Goal: Task Accomplishment & Management: Manage account settings

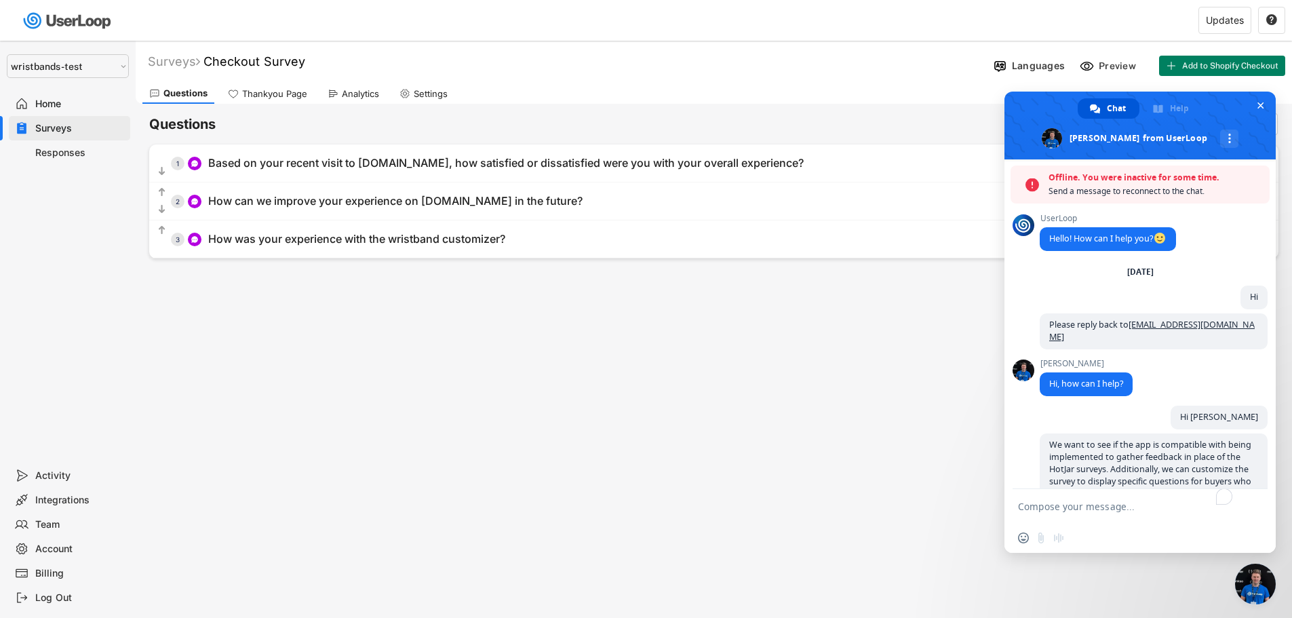
select select ""1348695171700984260__LOOKUP__1755087592031x530942177488485950""
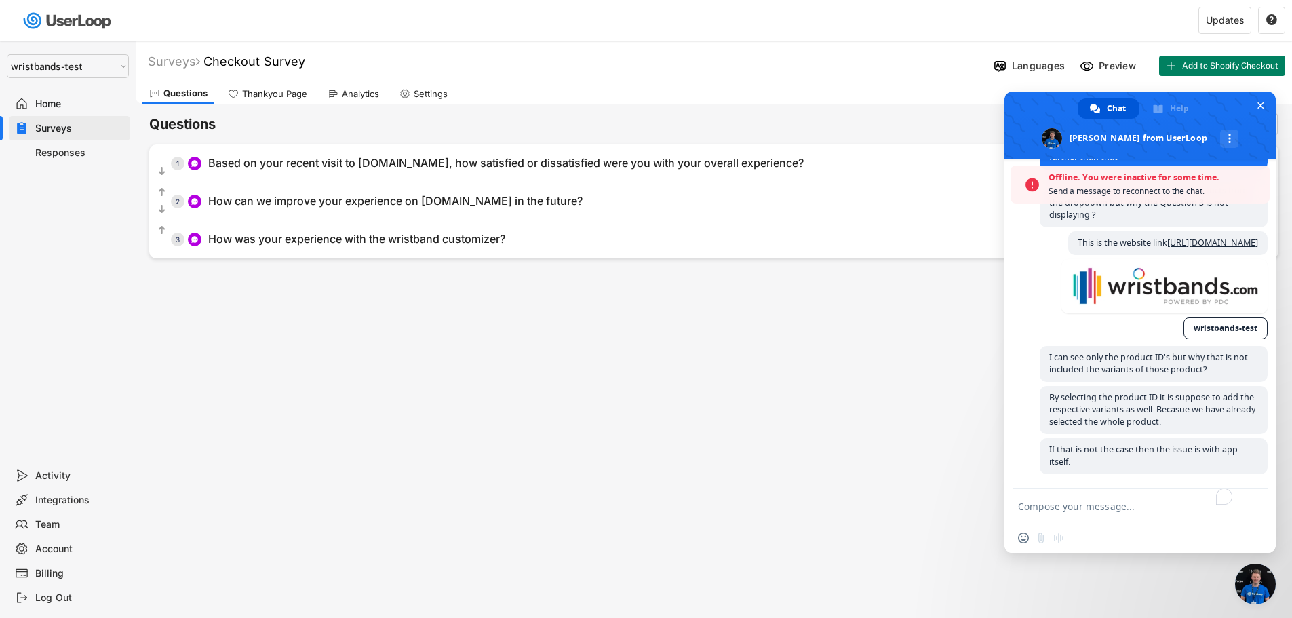
scroll to position [4960, 0]
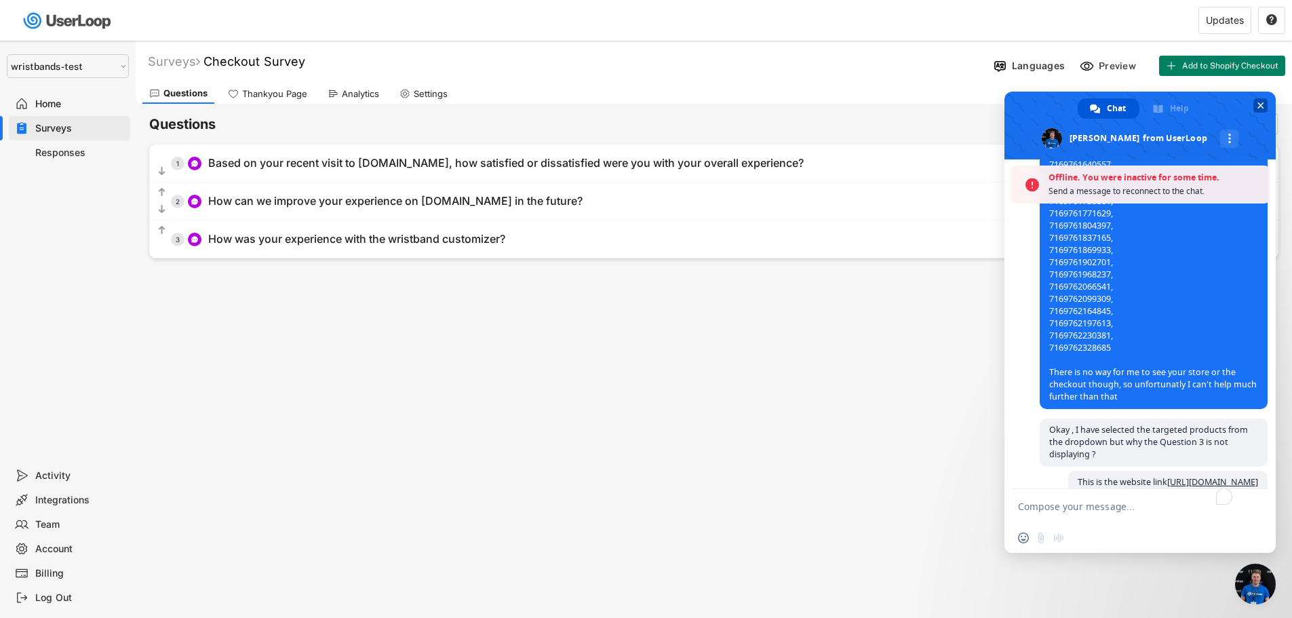
click at [1259, 105] on span "Close chat" at bounding box center [1261, 105] width 7 height 9
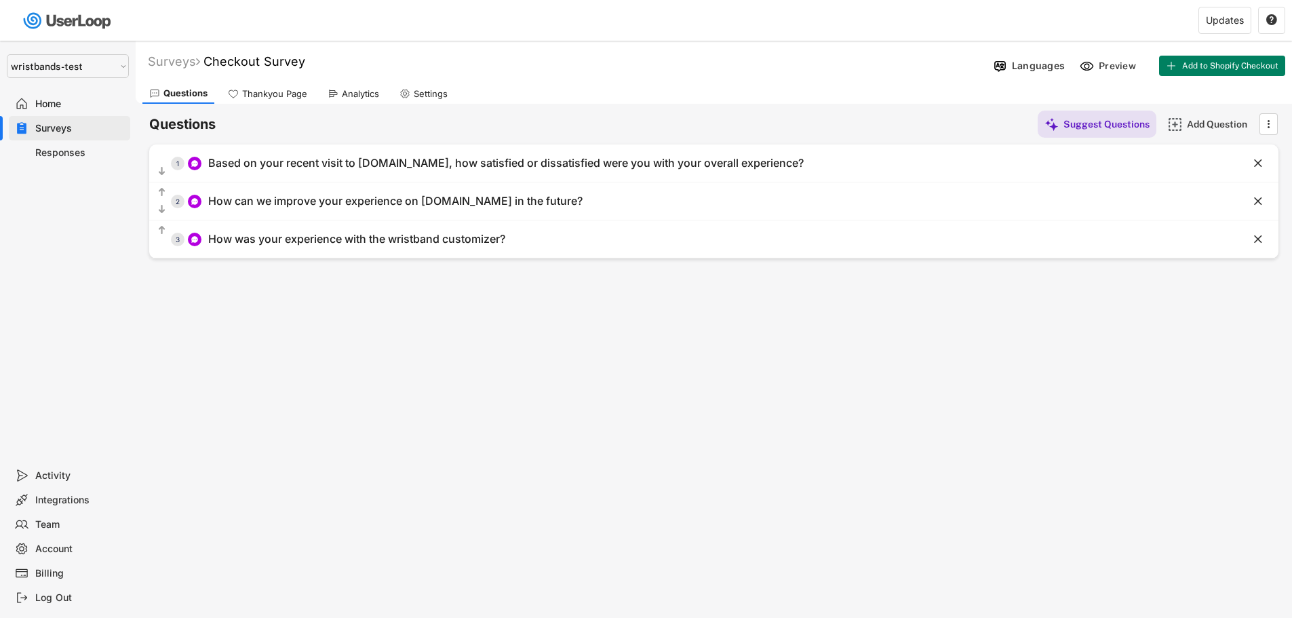
select select ""1348695171700984260__LOOKUP__1755087592031x530942177488485950""
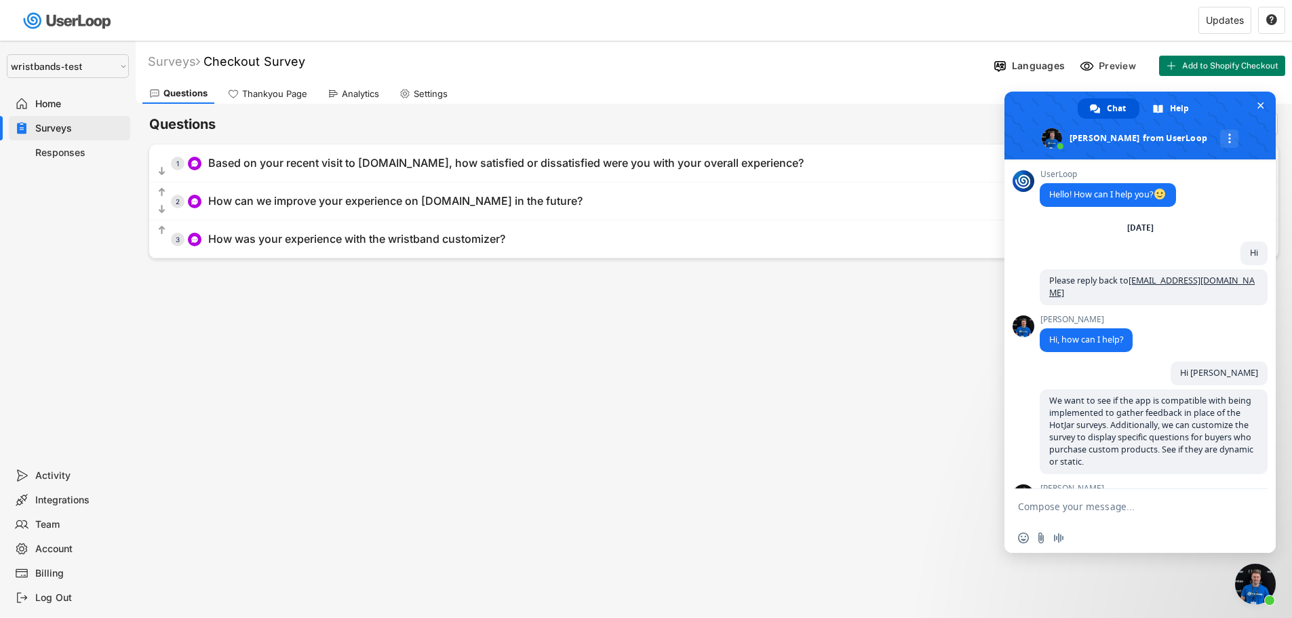
scroll to position [5263, 0]
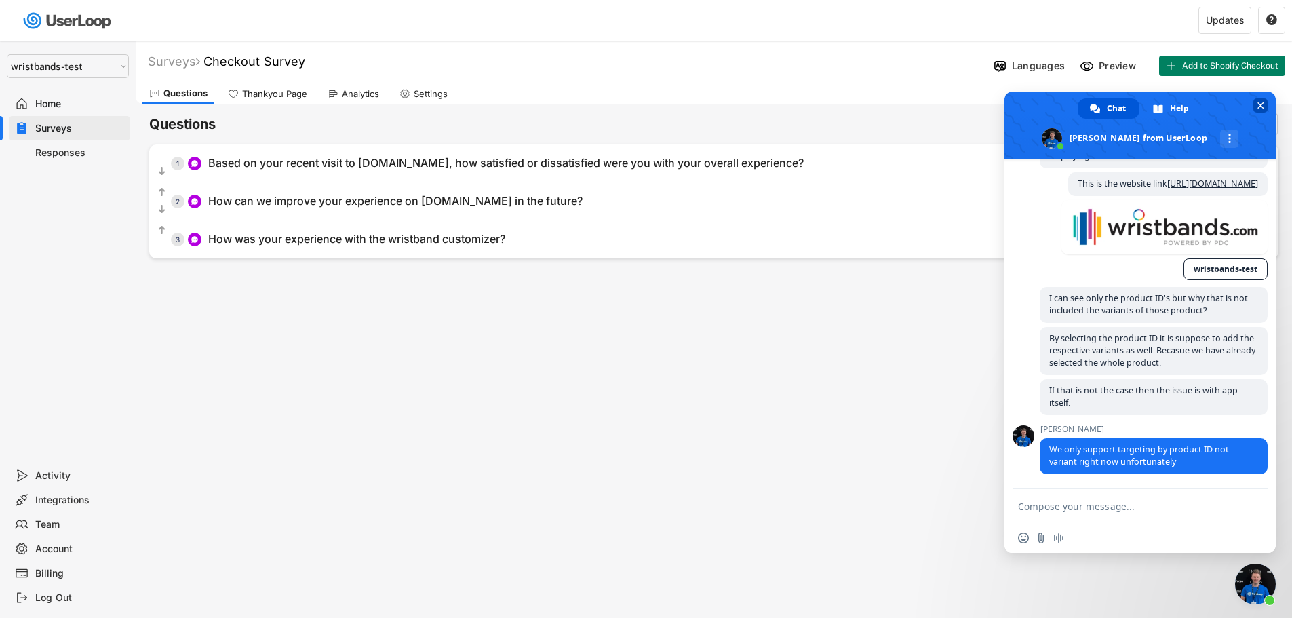
click at [1259, 109] on span "Close chat" at bounding box center [1261, 105] width 7 height 9
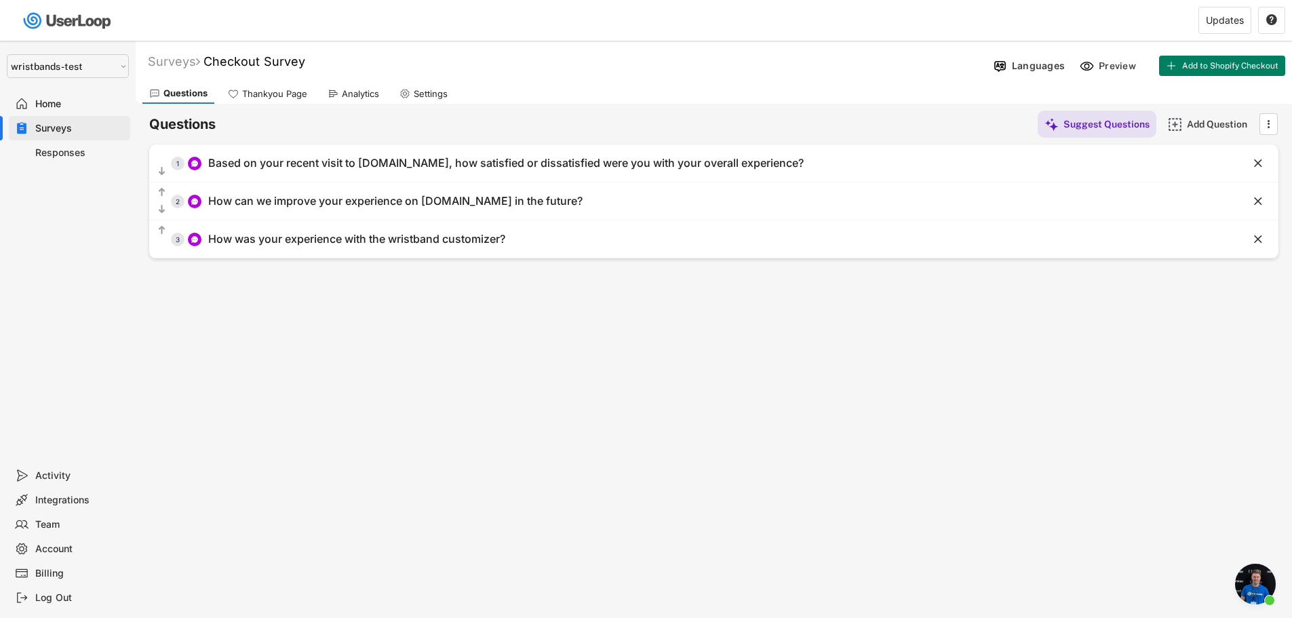
click at [39, 129] on div "Surveys" at bounding box center [80, 128] width 90 height 13
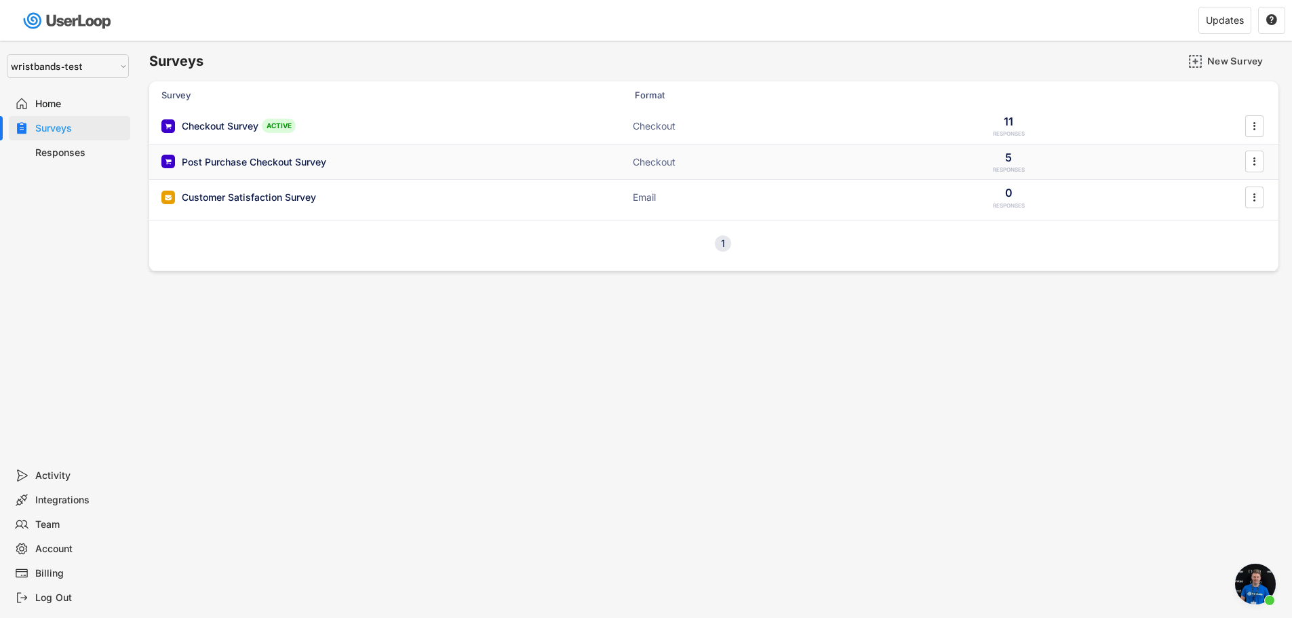
click at [240, 168] on div "Post Purchase Checkout Survey" at bounding box center [254, 162] width 145 height 14
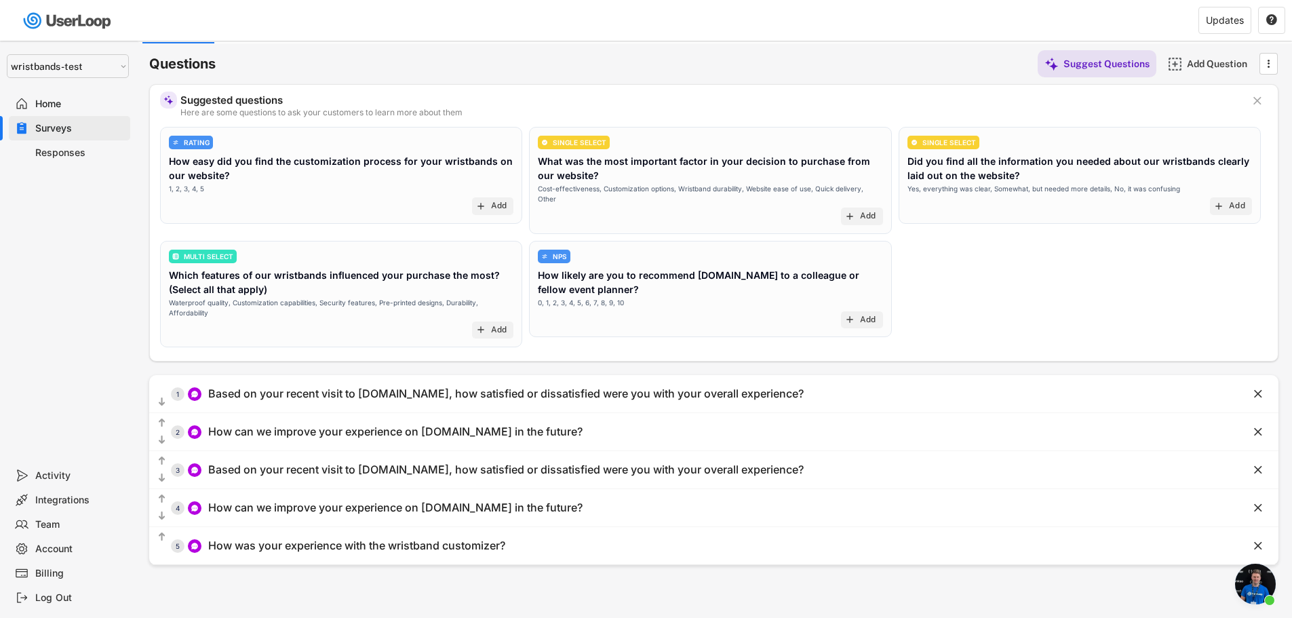
scroll to position [117, 0]
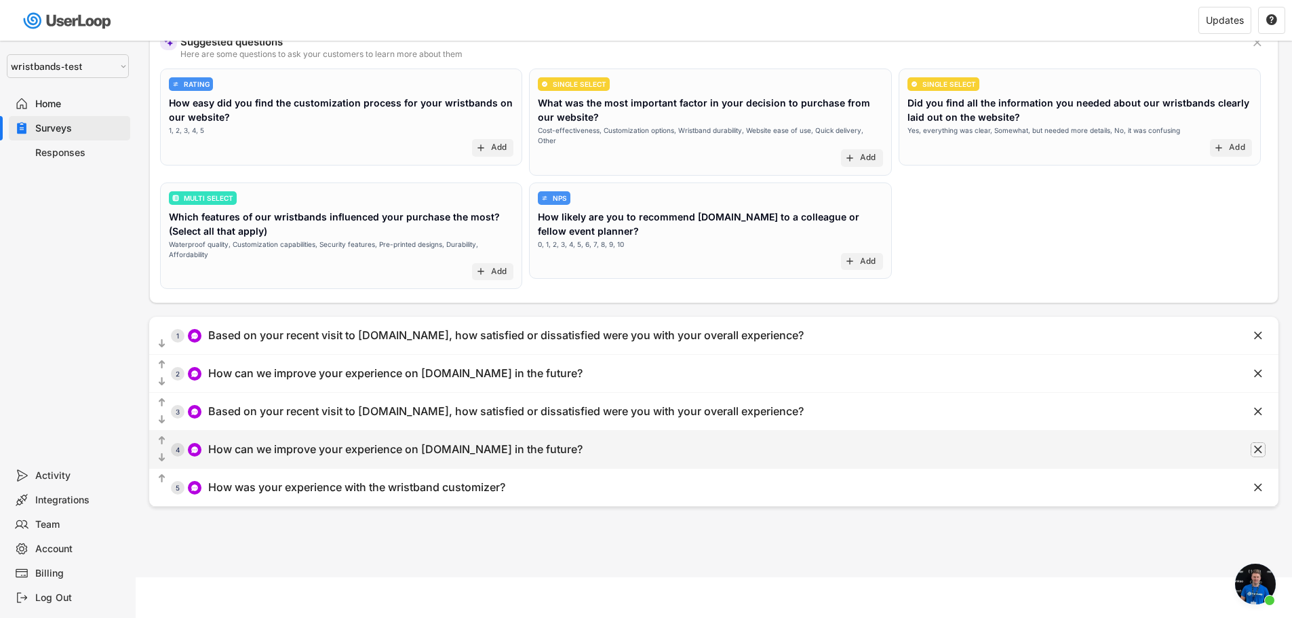
click at [1259, 442] on text "" at bounding box center [1259, 449] width 8 height 14
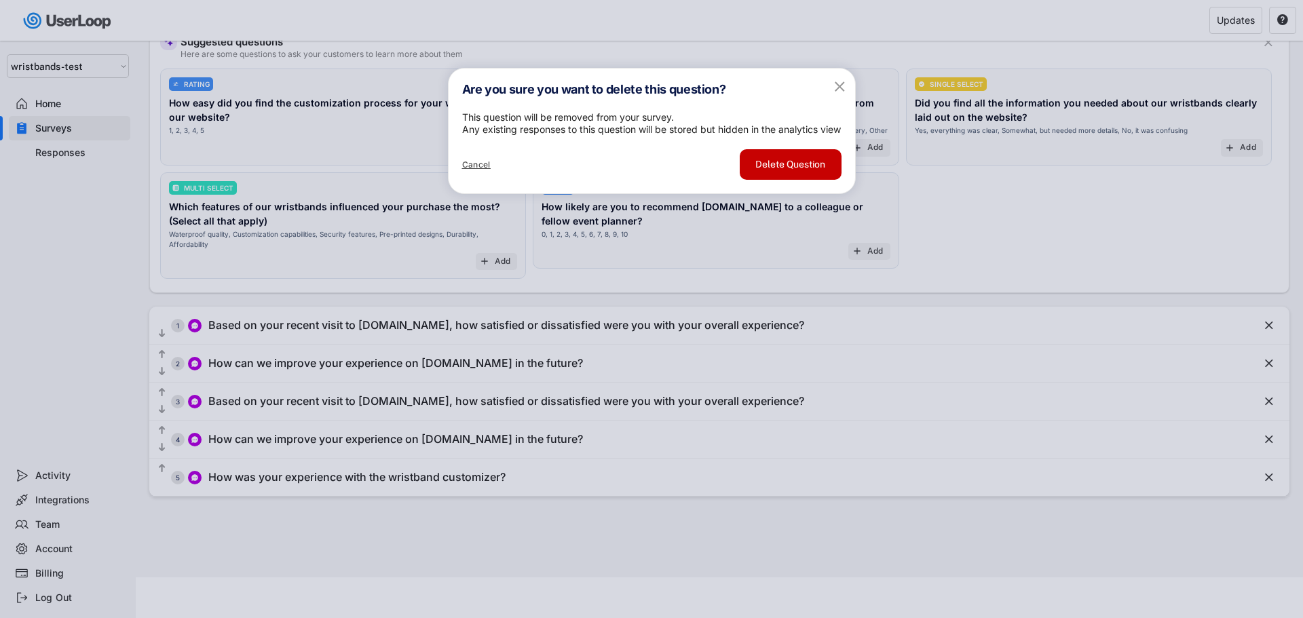
click at [794, 180] on button "Delete Question" at bounding box center [791, 164] width 102 height 31
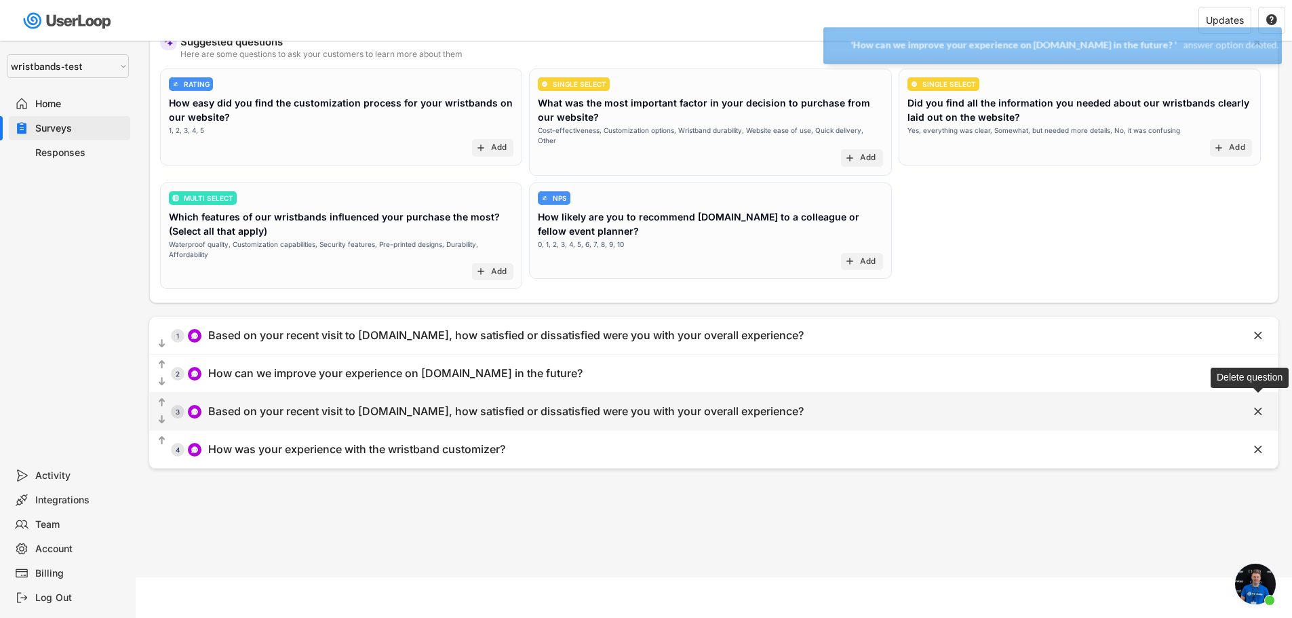
click at [1257, 404] on text "" at bounding box center [1259, 411] width 8 height 14
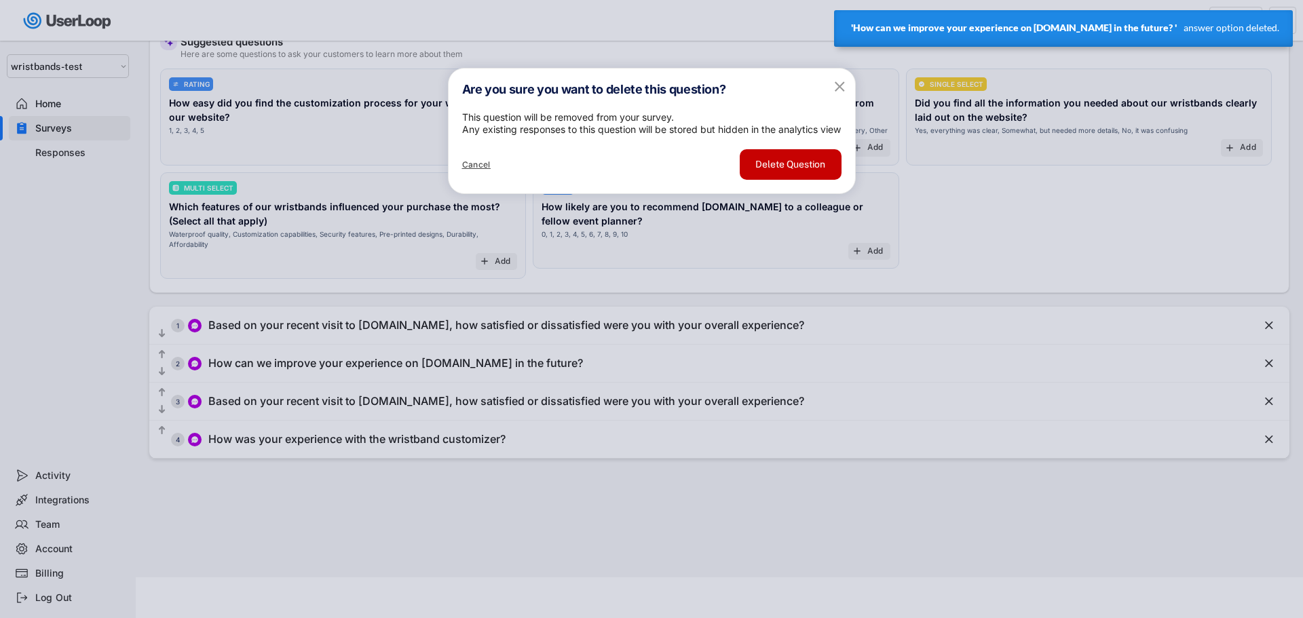
click at [784, 180] on button "Delete Question" at bounding box center [791, 164] width 102 height 31
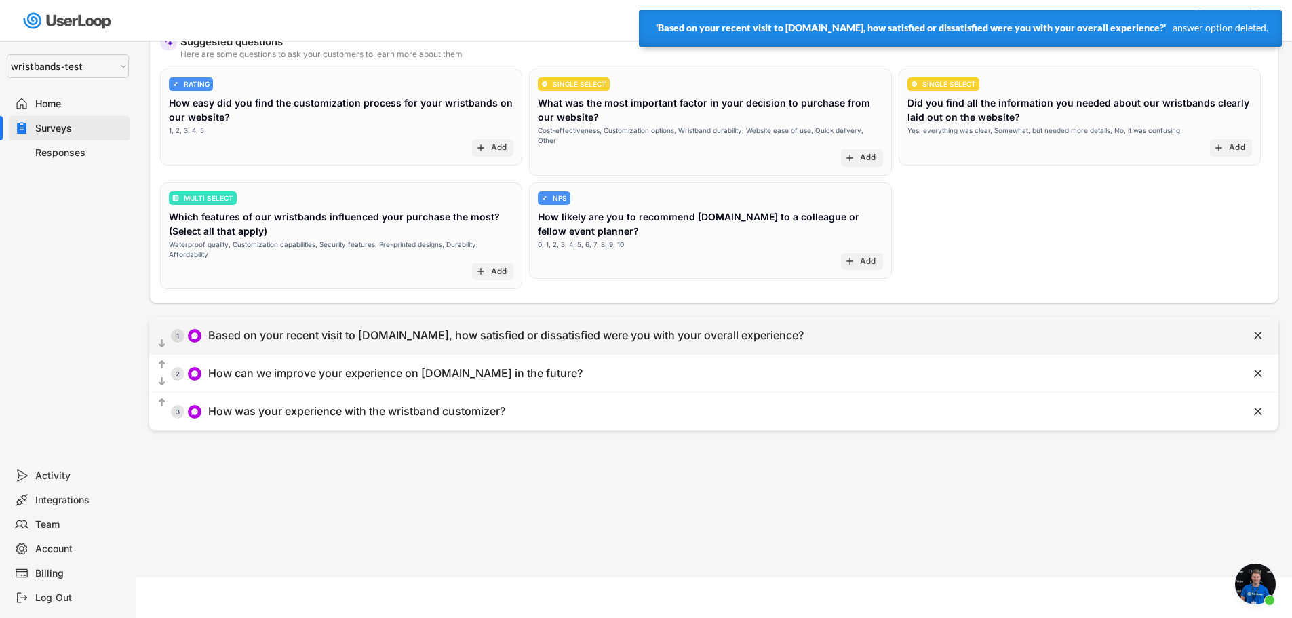
click at [539, 328] on div "Based on your recent visit to [DOMAIN_NAME], how satisfied or dissatisfied were…" at bounding box center [506, 335] width 596 height 14
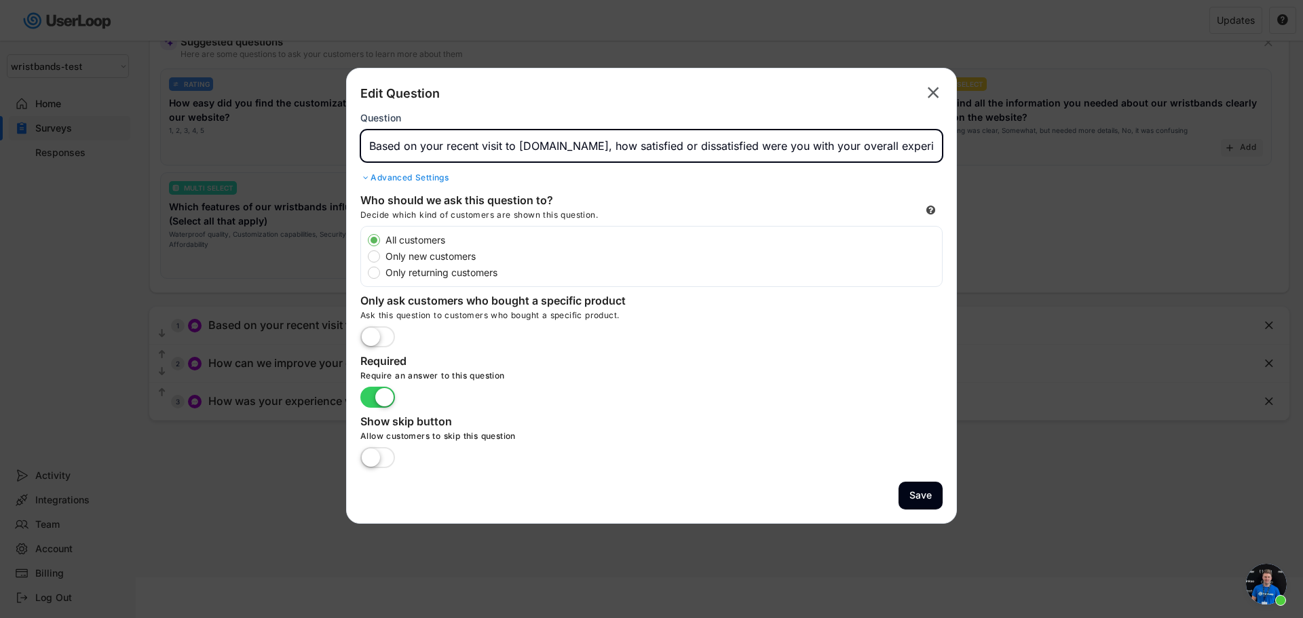
click at [717, 147] on input "input" at bounding box center [651, 146] width 582 height 33
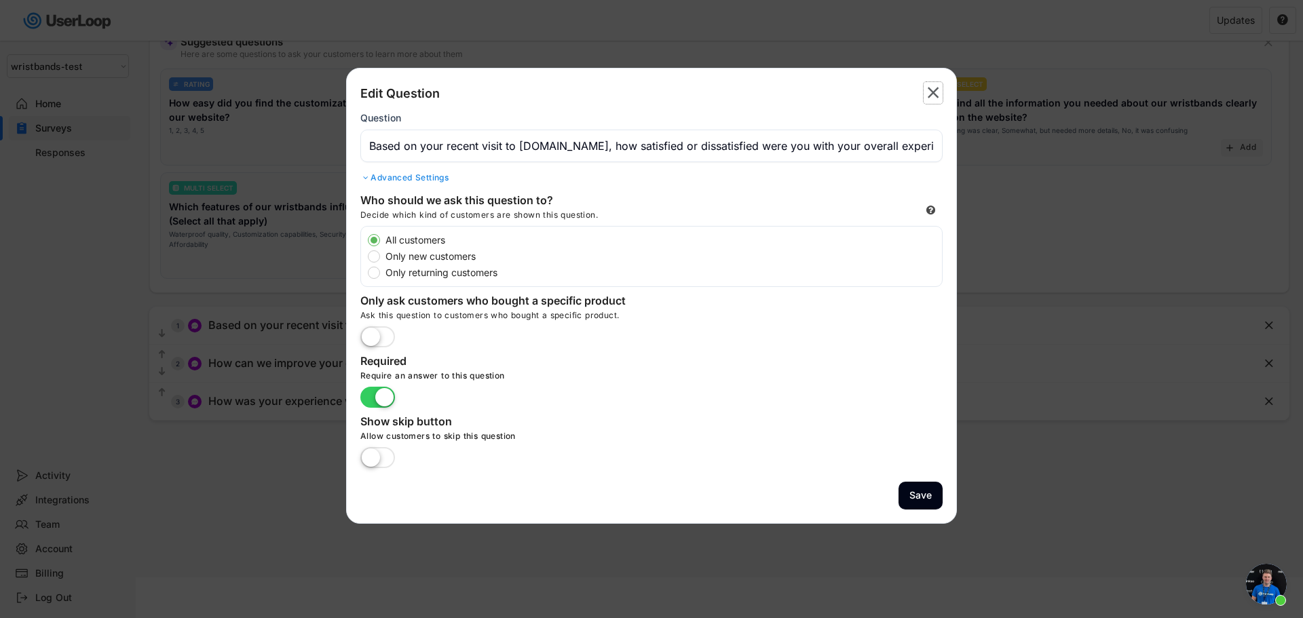
click at [931, 94] on text "" at bounding box center [933, 93] width 12 height 20
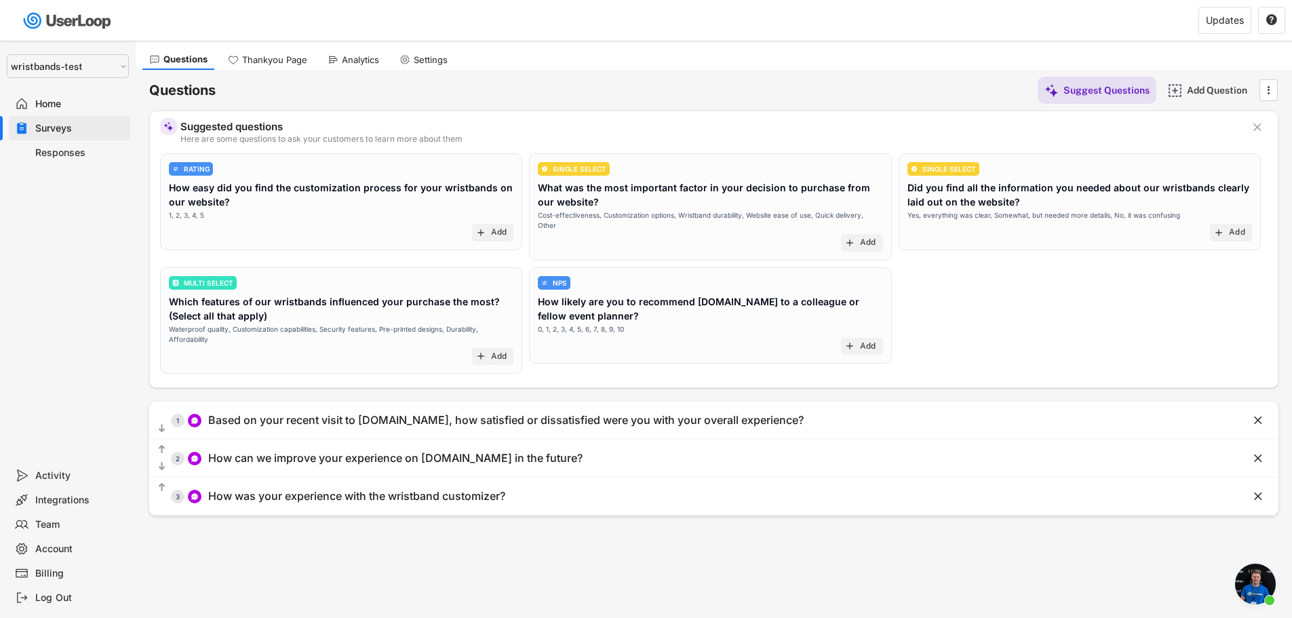
scroll to position [0, 0]
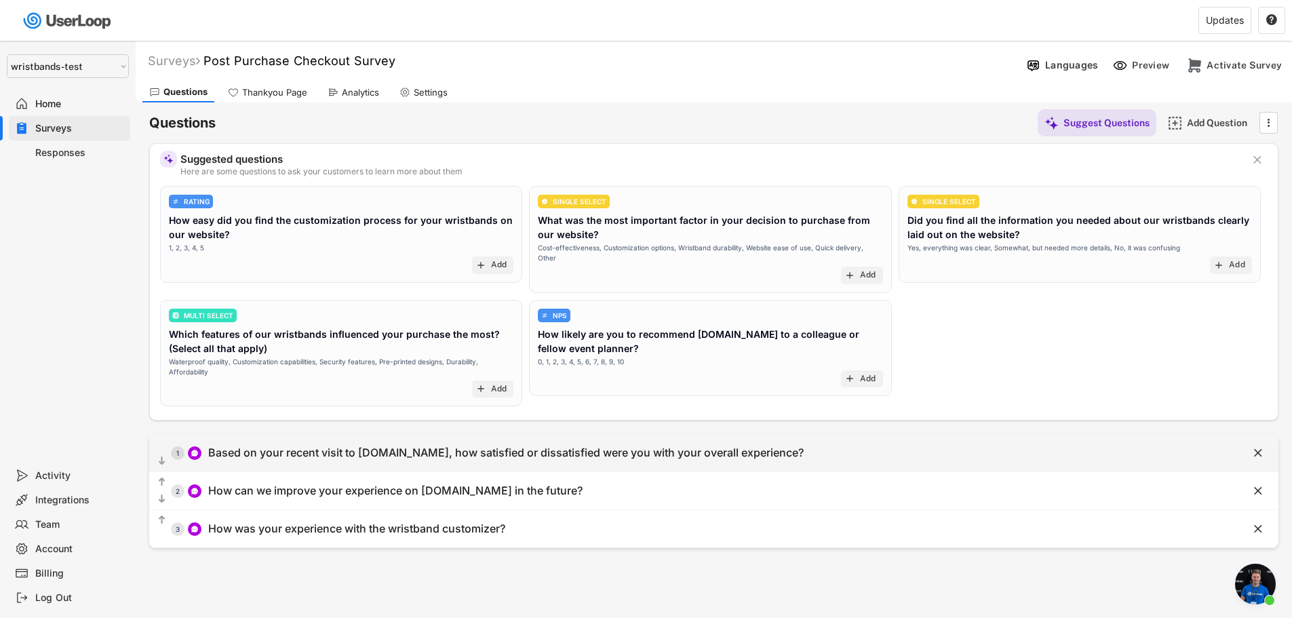
click at [577, 446] on div "Based on your recent visit to [DOMAIN_NAME], how satisfied or dissatisfied were…" at bounding box center [506, 453] width 596 height 14
type input "Based on your recent visit to [DOMAIN_NAME], how satisfied or dissatisfied were…"
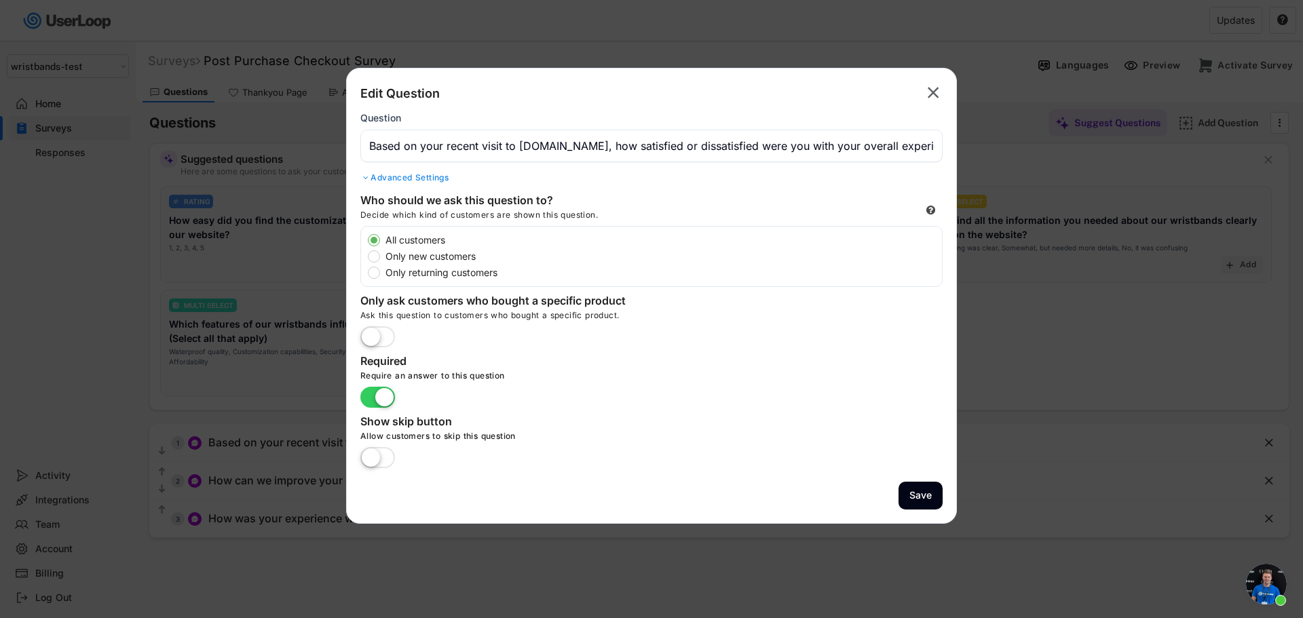
click at [932, 98] on text "" at bounding box center [933, 93] width 12 height 20
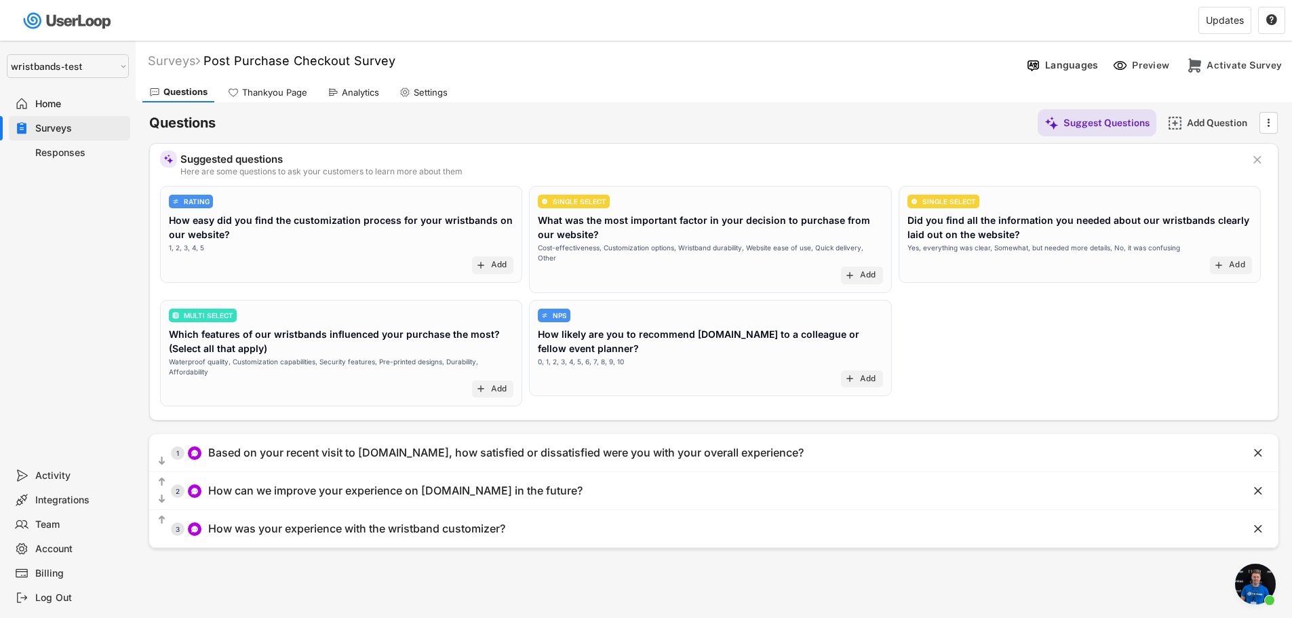
click at [62, 130] on div "Surveys" at bounding box center [80, 128] width 90 height 13
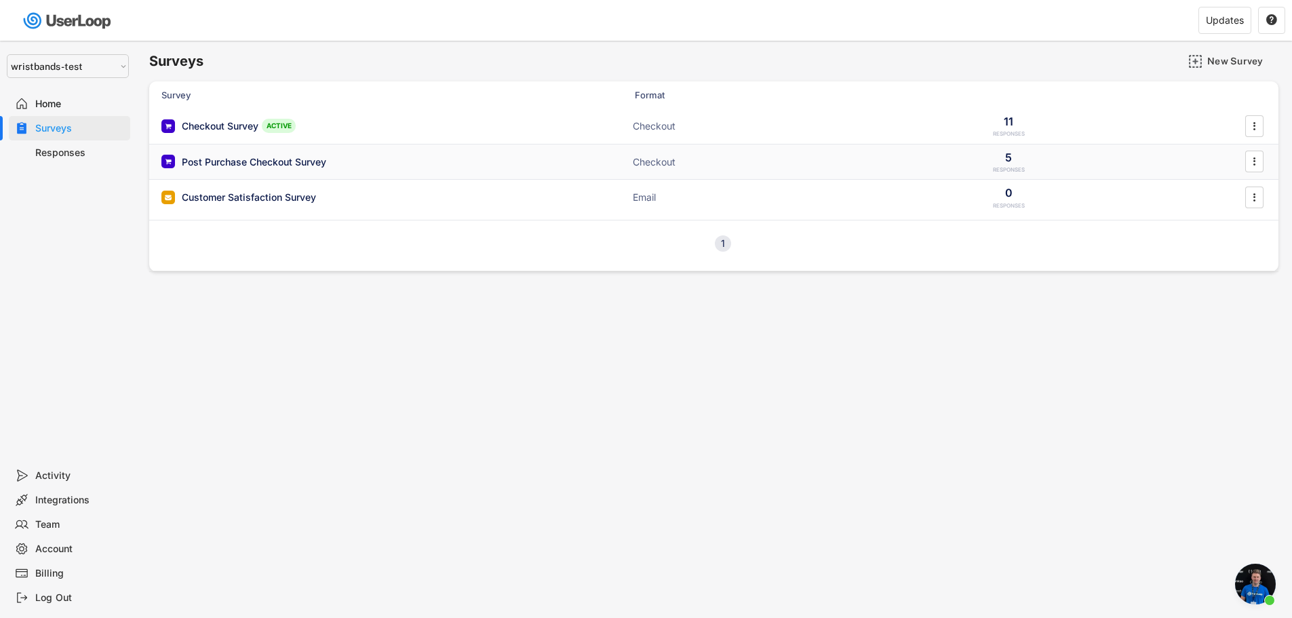
click at [233, 164] on div "Post Purchase Checkout Survey" at bounding box center [254, 162] width 145 height 14
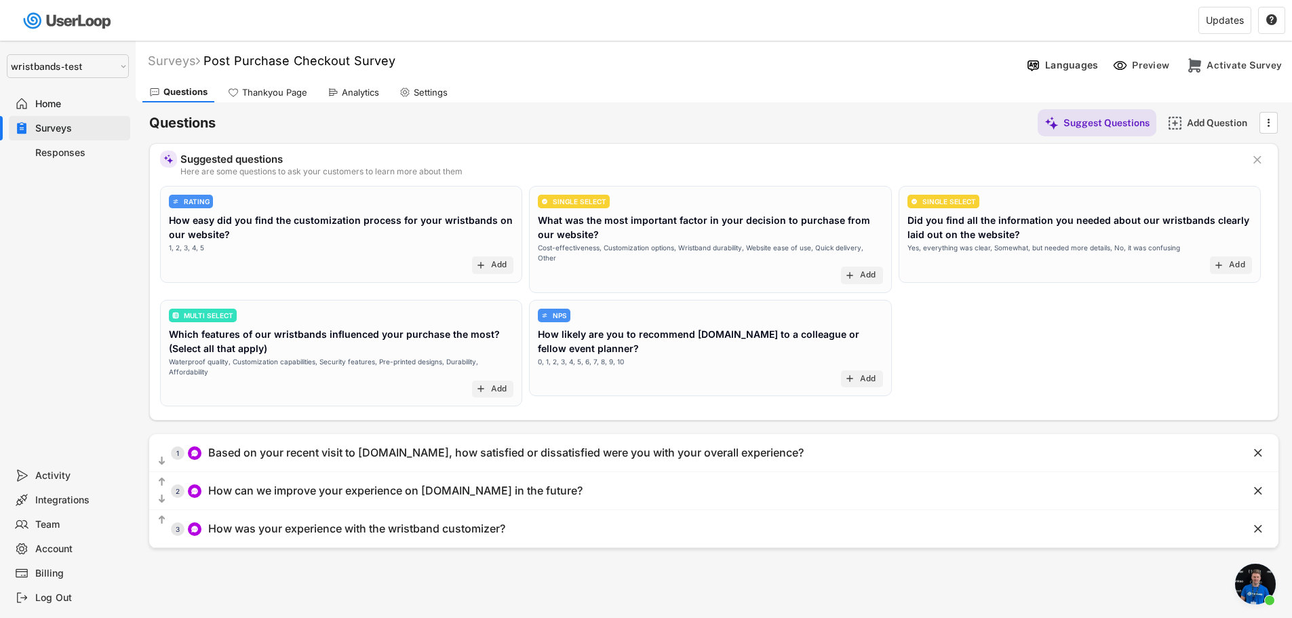
click at [309, 216] on div "How easy did you find the customization process for your wristbands on our webs…" at bounding box center [341, 227] width 345 height 28
click at [480, 265] on text "add" at bounding box center [481, 265] width 11 height 11
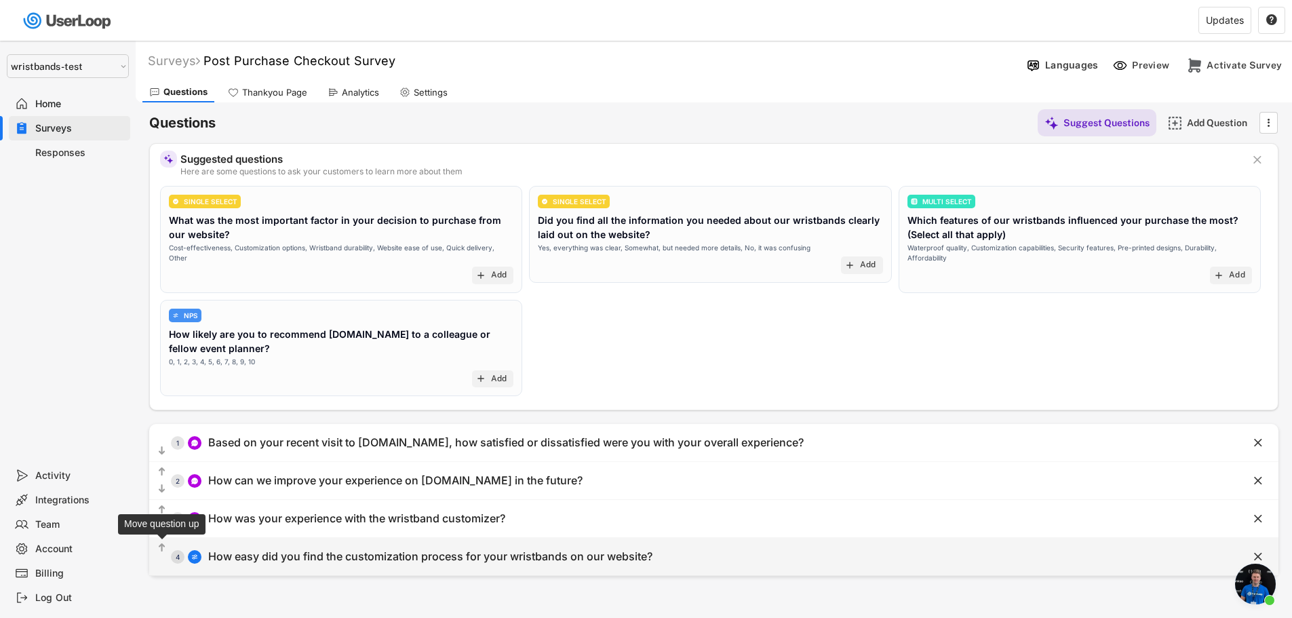
click at [160, 548] on text "" at bounding box center [162, 548] width 7 height 12
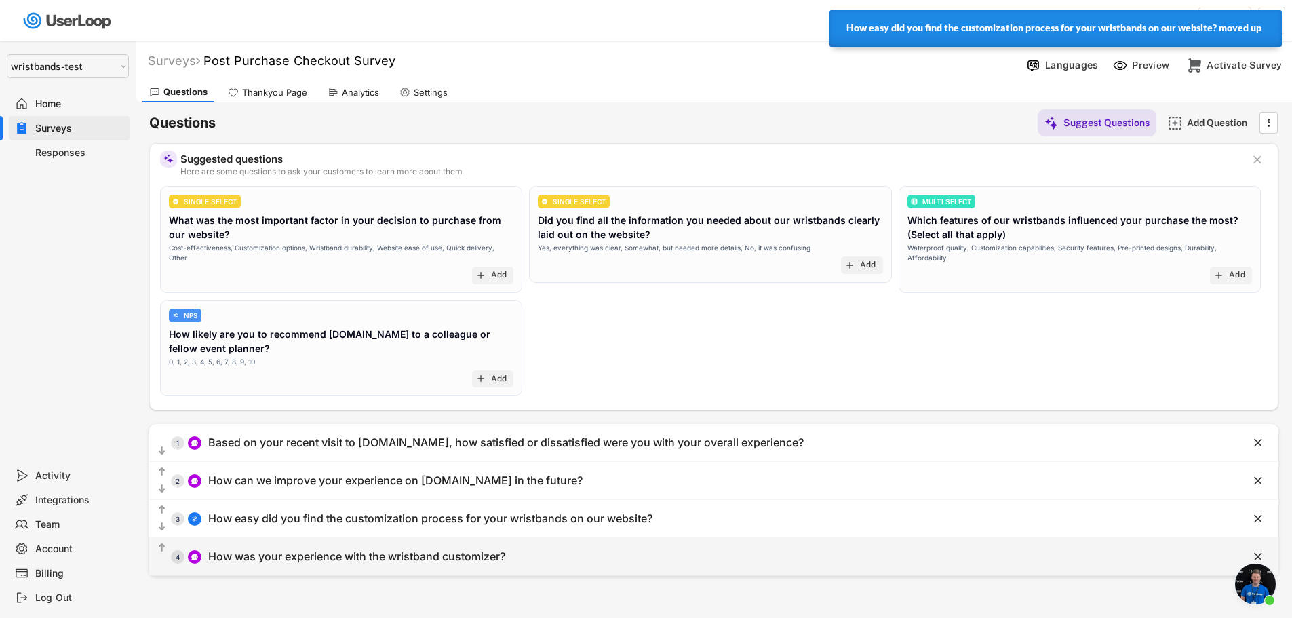
click at [160, 548] on text "" at bounding box center [162, 548] width 7 height 12
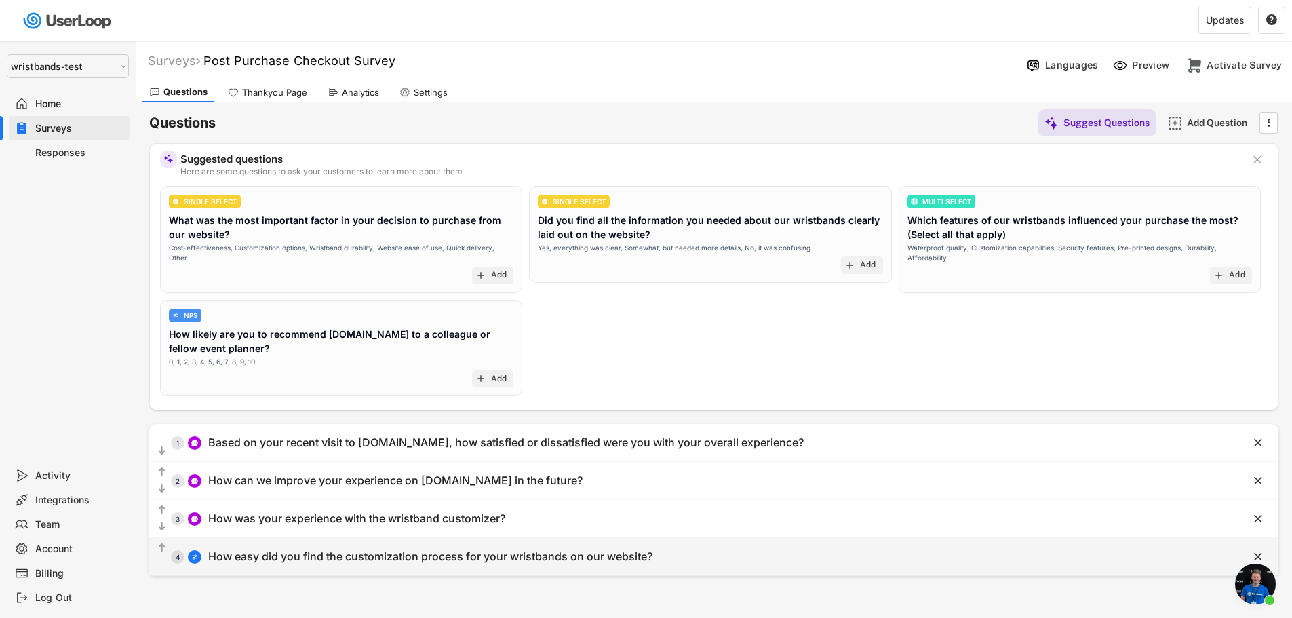
click at [164, 549] on text "" at bounding box center [162, 548] width 7 height 12
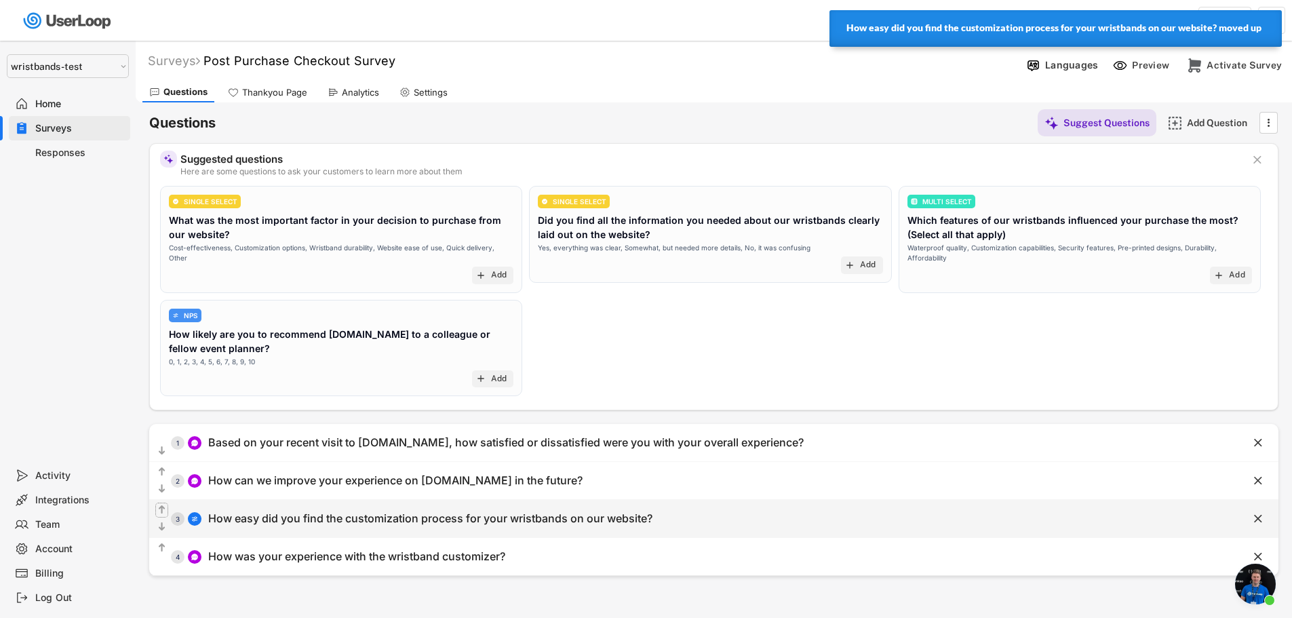
click at [162, 509] on text "" at bounding box center [162, 510] width 7 height 12
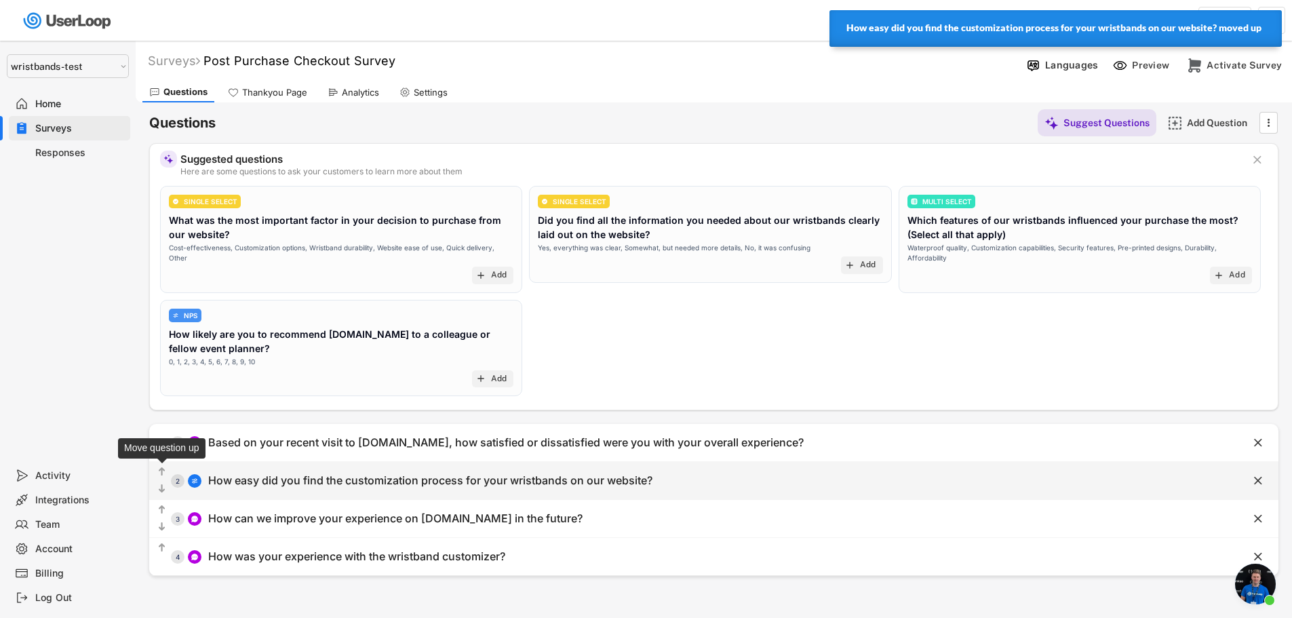
click at [162, 471] on text "" at bounding box center [162, 472] width 7 height 12
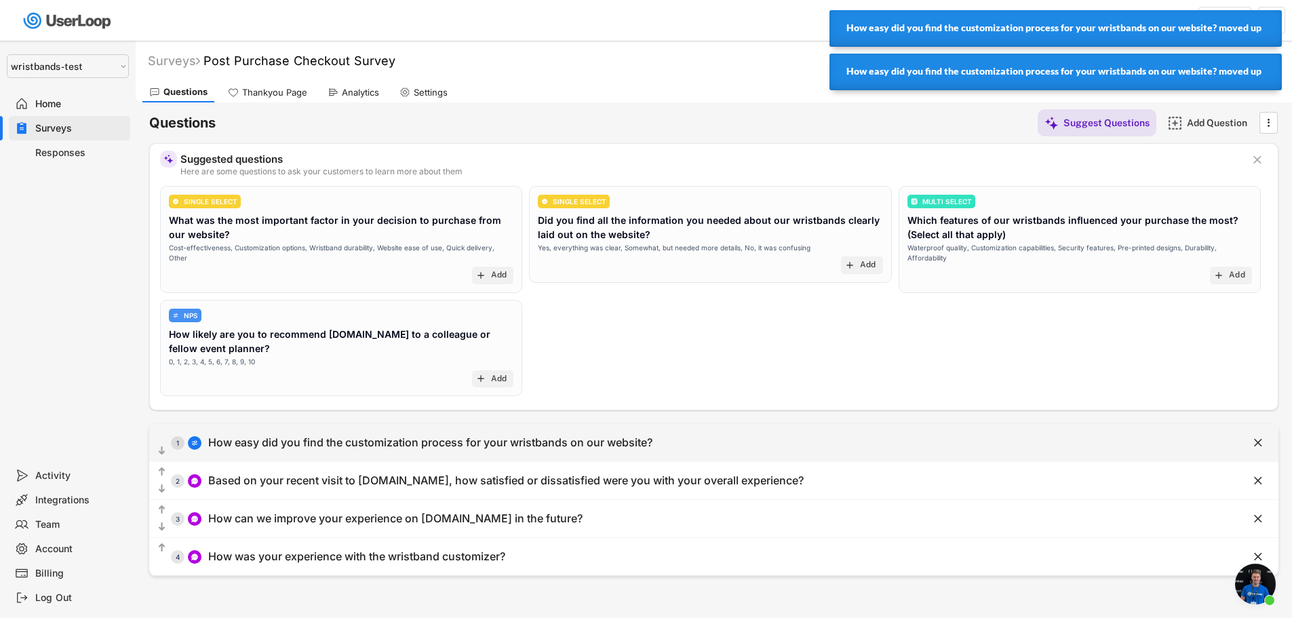
click at [464, 438] on div "How easy did you find the customization process for your wristbands on our webs…" at bounding box center [430, 443] width 444 height 14
type input "How easy did you find the customization process for your wristbands on our webs…"
select select ""1_5""
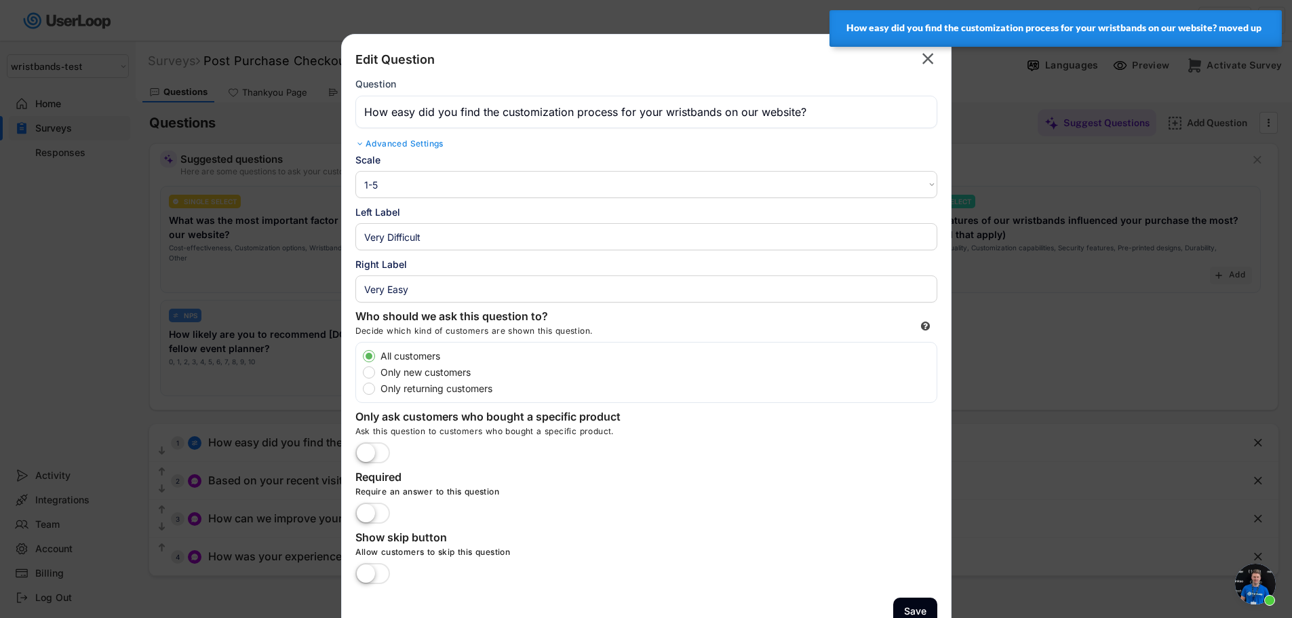
click at [413, 184] on select "1-10 10-1 1-5 5-1" at bounding box center [647, 184] width 582 height 27
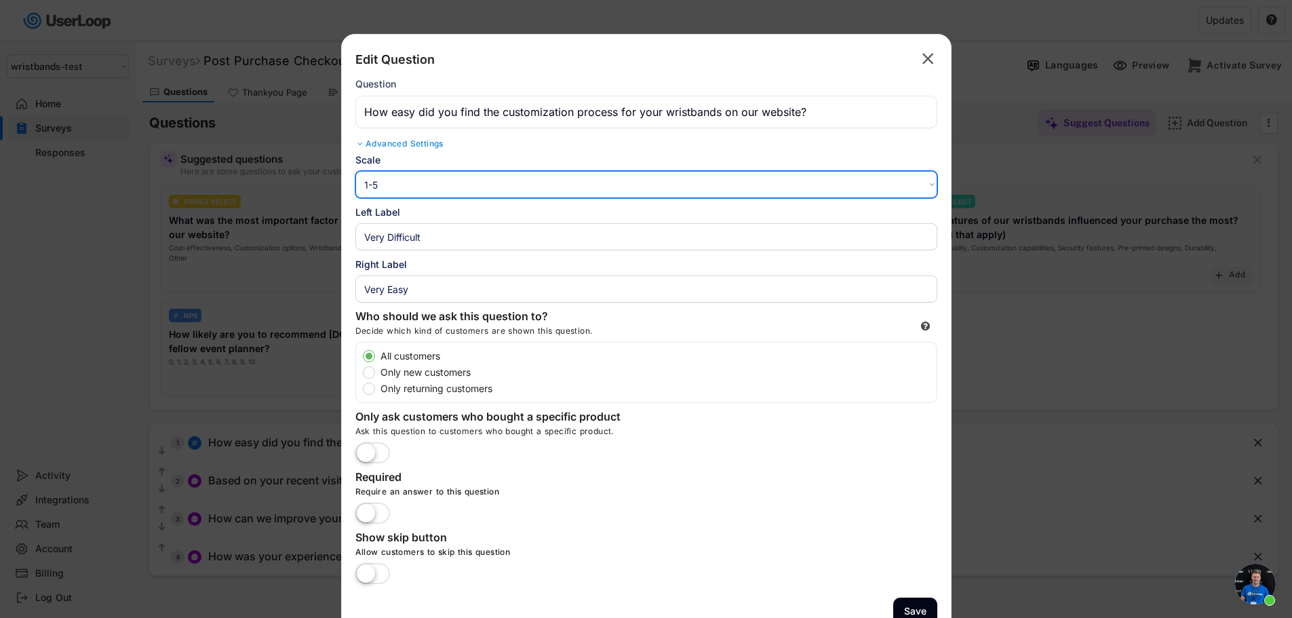
click at [413, 184] on select "1-10 10-1 1-5 5-1" at bounding box center [647, 184] width 582 height 27
click at [921, 59] on icon "" at bounding box center [928, 59] width 19 height 22
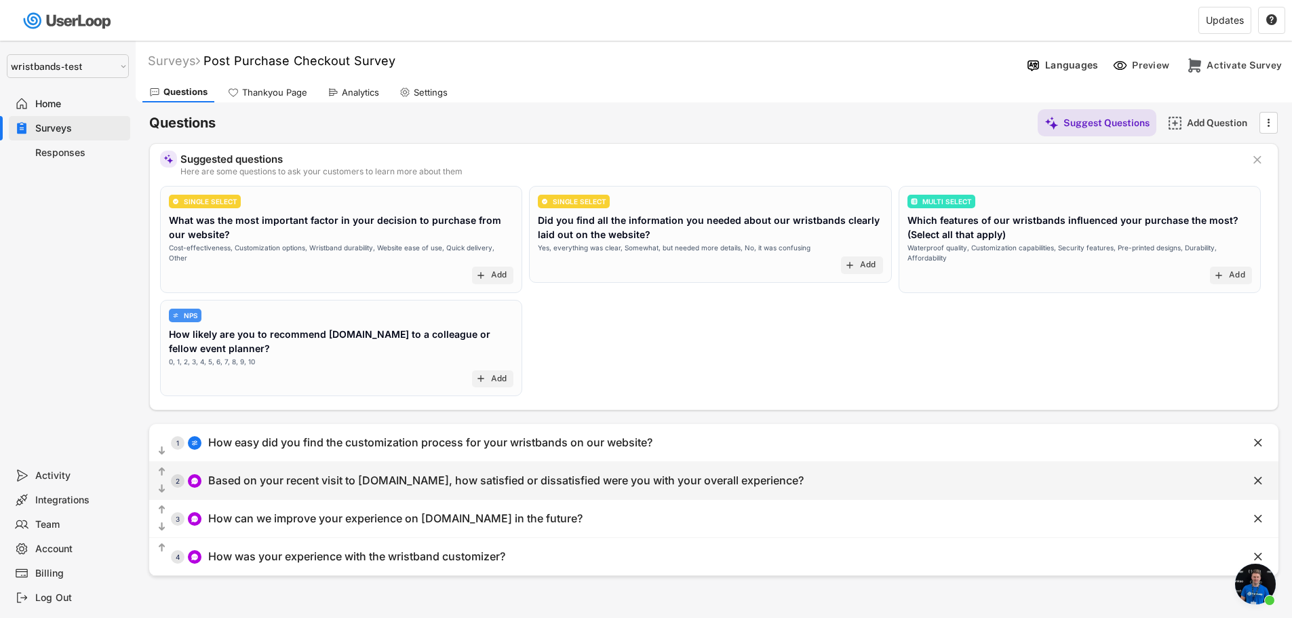
drag, startPoint x: 817, startPoint y: 477, endPoint x: 210, endPoint y: 486, distance: 607.3
click at [210, 486] on div "  2 Based on your recent visit to [DOMAIN_NAME], how satisfied or dissatisfie…" at bounding box center [680, 480] width 1062 height 31
type input "Based on your recent visit to [DOMAIN_NAME], how satisfied or dissatisfied were…"
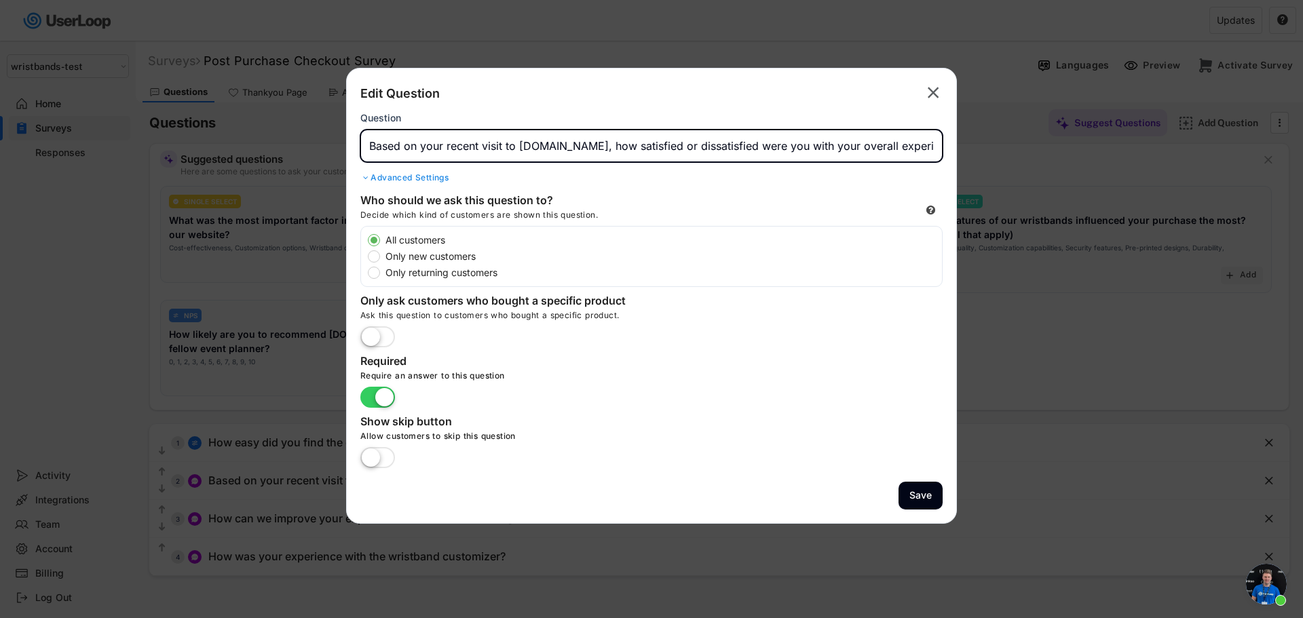
click at [575, 151] on input "input" at bounding box center [651, 146] width 582 height 33
click at [932, 92] on text "" at bounding box center [933, 93] width 12 height 20
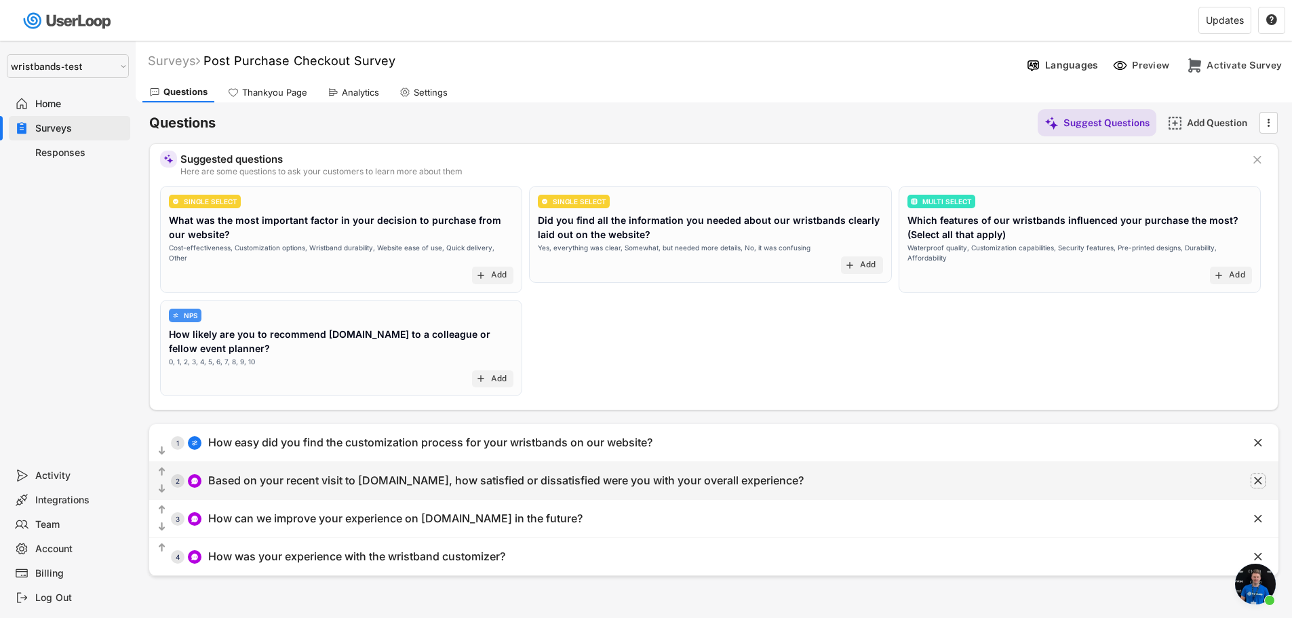
click at [1257, 482] on text "" at bounding box center [1259, 481] width 8 height 14
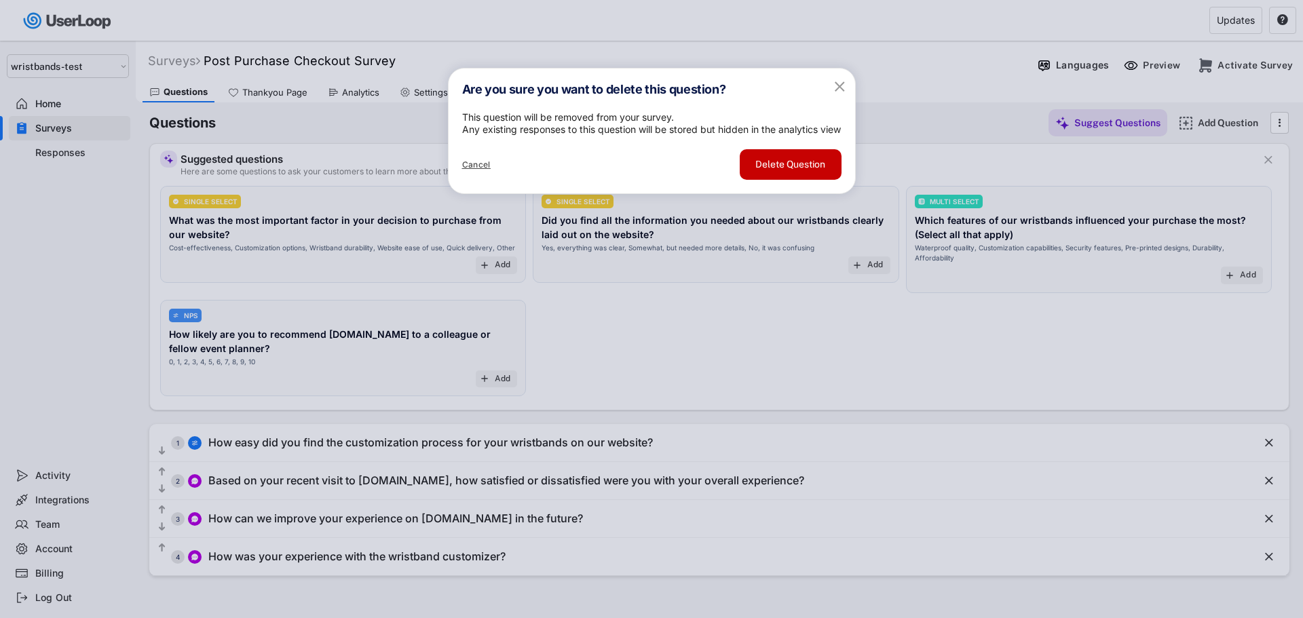
click at [781, 180] on button "Delete Question" at bounding box center [791, 164] width 102 height 31
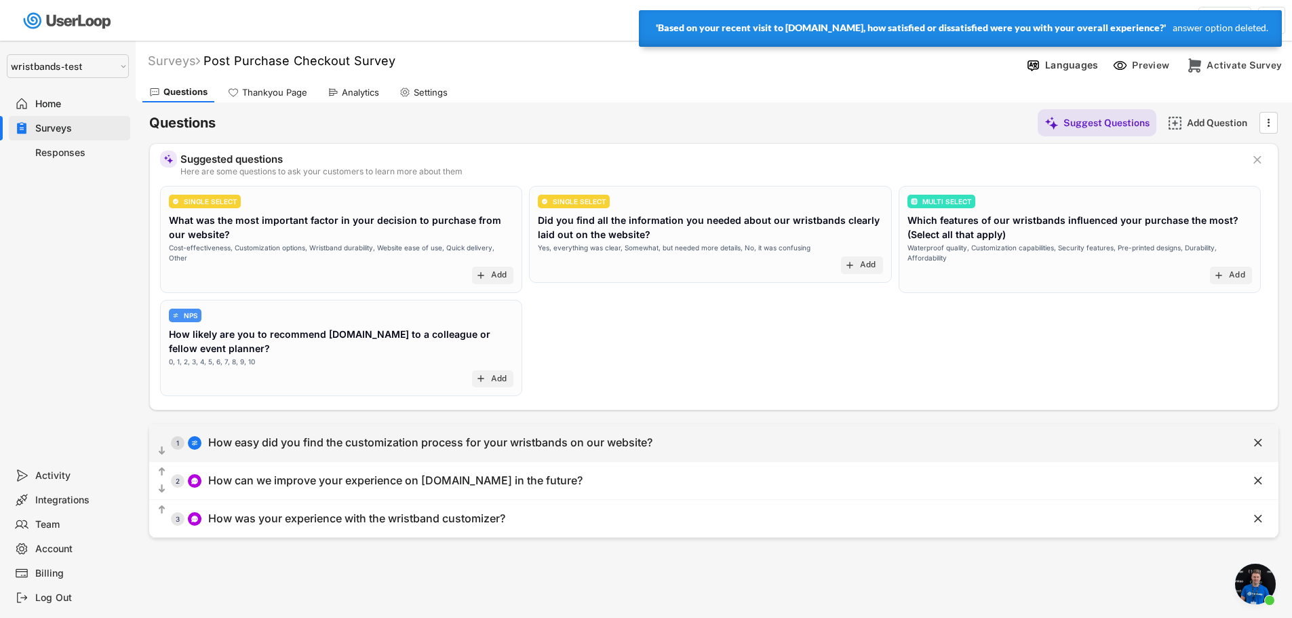
click at [398, 441] on div "How easy did you find the customization process for your wristbands on our webs…" at bounding box center [430, 443] width 444 height 14
type input "How easy did you find the customization process for your wristbands on our webs…"
select select ""1_5""
type input "Very Difficult"
type input "Very Easy"
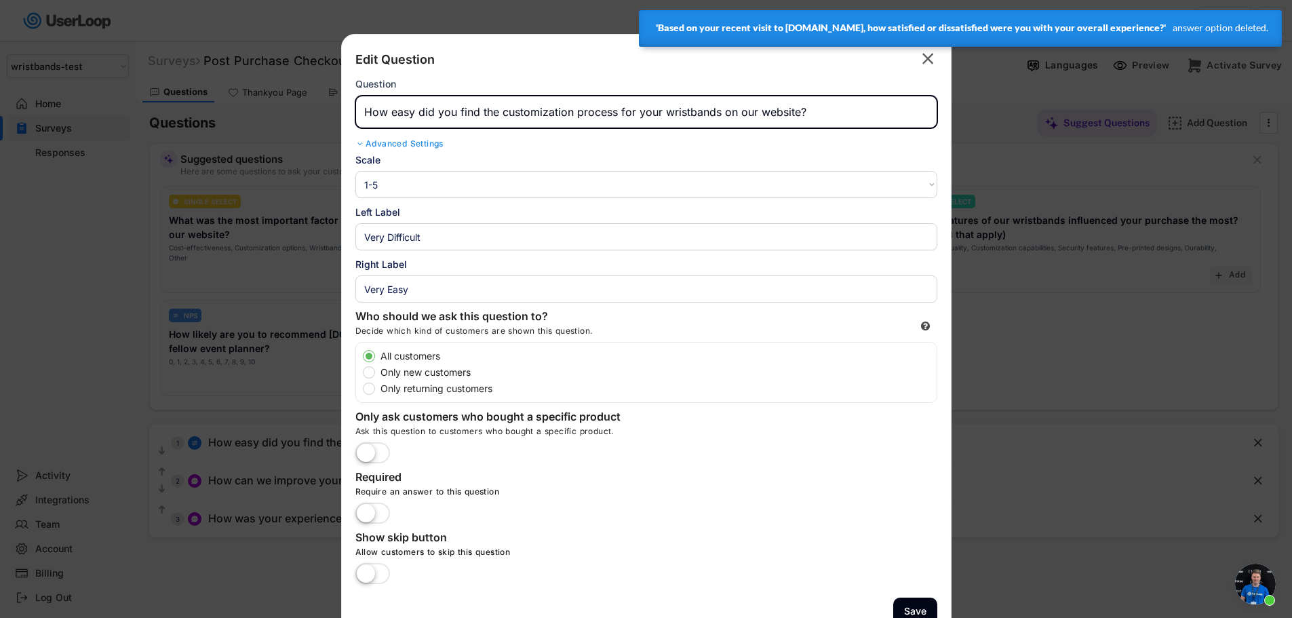
click at [458, 105] on input "input" at bounding box center [647, 112] width 582 height 33
paste input "Based on your recent visit to [DOMAIN_NAME], how satisfied or dissatisfied were…"
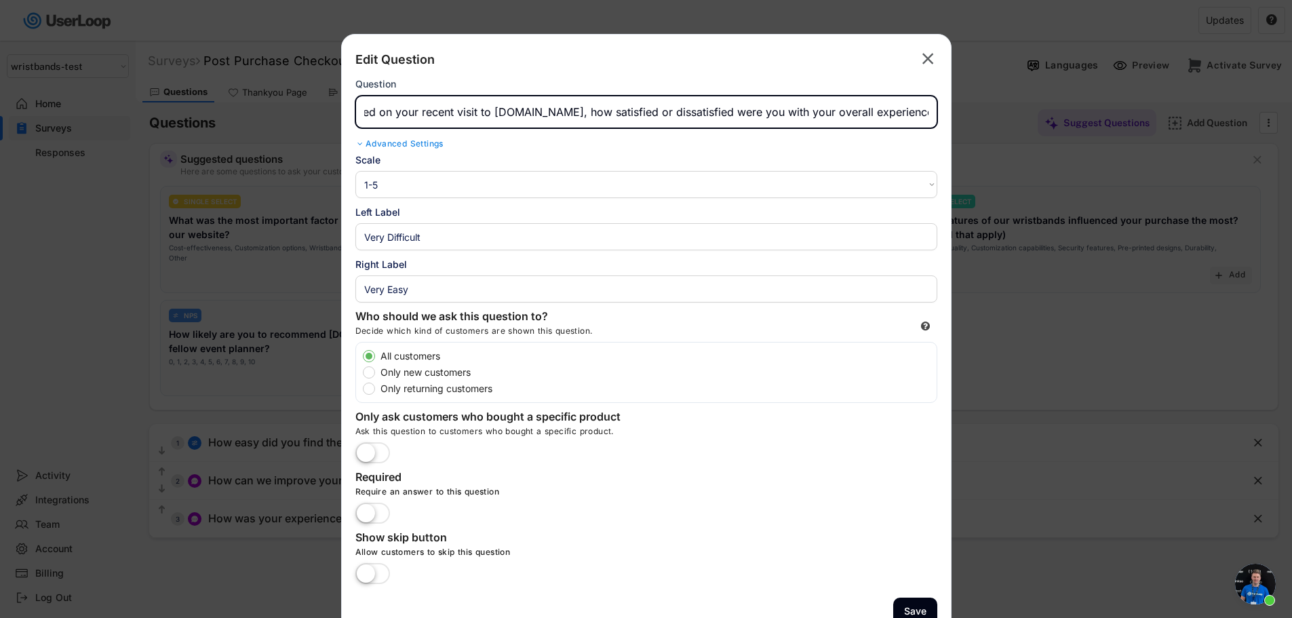
scroll to position [117, 0]
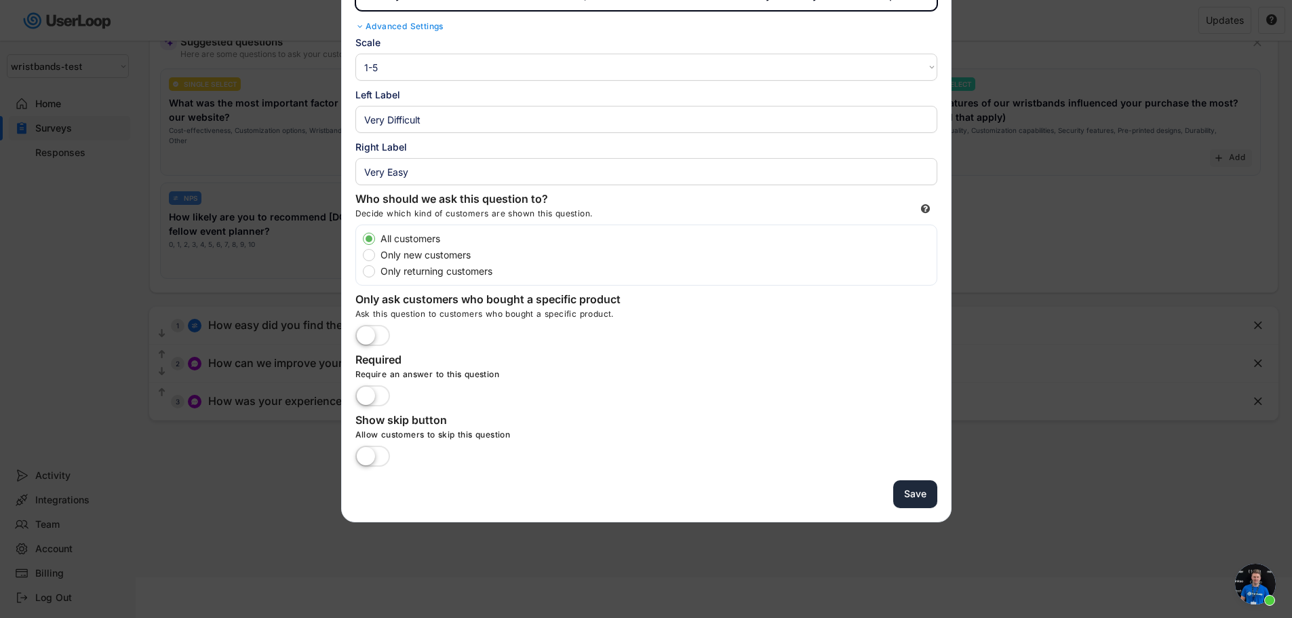
type input "Based on your recent visit to [DOMAIN_NAME], how satisfied or dissatisfied were…"
click at [908, 501] on button "Save" at bounding box center [916, 494] width 44 height 28
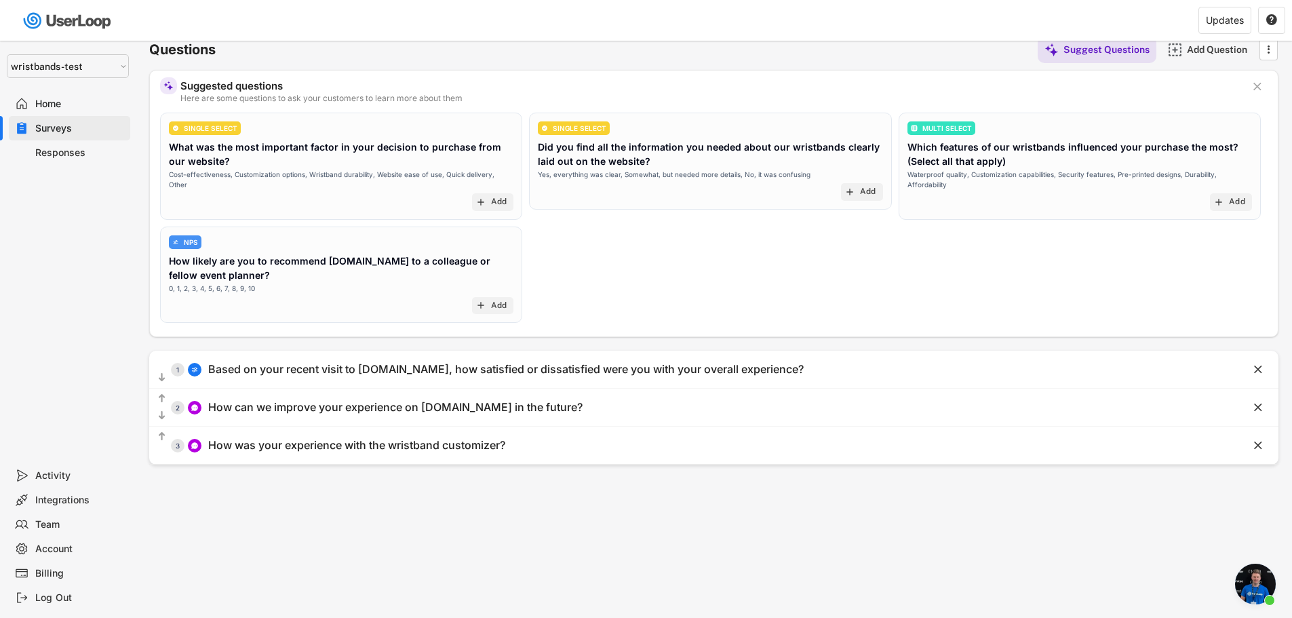
scroll to position [50, 0]
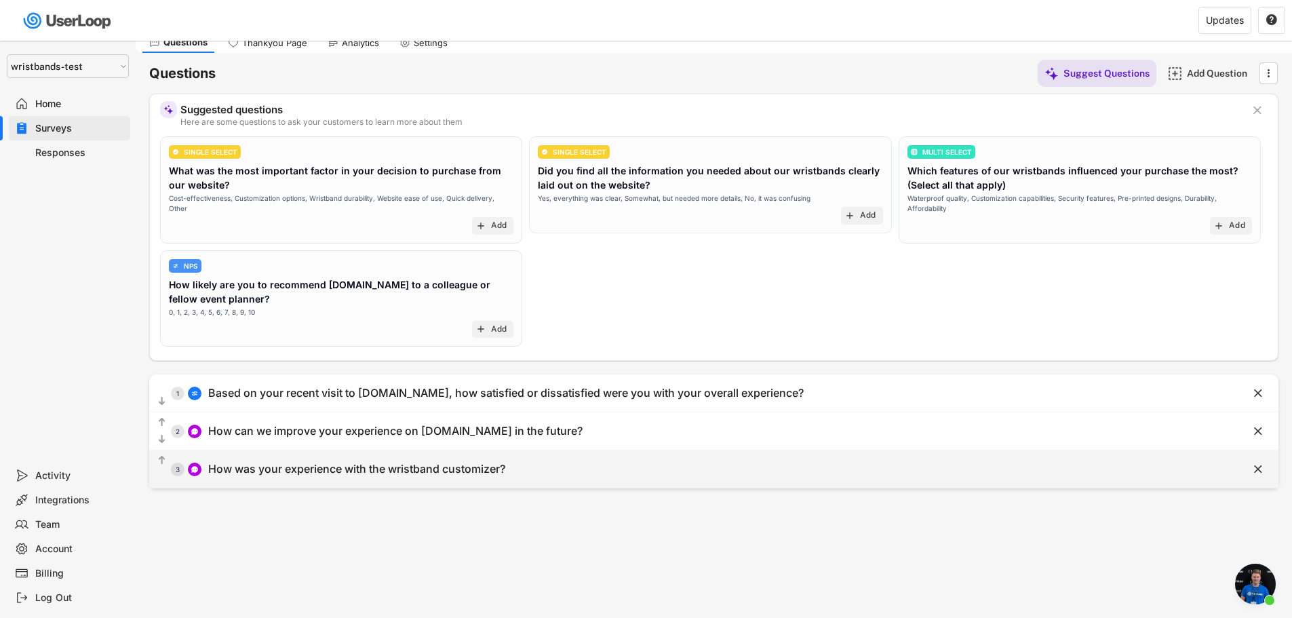
click at [345, 474] on div "How was your experience with the wristband customizer?" at bounding box center [356, 469] width 297 height 14
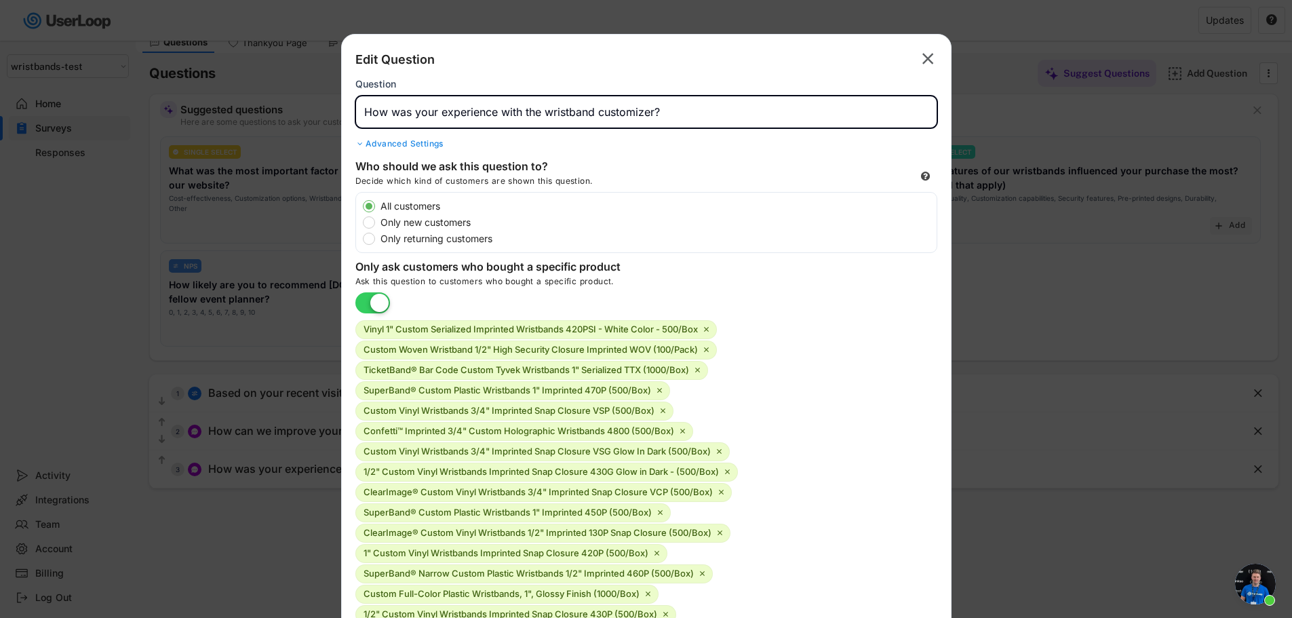
click at [556, 116] on input "input" at bounding box center [647, 112] width 582 height 33
paste input "How was your experience with the customization process on [DOMAIN_NAME]?"
type input "How was your experience with the customization process on [DOMAIN_NAME]?"
click at [366, 301] on label at bounding box center [372, 304] width 41 height 30
click at [0, 0] on input "checkbox" at bounding box center [0, 0] width 0 height 0
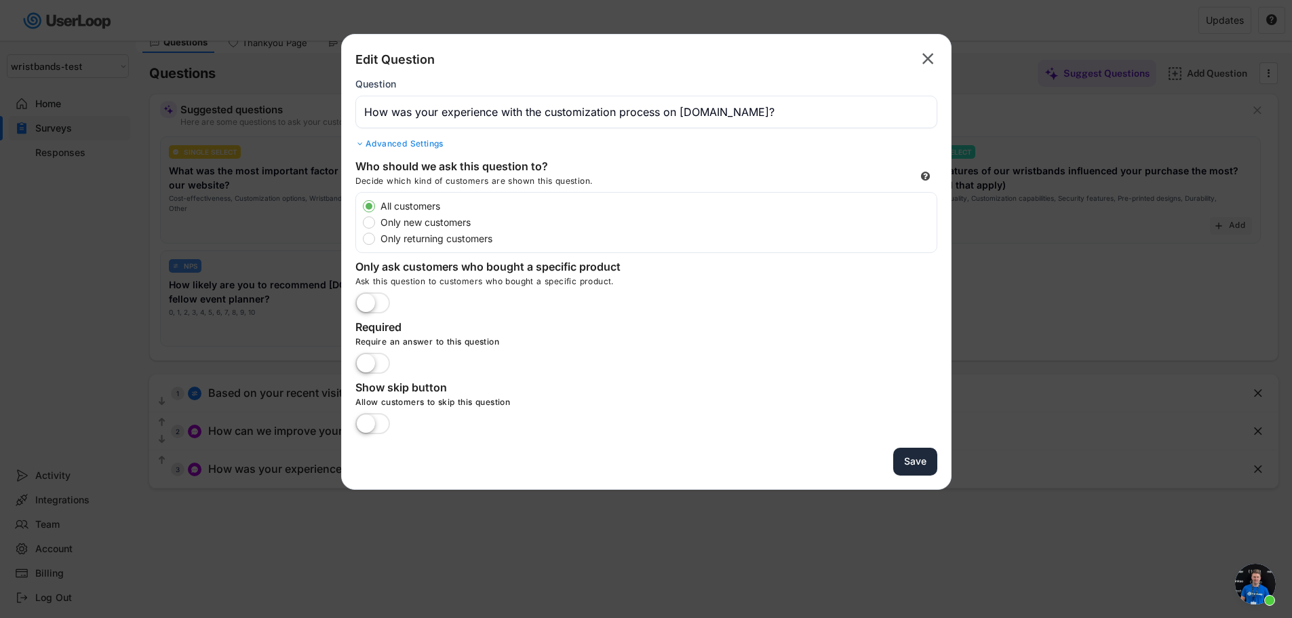
click at [919, 461] on button "Save" at bounding box center [916, 462] width 44 height 28
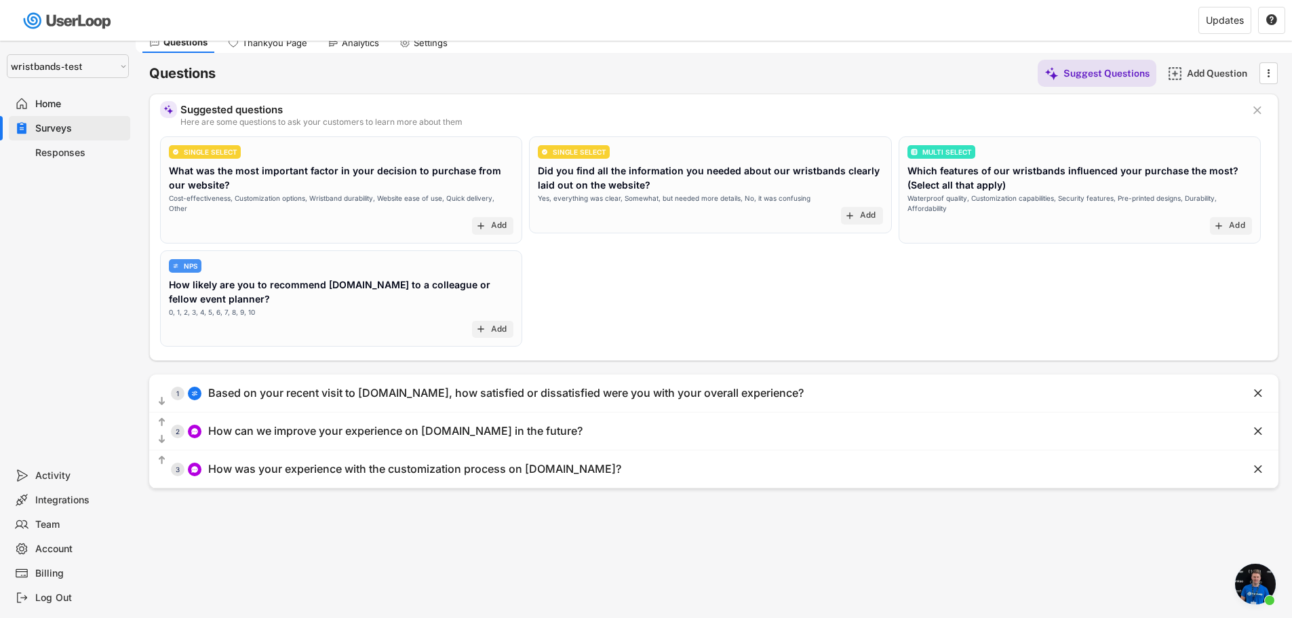
click at [39, 499] on div "Integrations" at bounding box center [80, 500] width 90 height 13
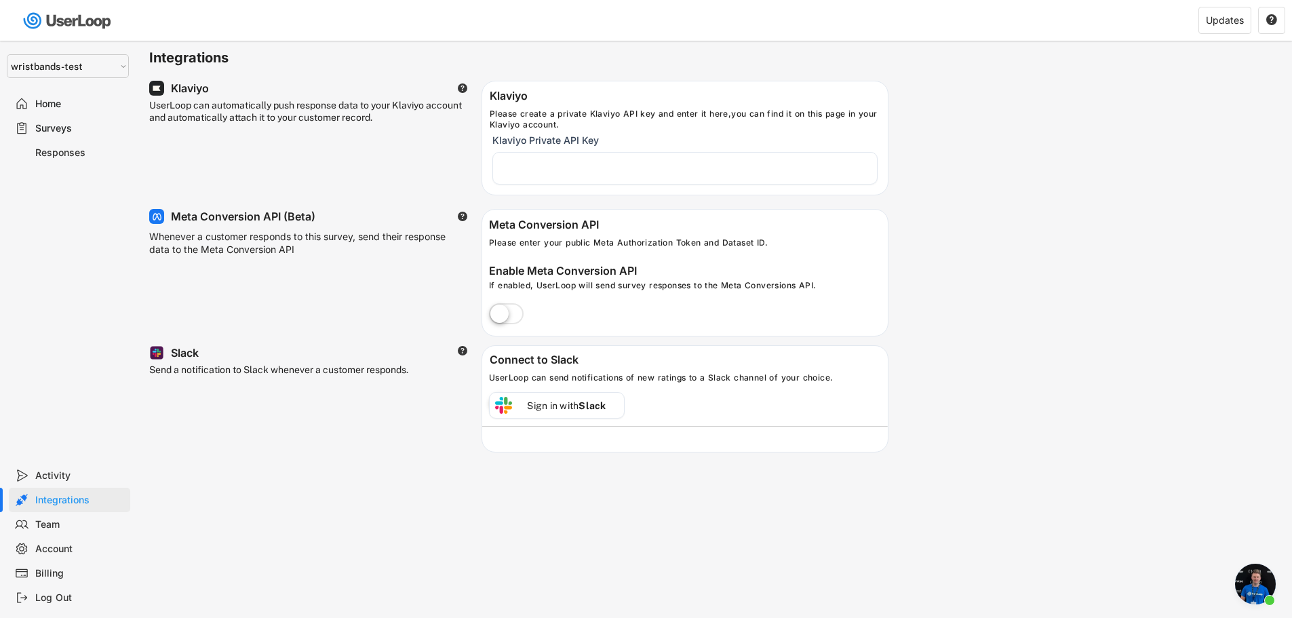
click at [48, 548] on div "Account" at bounding box center [80, 549] width 90 height 13
select select ""en""
select select ""1_week""
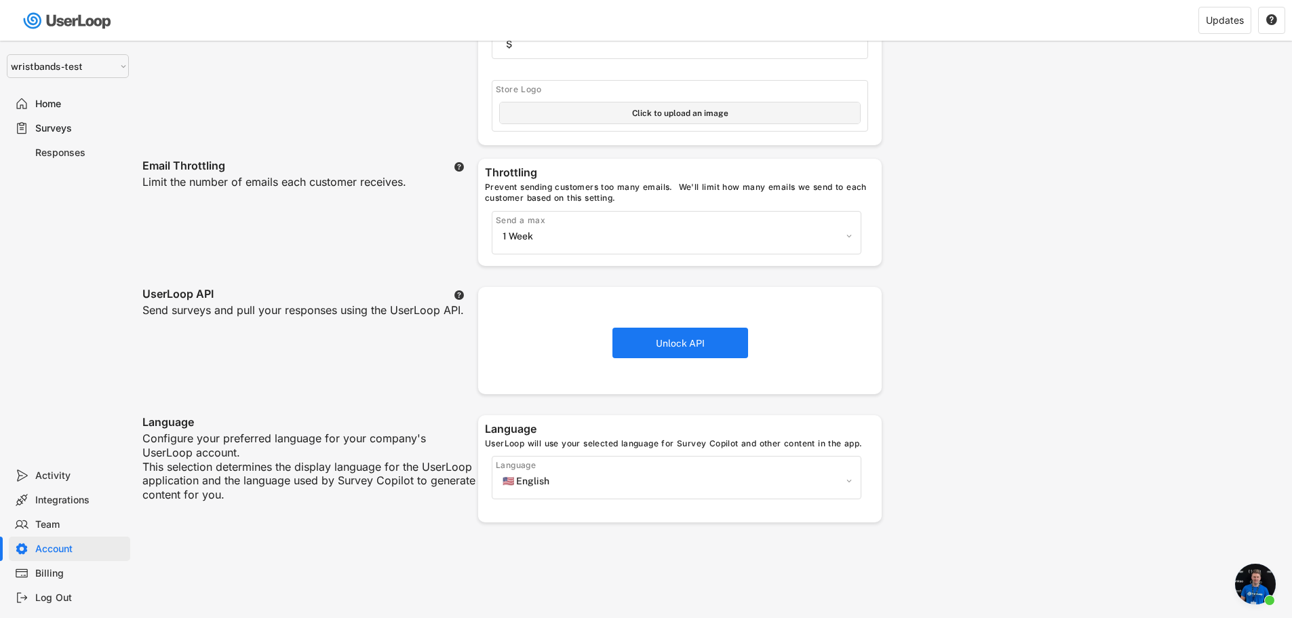
scroll to position [271, 0]
click at [64, 497] on div "Integrations" at bounding box center [80, 500] width 90 height 13
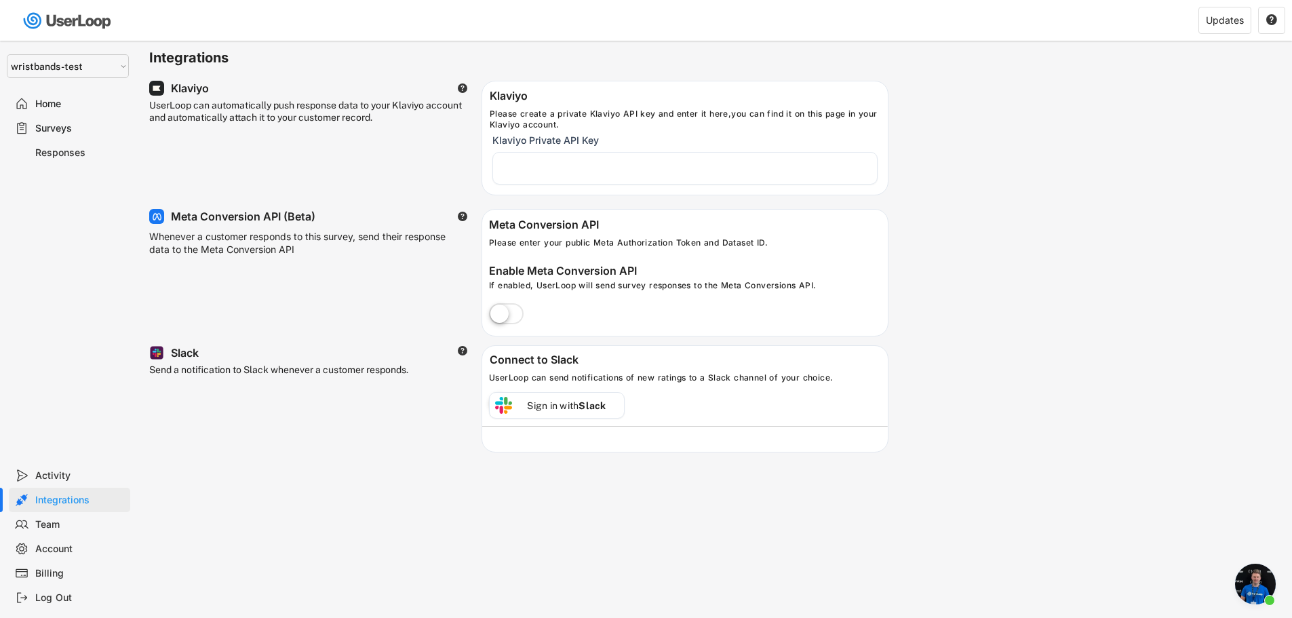
click at [53, 520] on div "Team" at bounding box center [80, 524] width 90 height 13
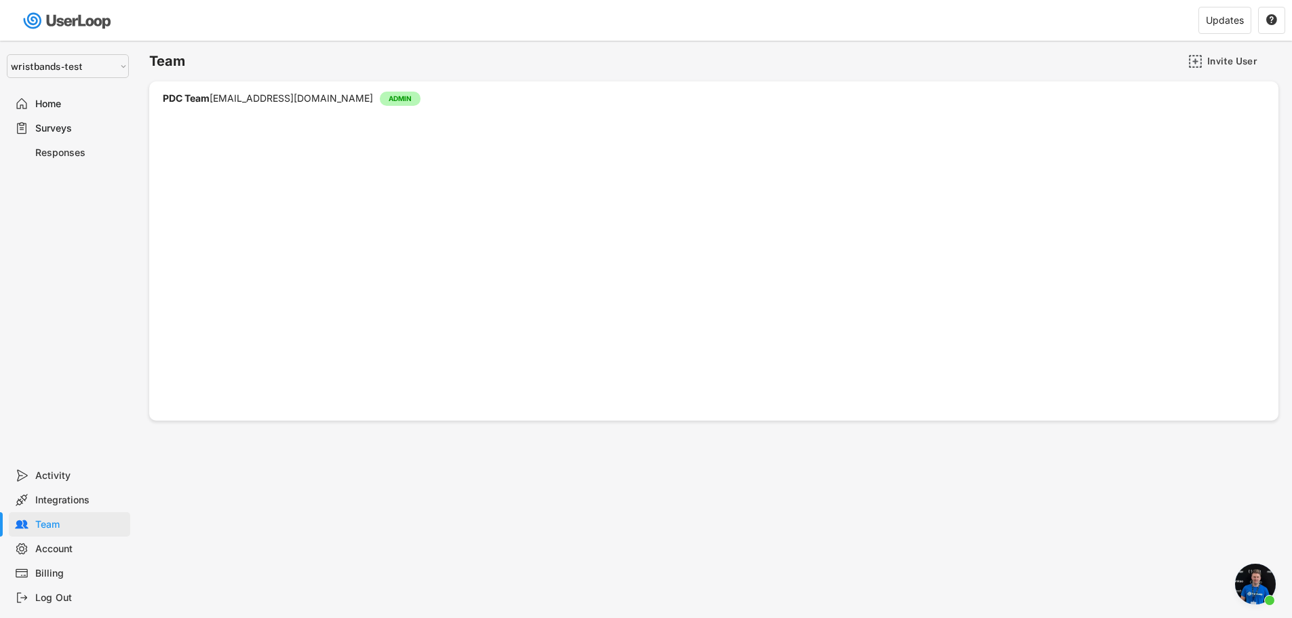
click at [75, 494] on div "Integrations" at bounding box center [80, 500] width 90 height 13
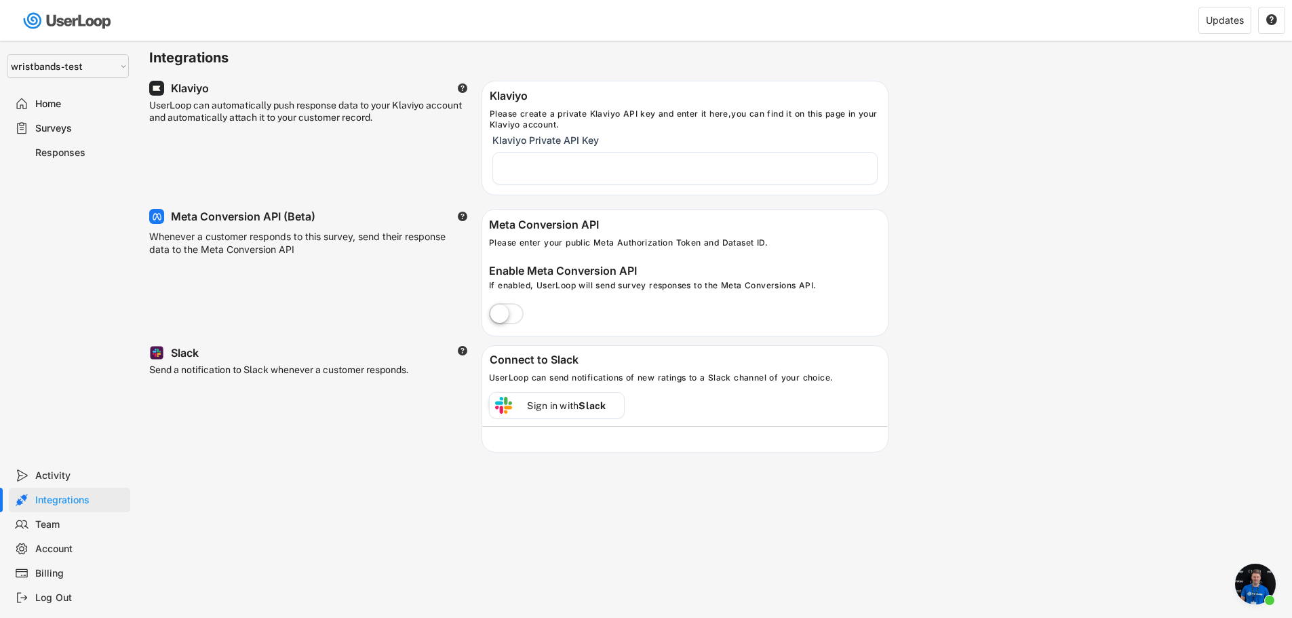
click at [47, 128] on div "Surveys" at bounding box center [80, 128] width 90 height 13
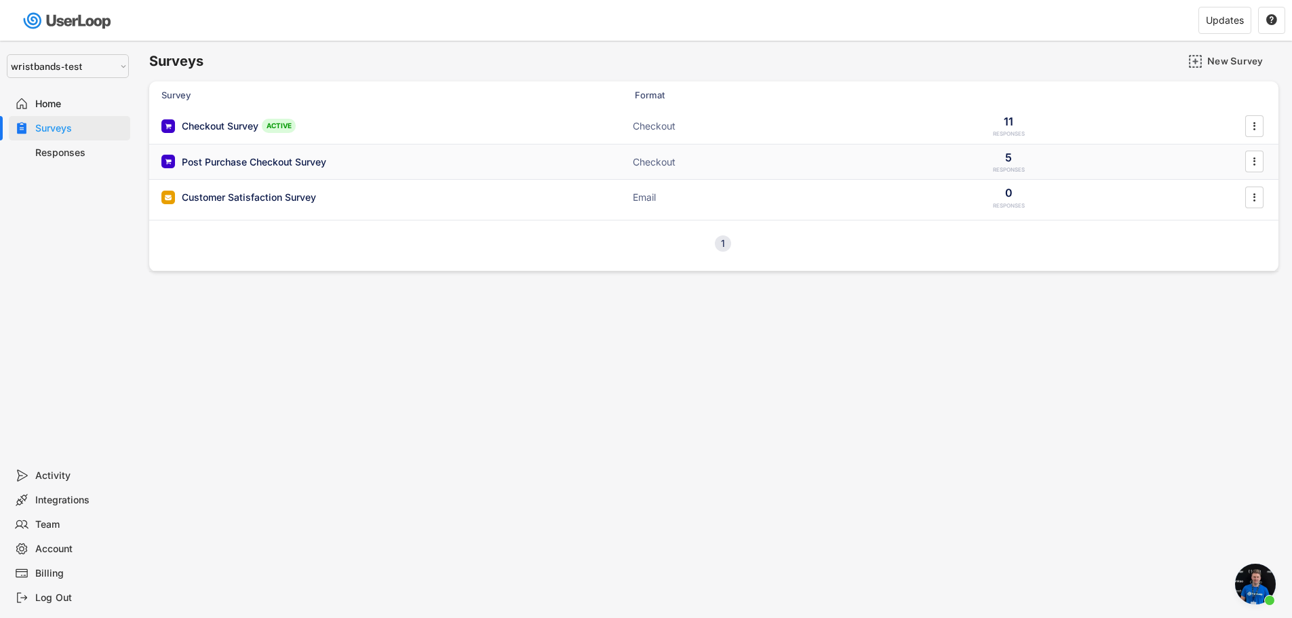
click at [231, 162] on div "Post Purchase Checkout Survey" at bounding box center [254, 162] width 145 height 14
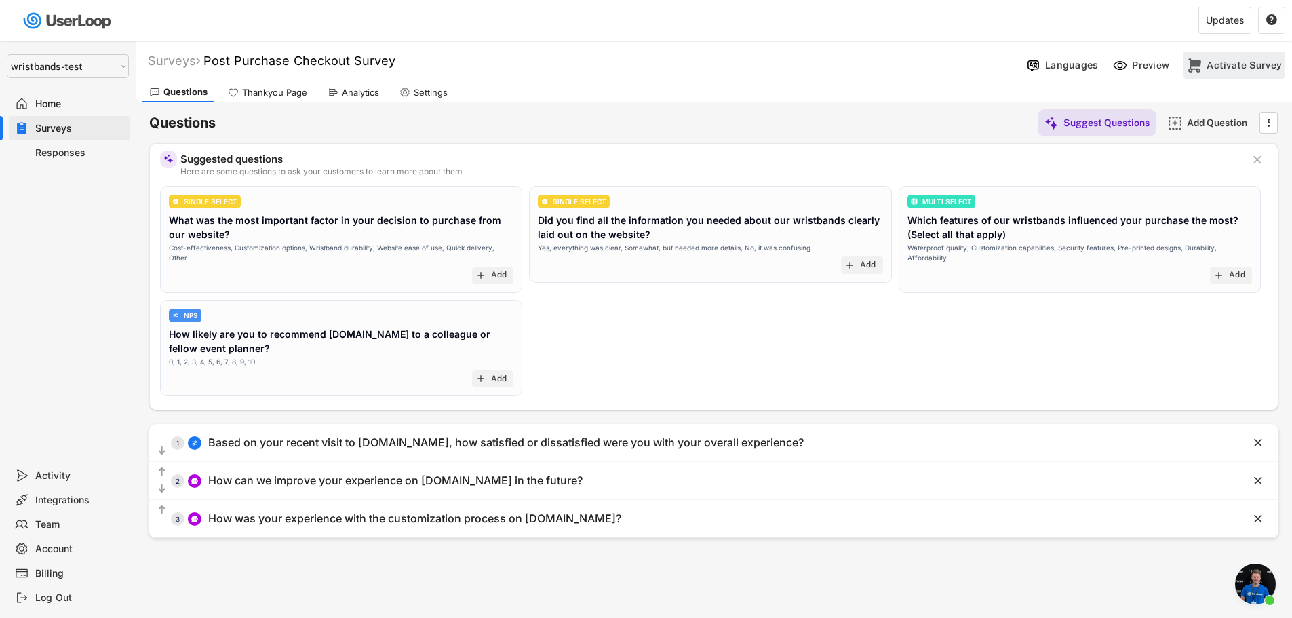
click at [1227, 62] on div "Activate Survey" at bounding box center [1244, 65] width 75 height 12
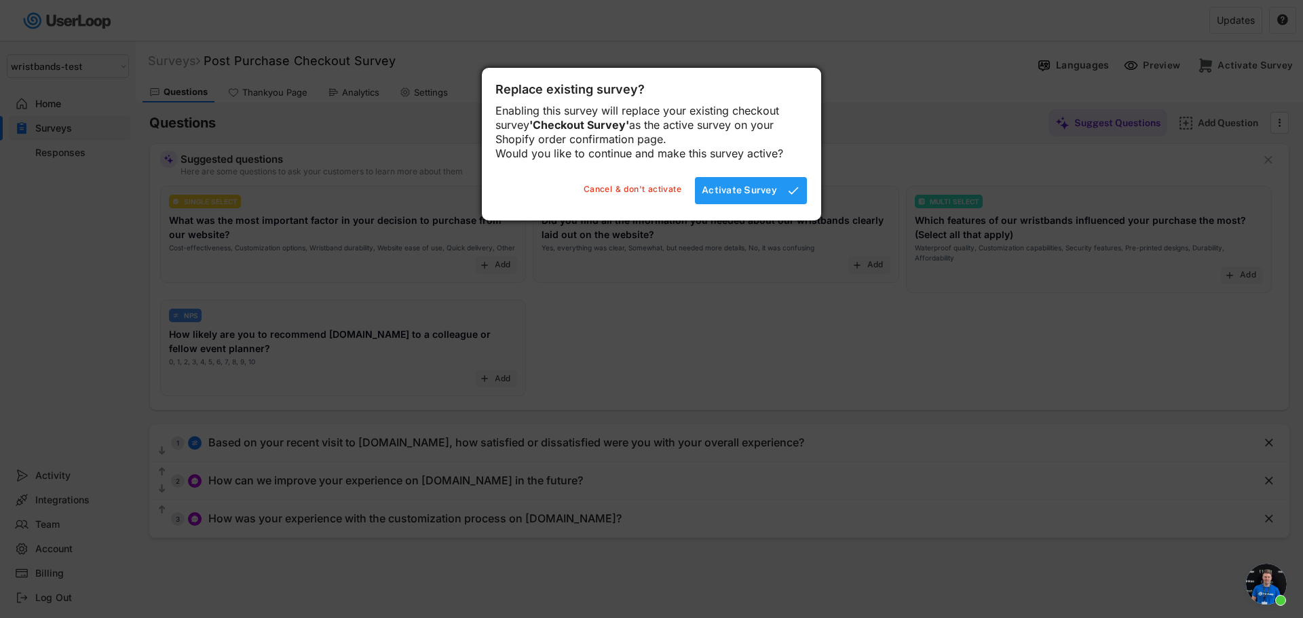
click at [763, 197] on div "Activate Survey" at bounding box center [739, 190] width 75 height 27
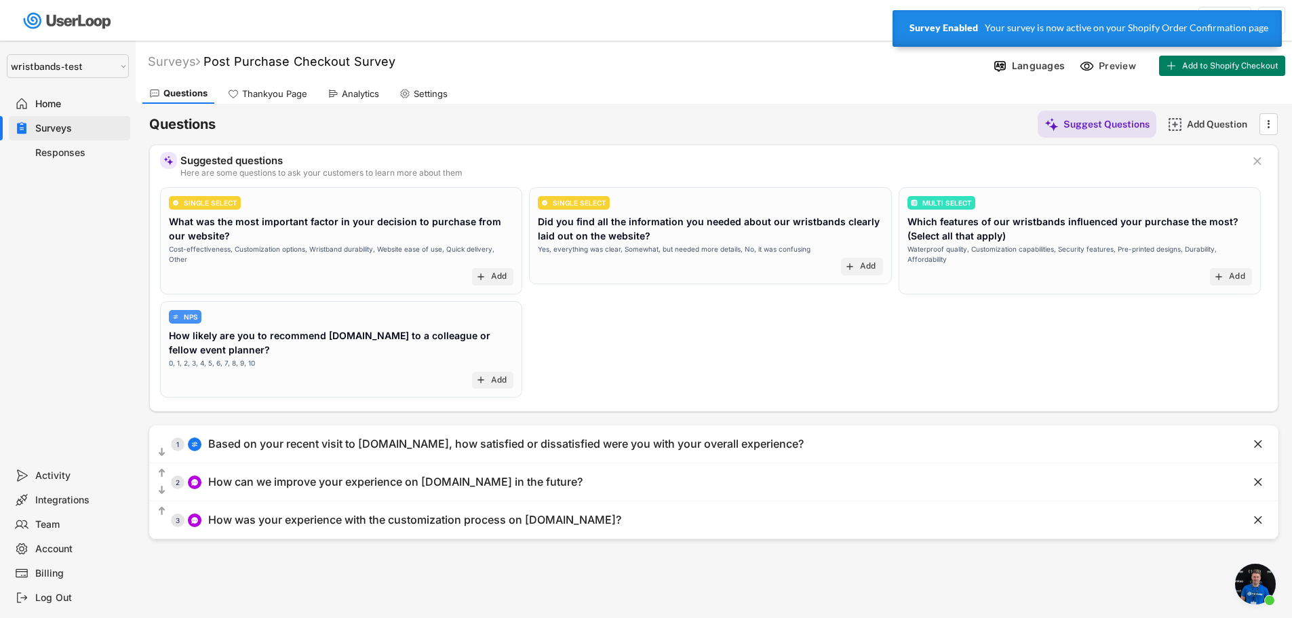
click at [431, 90] on div "Settings" at bounding box center [431, 94] width 34 height 12
select select ""weekly""
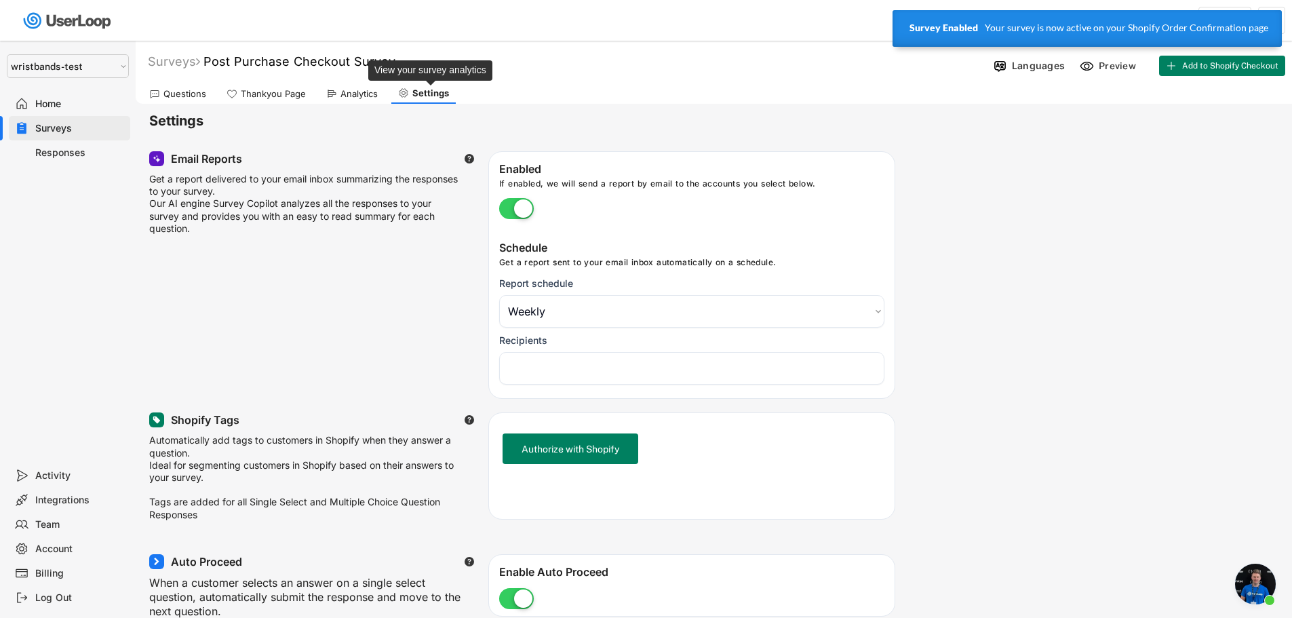
select select "1348695171700984260__LOOKUP__1753345961318x517764866714334400"
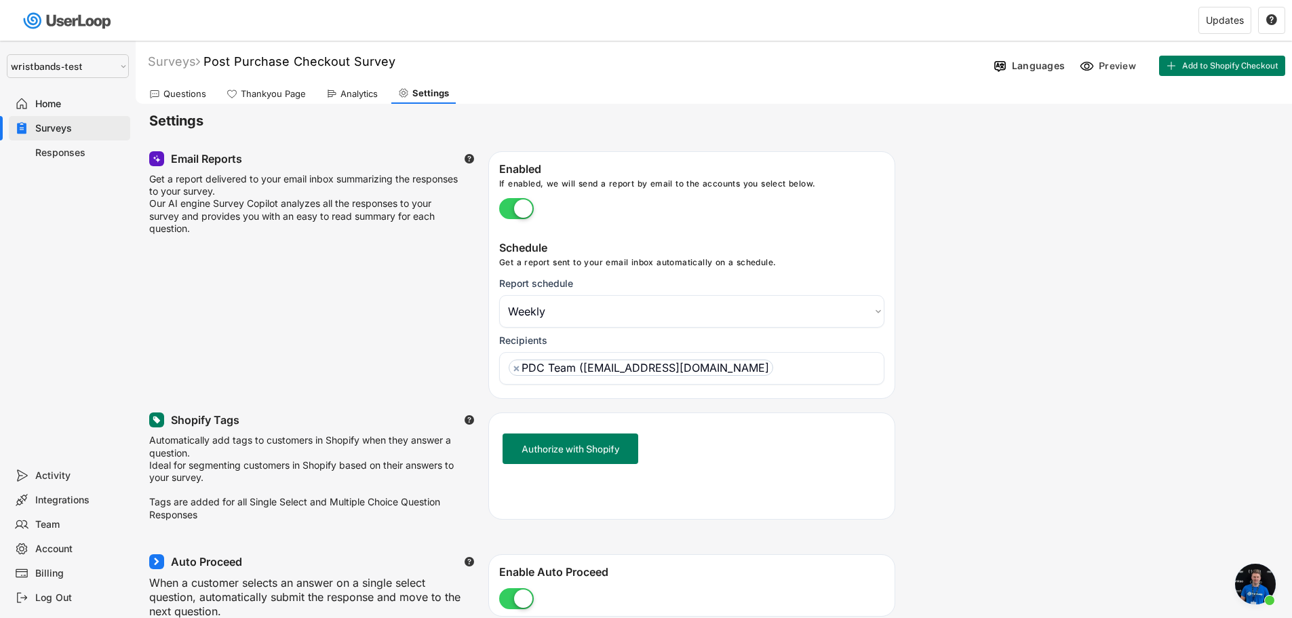
click at [809, 363] on ul "× PDC Team ([EMAIL_ADDRESS][DOMAIN_NAME]" at bounding box center [691, 366] width 373 height 20
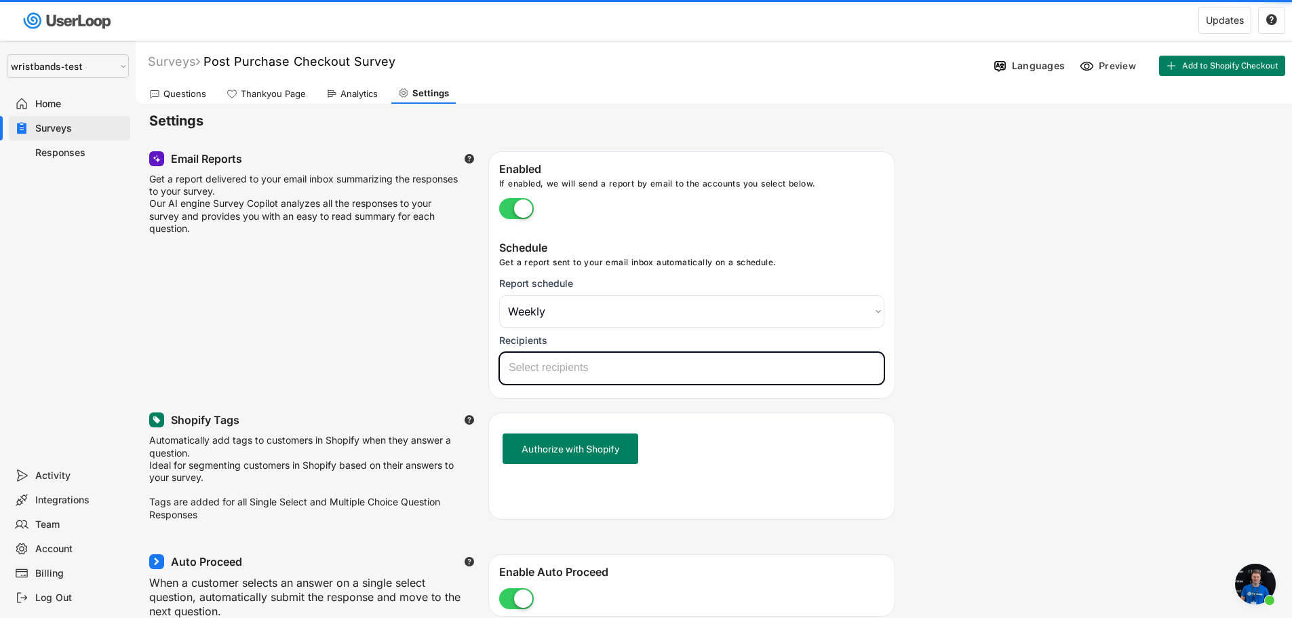
select select
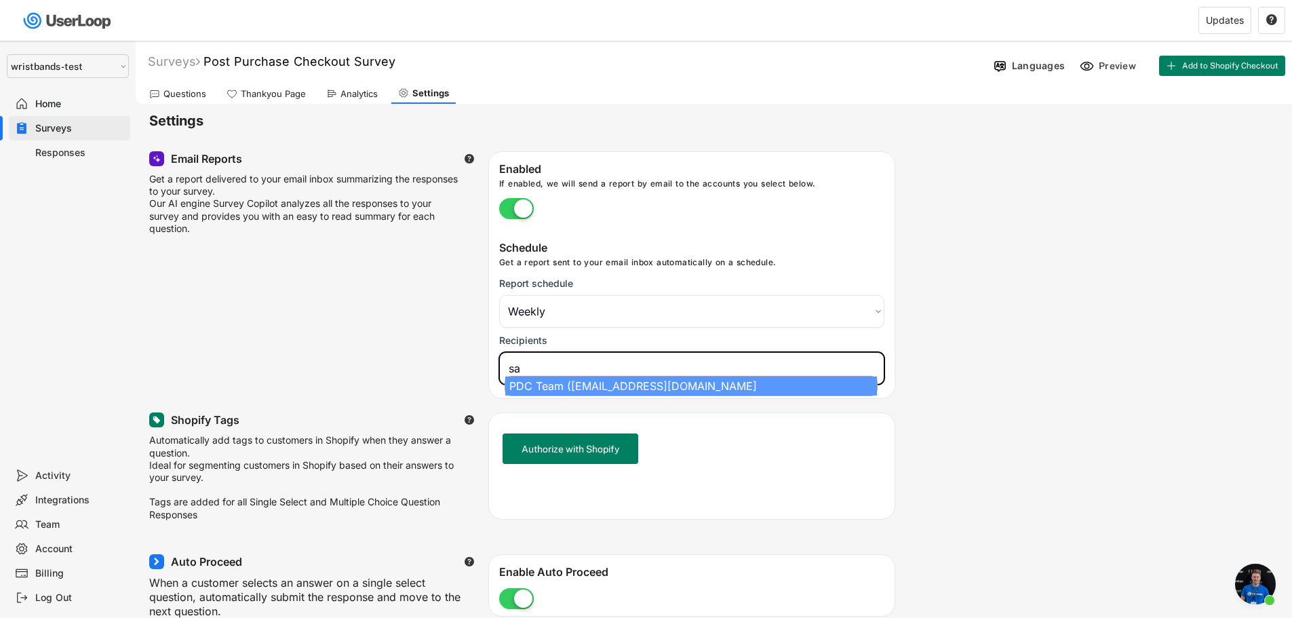
type input "sa"
select select "1348695171700984260__LOOKUP__1753345961318x517764866714334400"
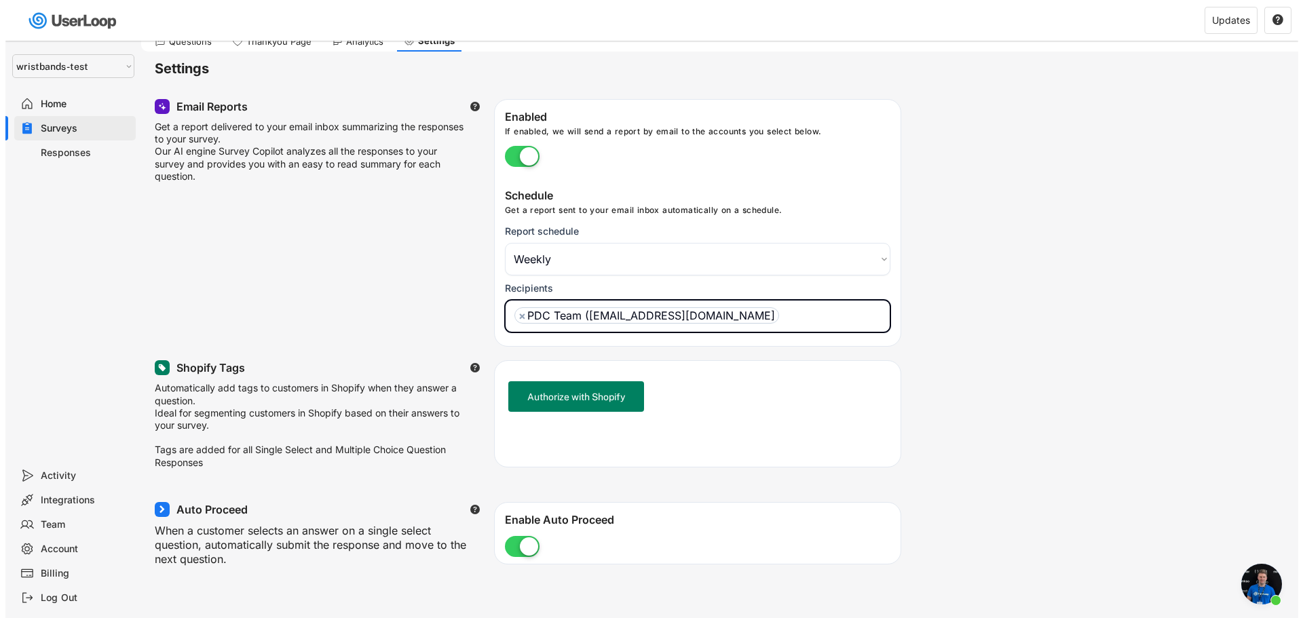
scroll to position [68, 0]
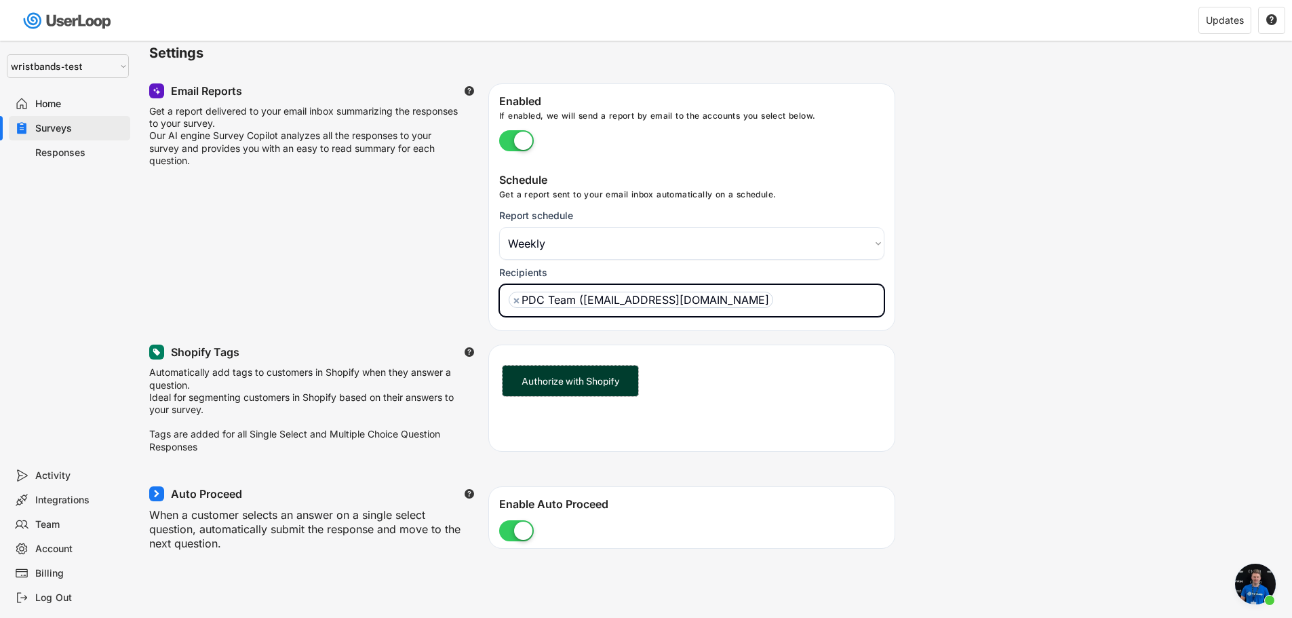
click at [573, 387] on button "Authorize with Shopify" at bounding box center [571, 381] width 136 height 31
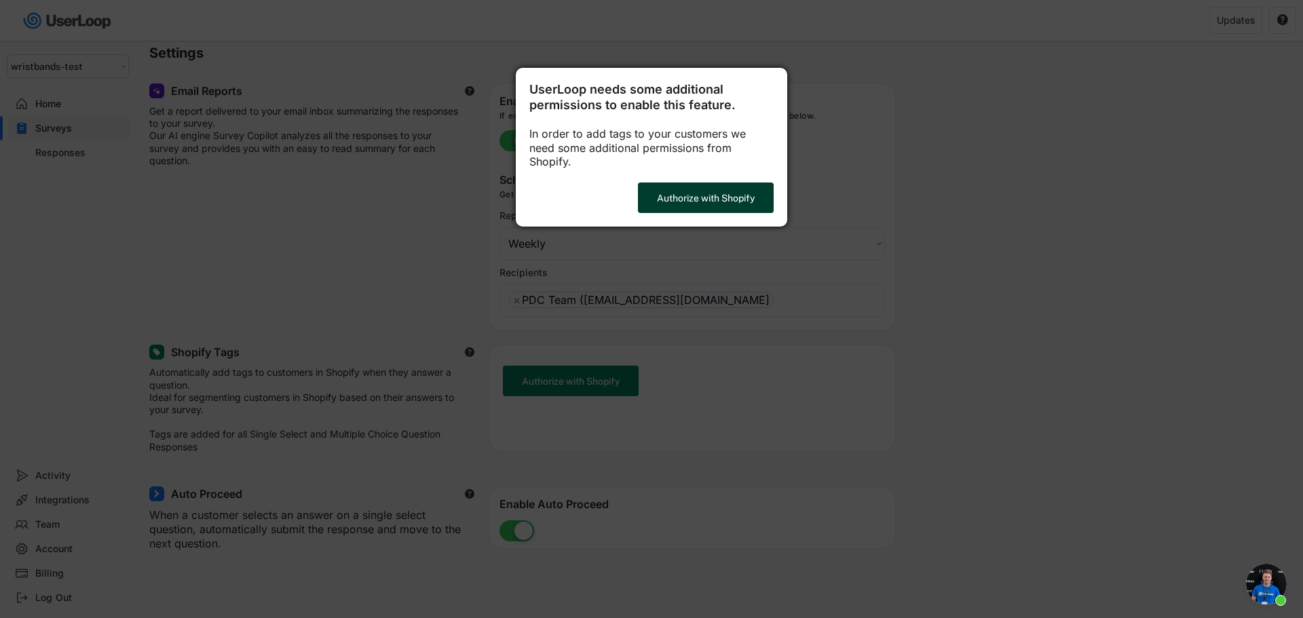
click at [712, 189] on button "Authorize with Shopify" at bounding box center [706, 198] width 136 height 31
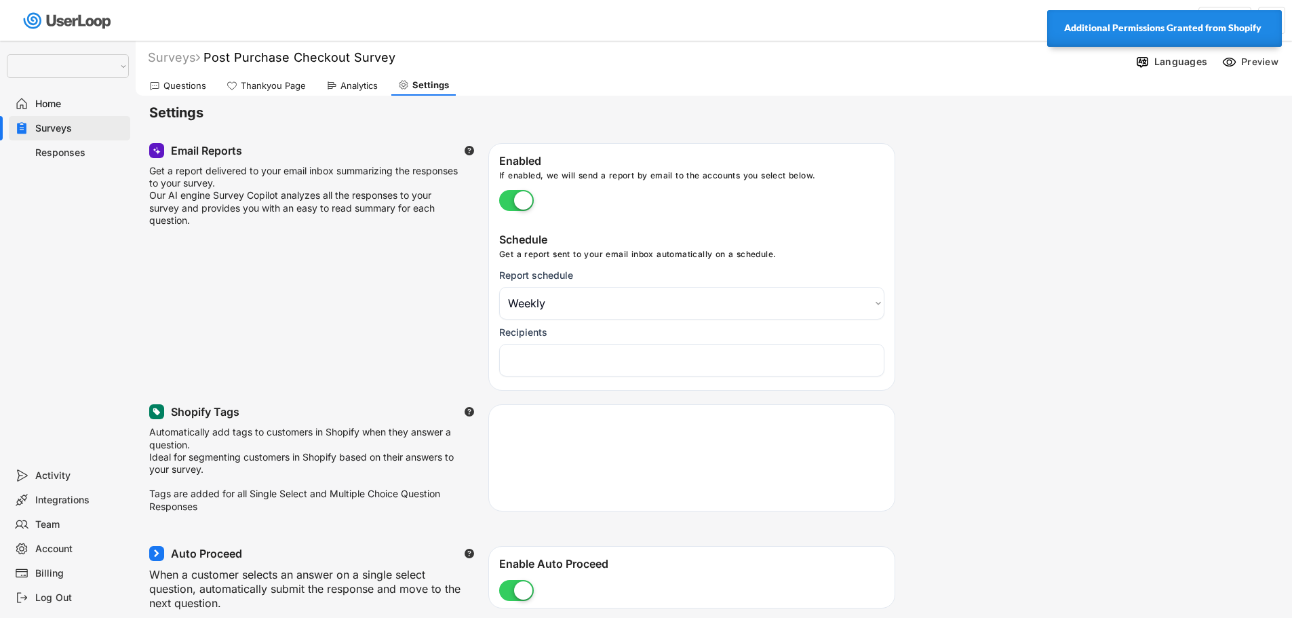
select select ""weekly""
select select ""1348695171700984260__LOOKUP__1755087592031x530942177488485950""
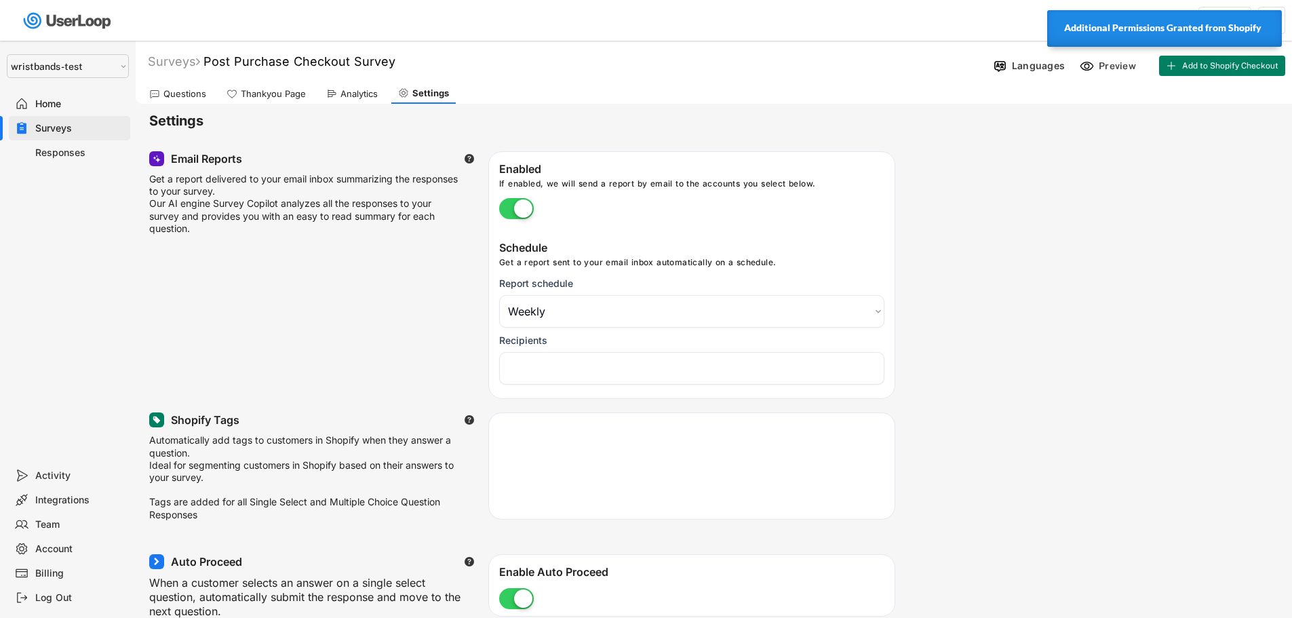
select select "1348695171700984260__LOOKUP__1753345961318x517764866714334400"
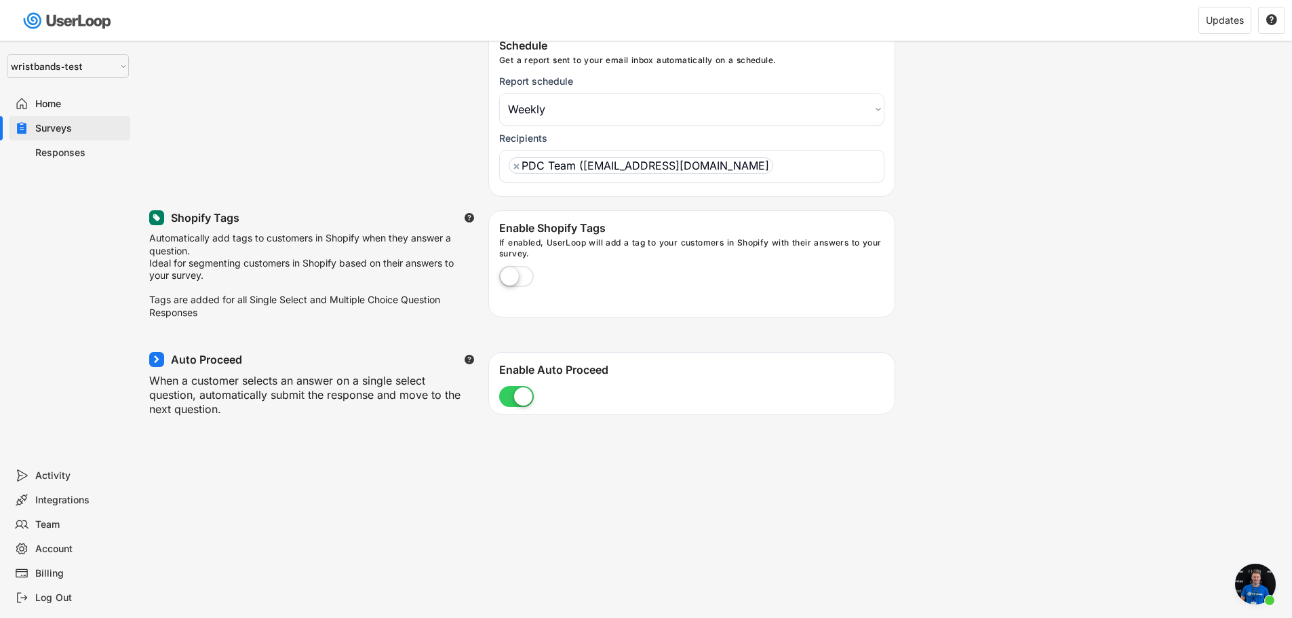
scroll to position [204, 0]
click at [517, 282] on label at bounding box center [516, 276] width 41 height 30
click at [0, 0] on input "checkbox" at bounding box center [0, 0] width 0 height 0
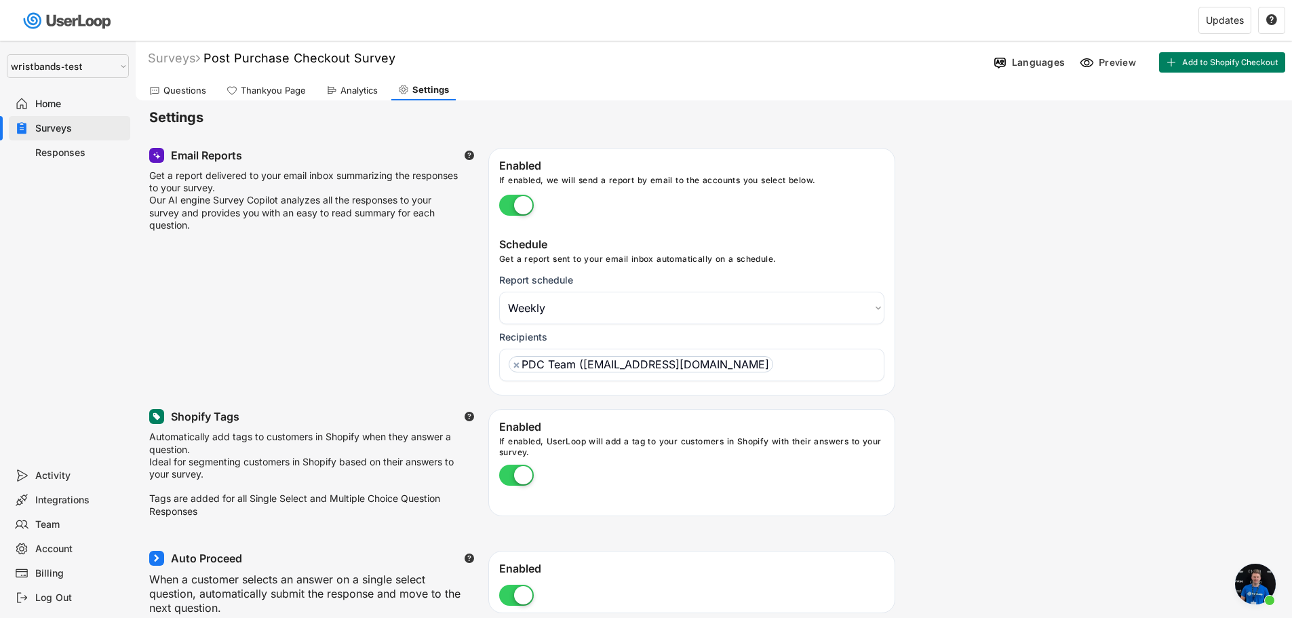
scroll to position [0, 0]
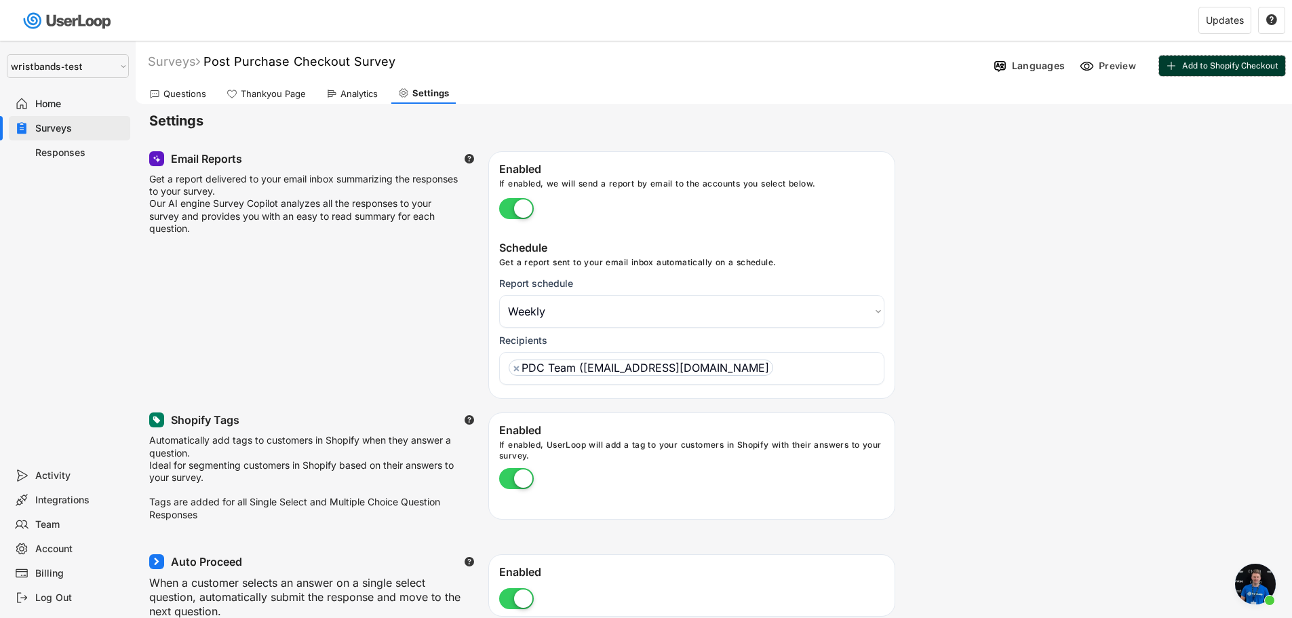
click at [1216, 69] on span "Add to Shopify Checkout" at bounding box center [1231, 66] width 96 height 8
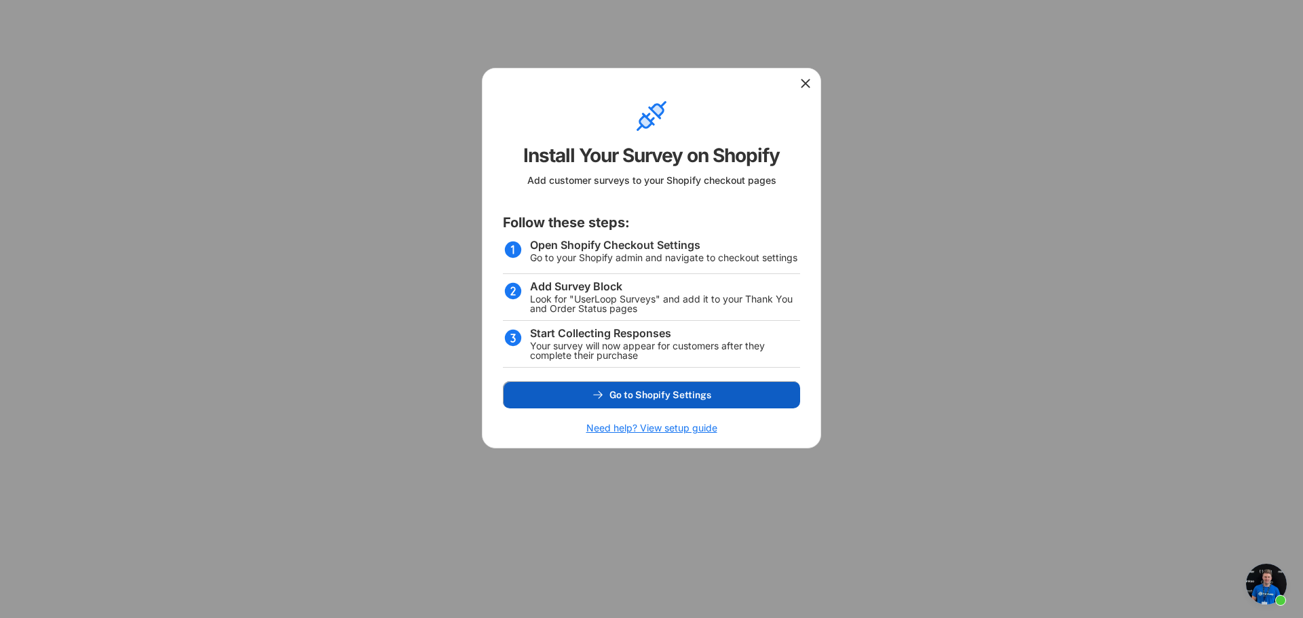
click at [621, 399] on span "Go to Shopify Settings" at bounding box center [660, 394] width 102 height 9
click at [807, 84] on use at bounding box center [806, 84] width 14 height 14
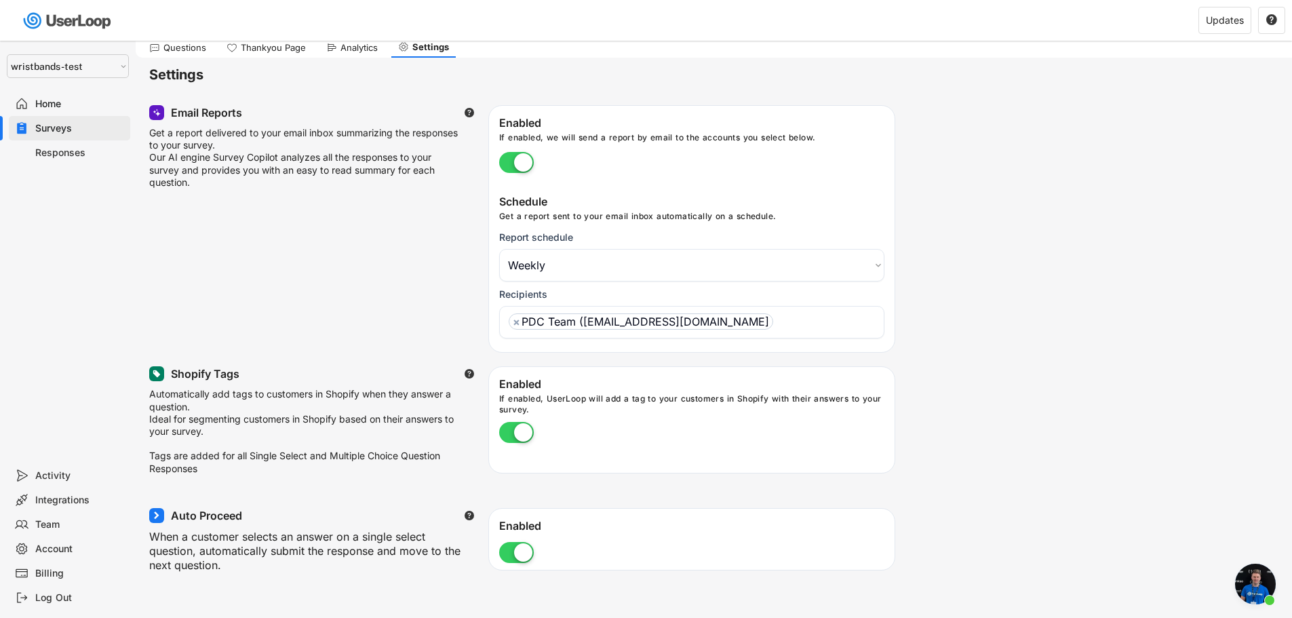
scroll to position [136, 0]
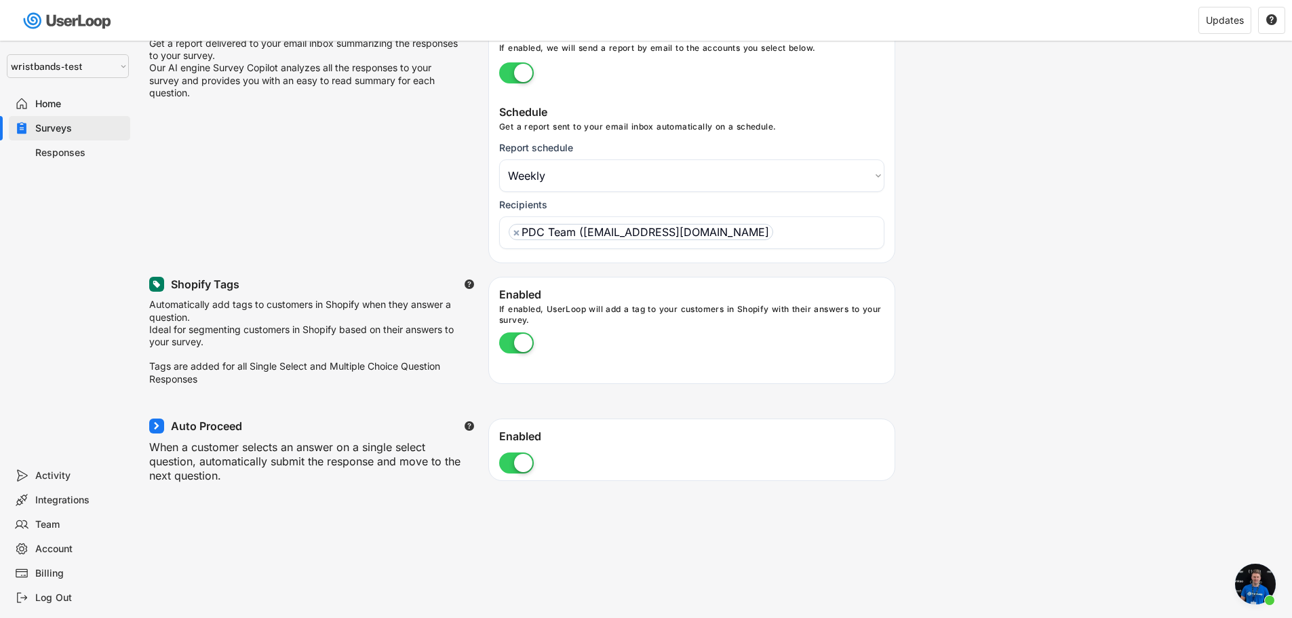
click at [62, 130] on div "Surveys" at bounding box center [80, 128] width 90 height 13
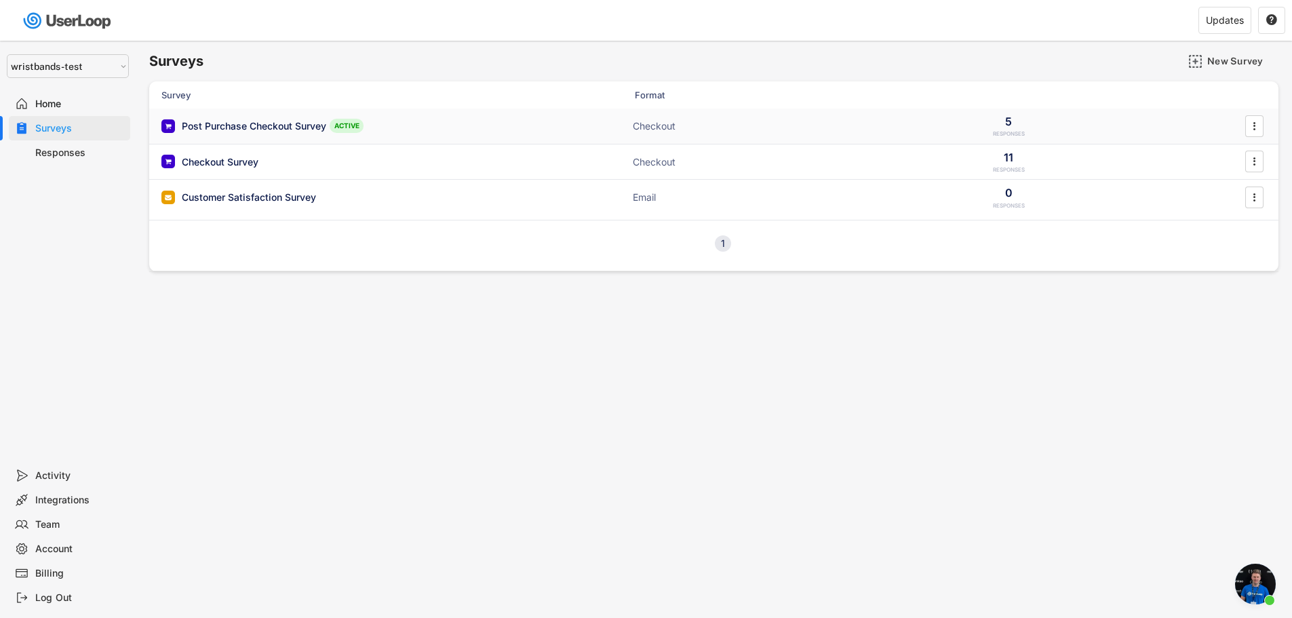
click at [251, 126] on div "Post Purchase Checkout Survey" at bounding box center [254, 126] width 145 height 14
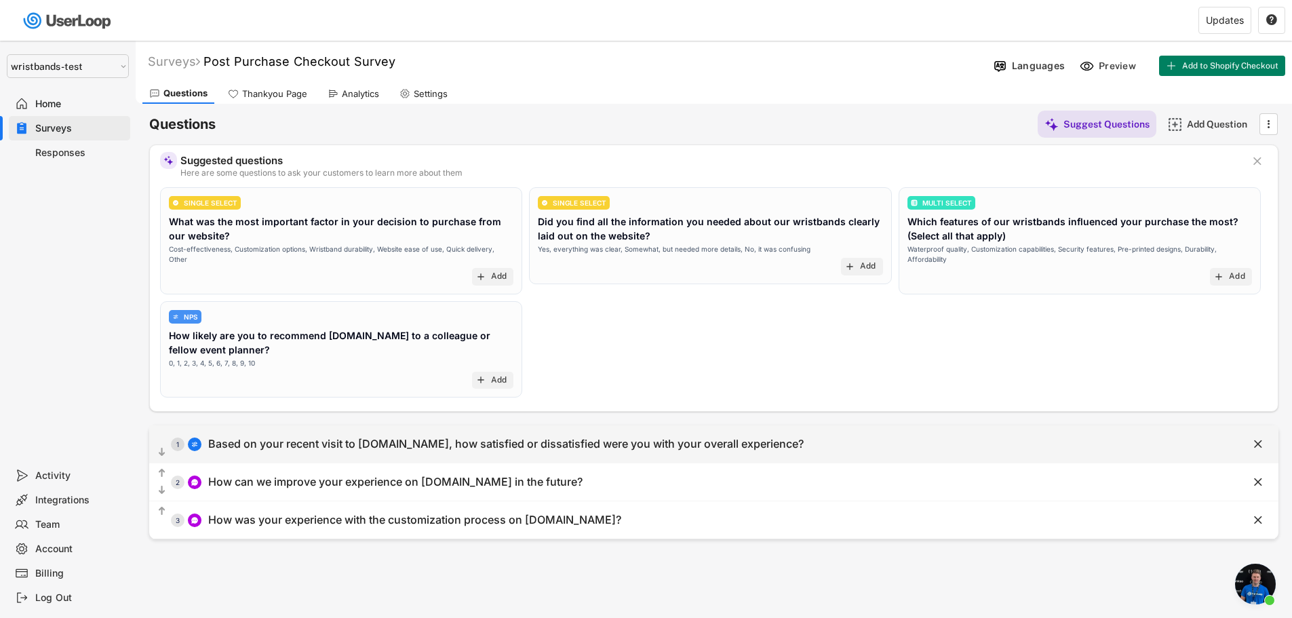
click at [280, 451] on div "Based on your recent visit to [DOMAIN_NAME], how satisfied or dissatisfied were…" at bounding box center [506, 444] width 596 height 14
select select ""1_5""
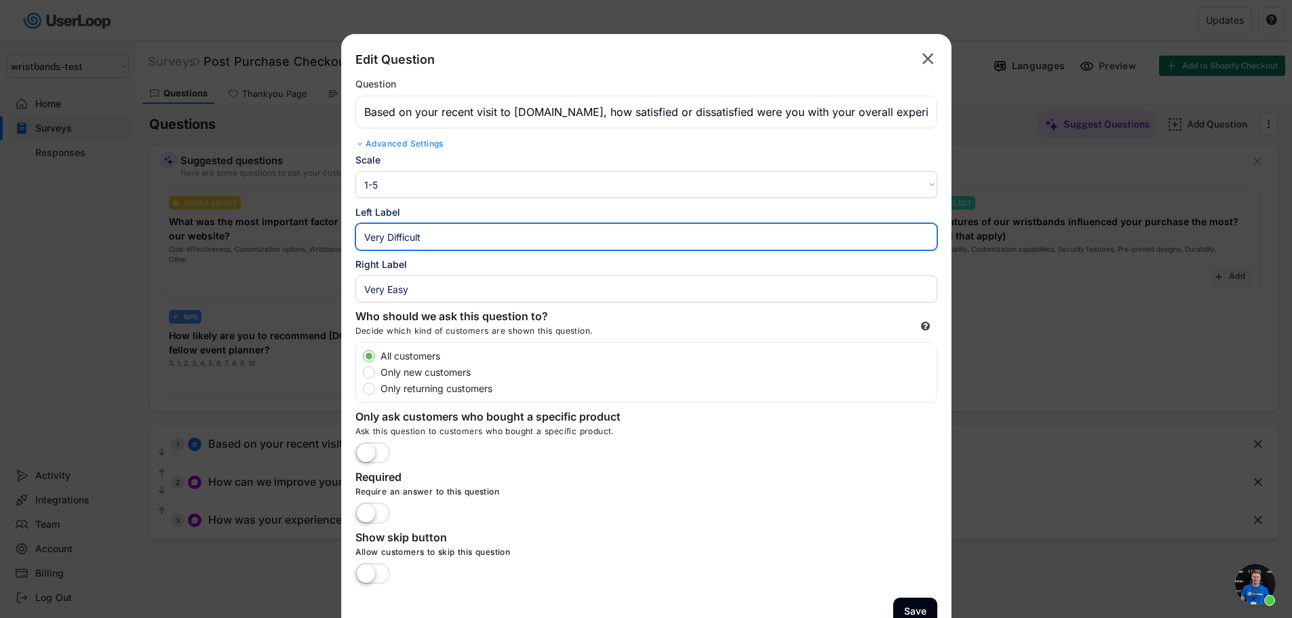
click at [445, 227] on input "input" at bounding box center [647, 236] width 582 height 27
drag, startPoint x: 432, startPoint y: 237, endPoint x: 353, endPoint y: 235, distance: 78.7
click at [353, 235] on div "Edit Question  Question Advanced Settings Scale 1-10 10-1 1-5 5-1 Left Label R…" at bounding box center [646, 337] width 611 height 606
click at [419, 293] on input "input" at bounding box center [647, 288] width 582 height 27
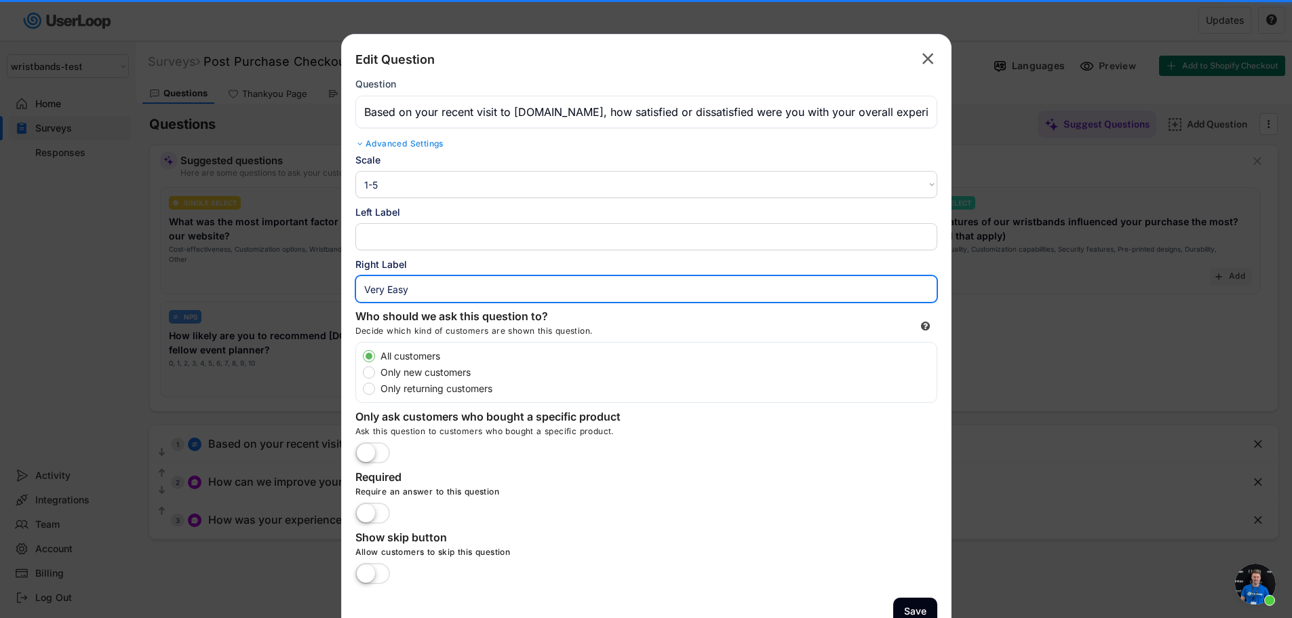
drag, startPoint x: 419, startPoint y: 292, endPoint x: 341, endPoint y: 287, distance: 77.5
click at [341, 287] on div "Edit Question  Question Advanced Settings Scale 1-10 10-1 1-5 5-1 Left Label R…" at bounding box center [646, 337] width 611 height 606
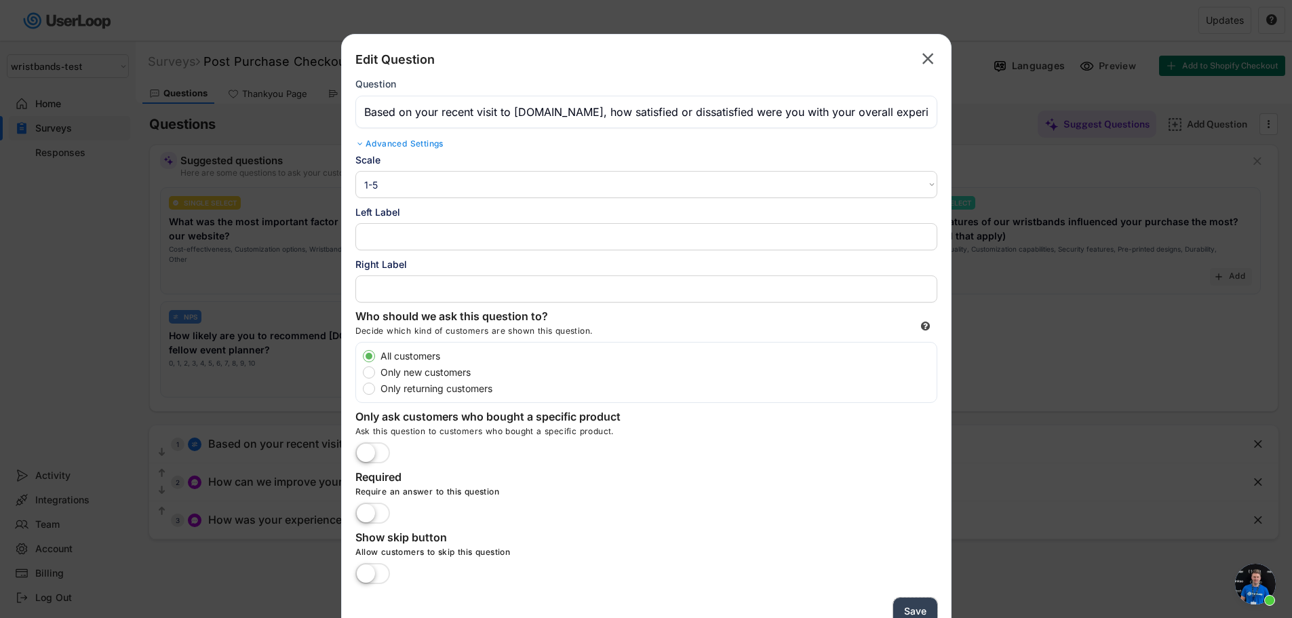
click at [921, 607] on button "Save" at bounding box center [916, 612] width 44 height 28
select select ""PLACEHOLDER_1427118222253""
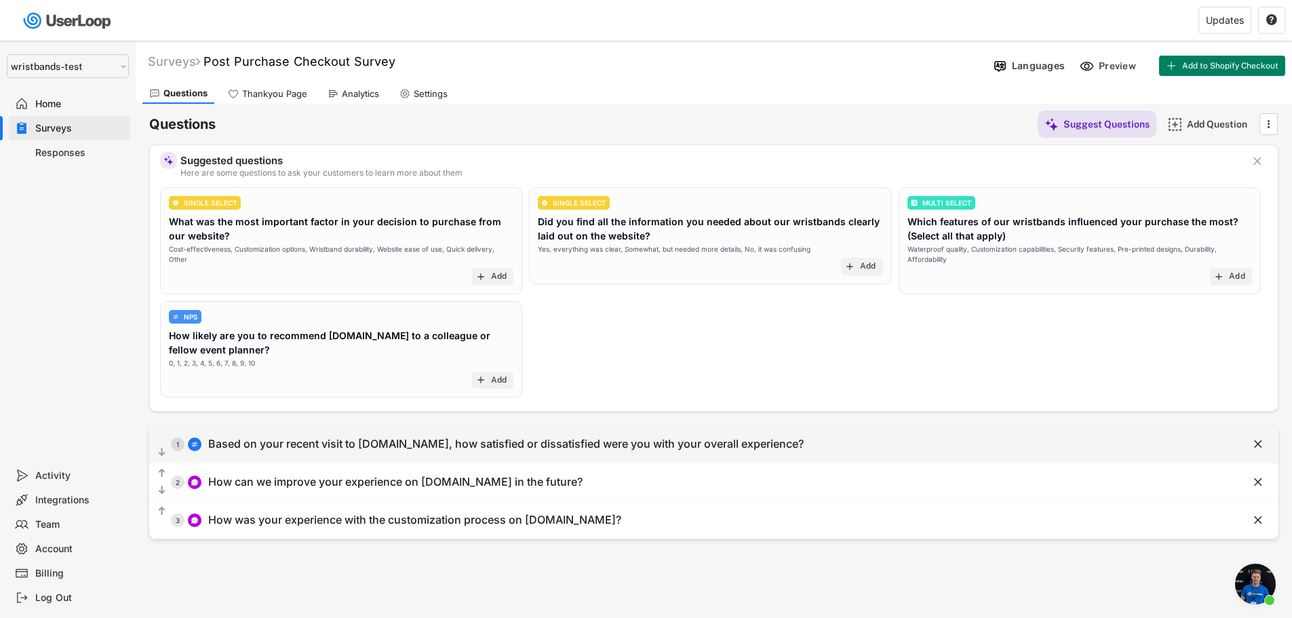
click at [477, 442] on div "Based on your recent visit to [DOMAIN_NAME], how satisfied or dissatisfied were…" at bounding box center [506, 444] width 596 height 14
select select ""1_5""
type input "Based on your recent visit to [DOMAIN_NAME], how satisfied or dissatisfied were…"
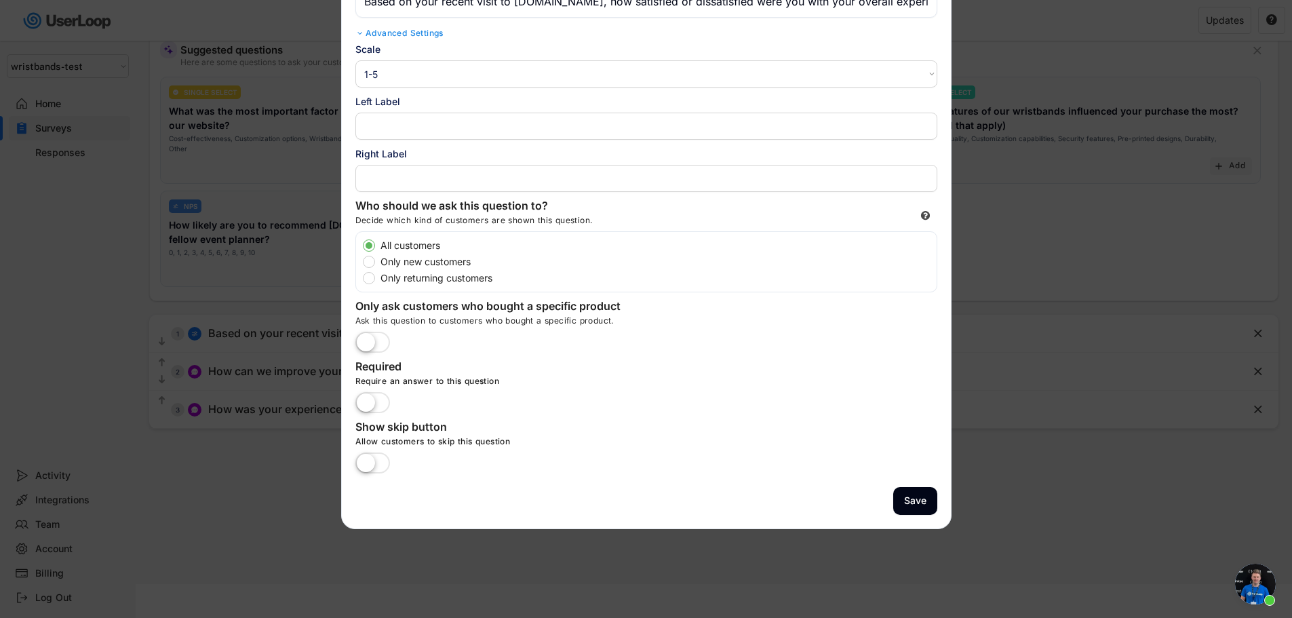
scroll to position [117, 0]
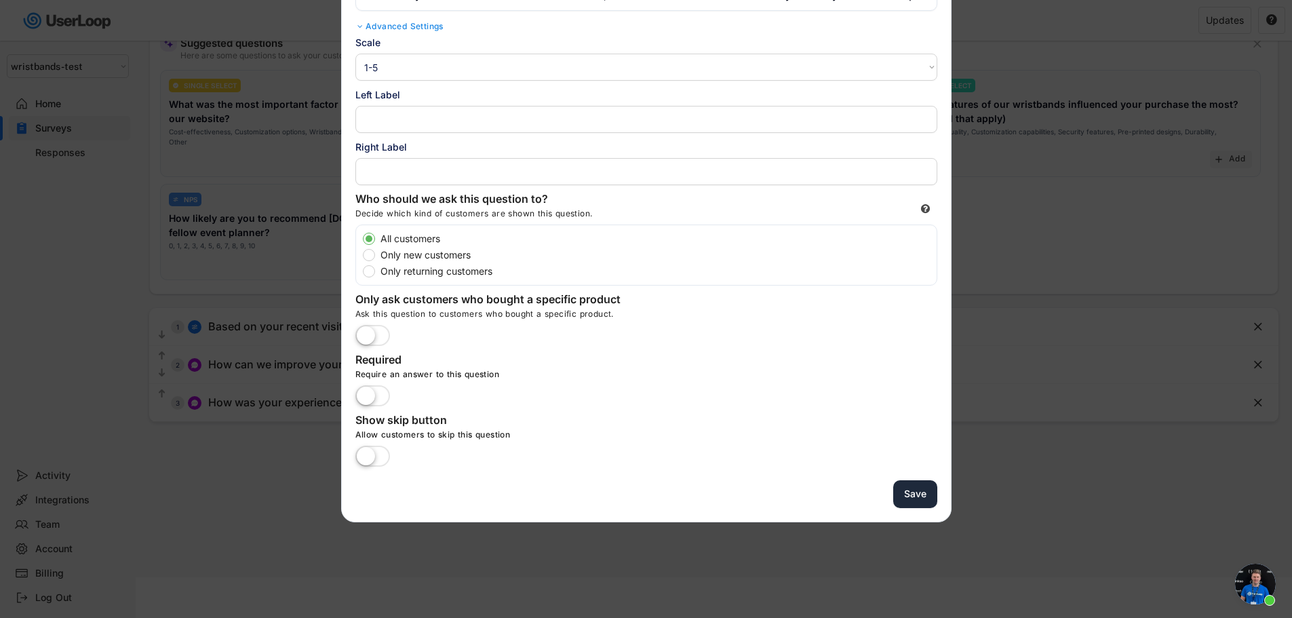
click at [916, 492] on button "Save" at bounding box center [916, 494] width 44 height 28
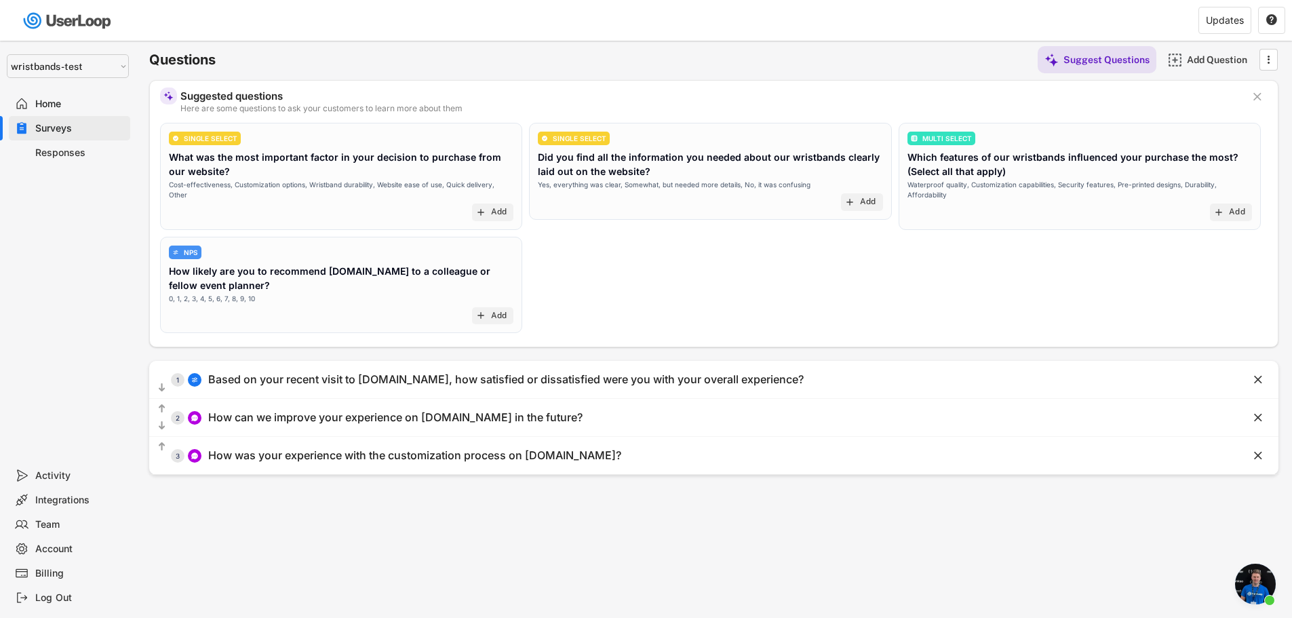
scroll to position [0, 0]
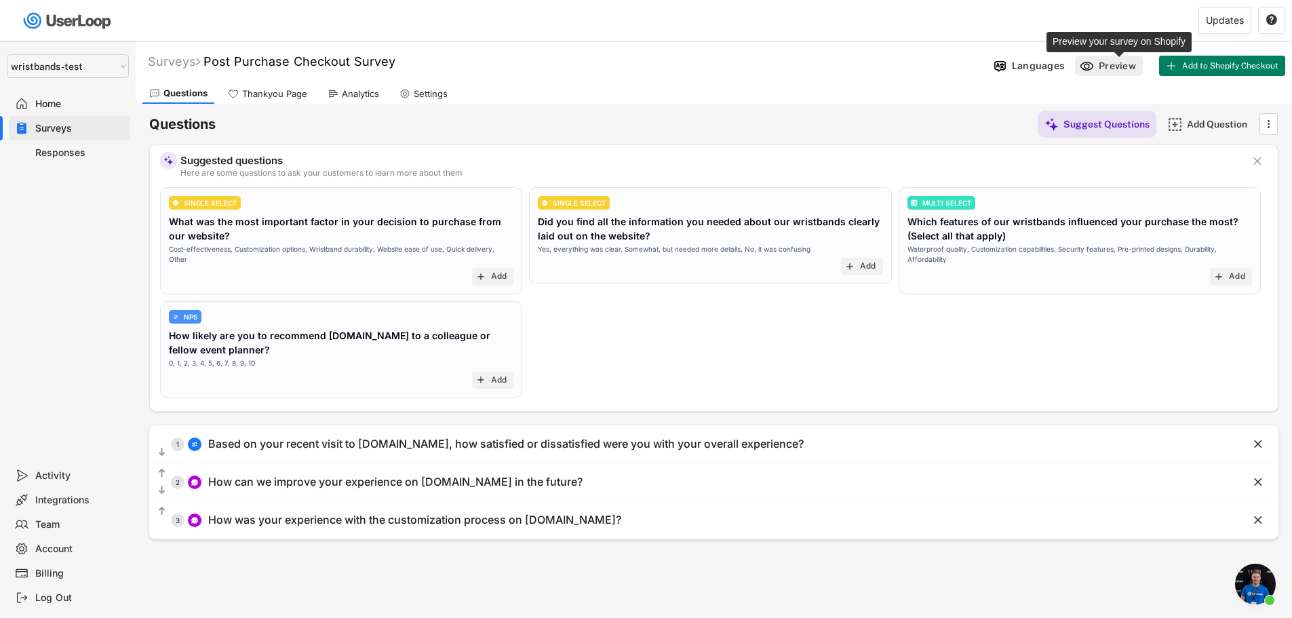
click at [1109, 63] on div "Preview" at bounding box center [1119, 66] width 41 height 12
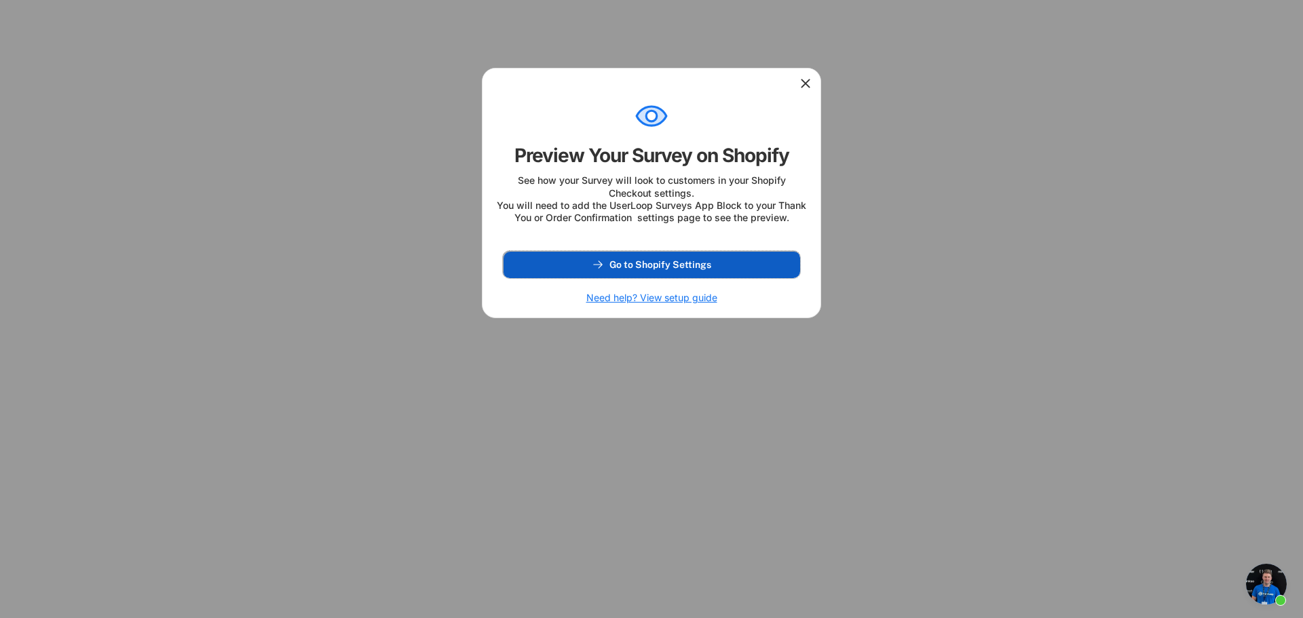
click at [683, 278] on button "Go to Shopify Settings" at bounding box center [651, 264] width 297 height 27
click at [1181, 356] on div at bounding box center [651, 309] width 1303 height 618
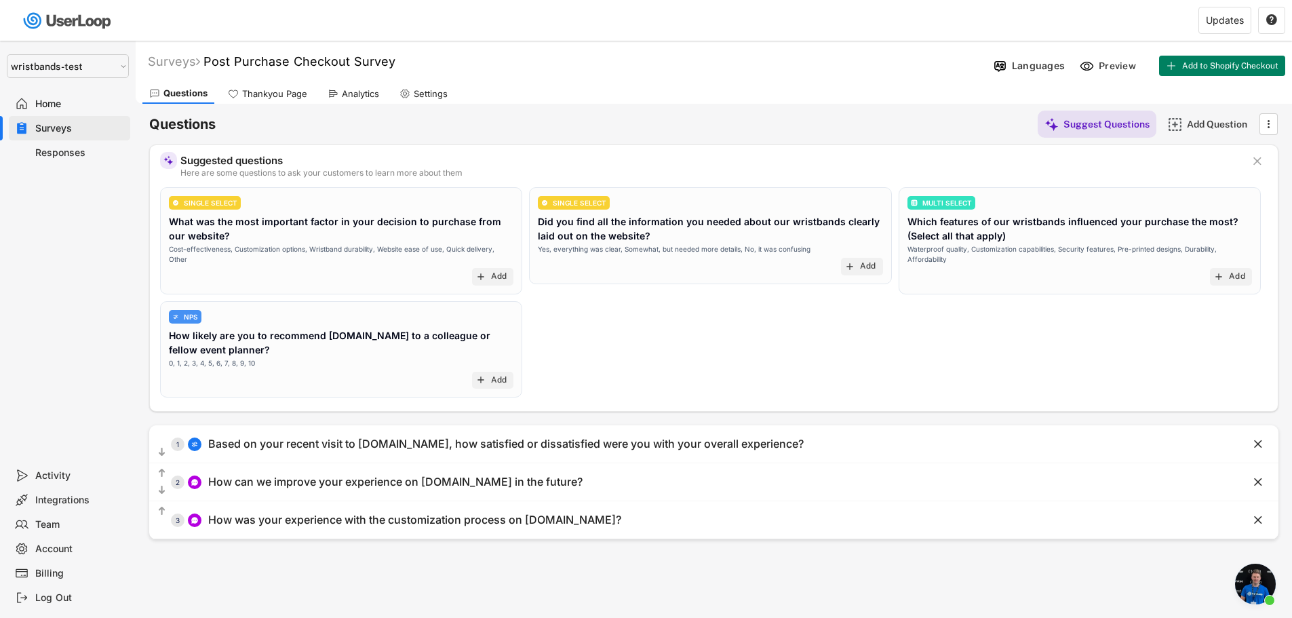
click at [45, 135] on div "Surveys" at bounding box center [69, 128] width 121 height 24
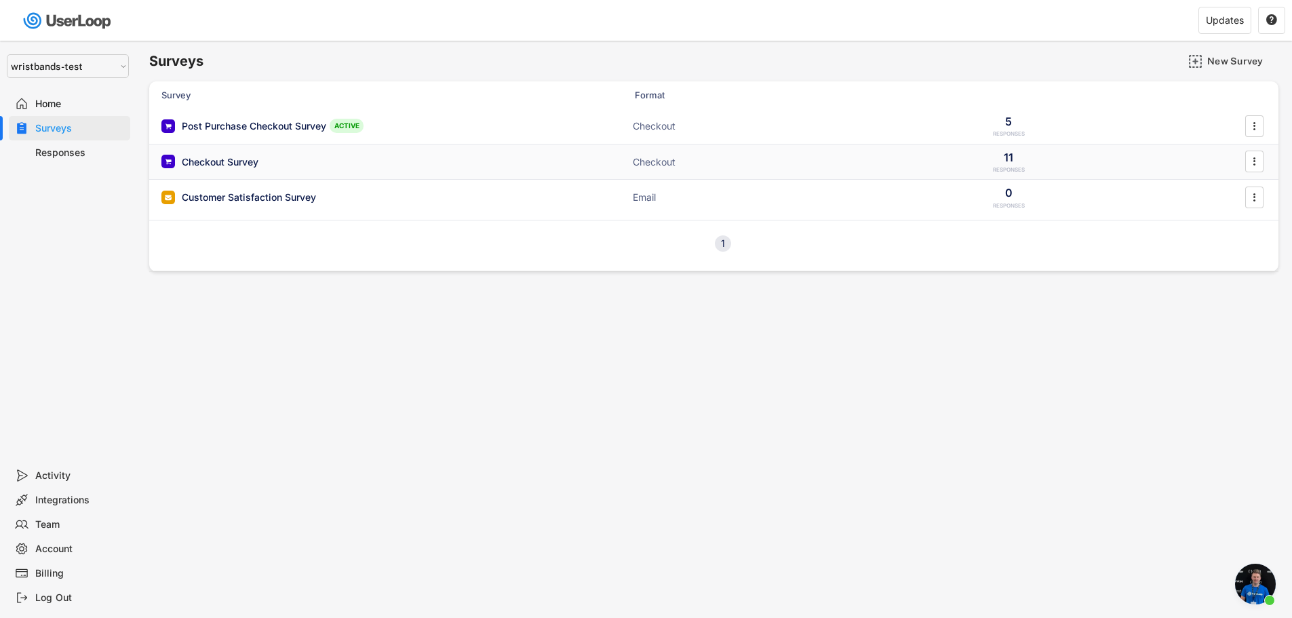
click at [226, 160] on div "Checkout Survey" at bounding box center [220, 162] width 77 height 14
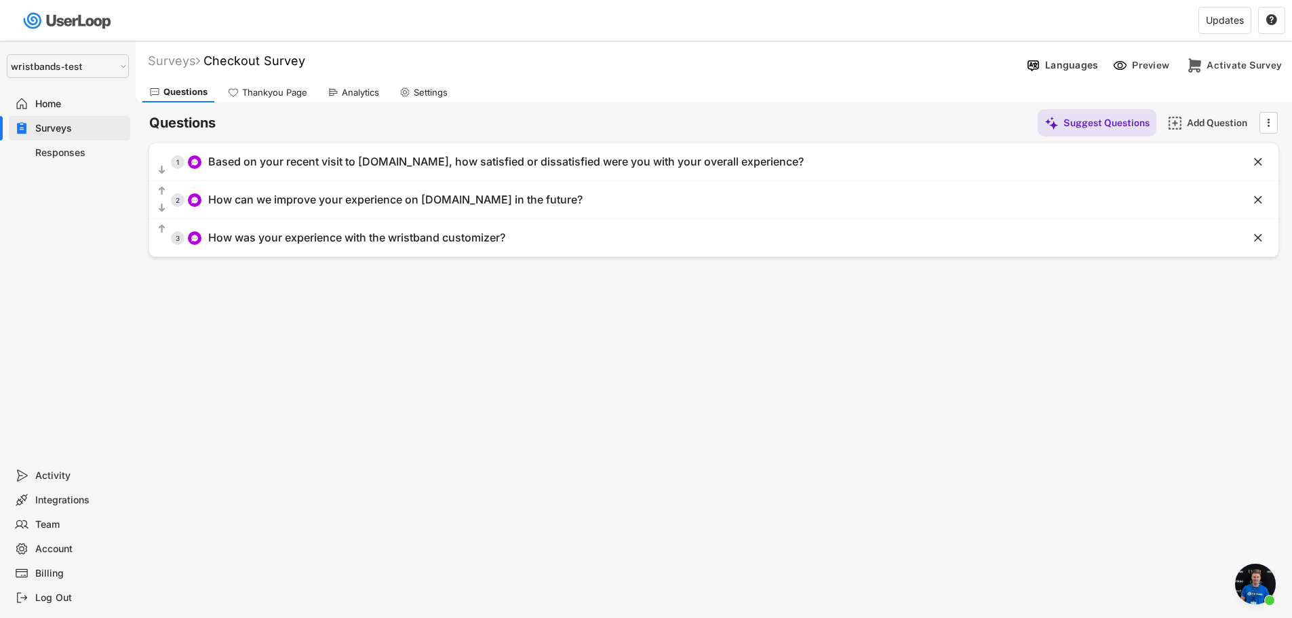
click at [60, 129] on div "Surveys" at bounding box center [80, 128] width 90 height 13
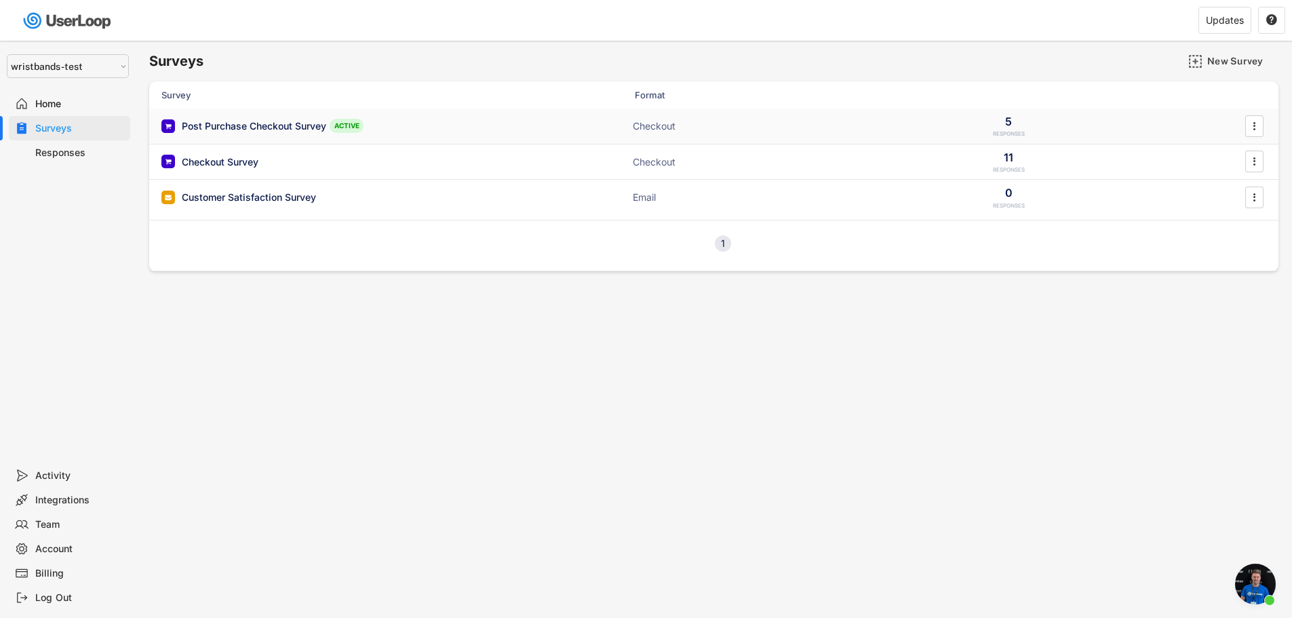
click at [262, 124] on div "Post Purchase Checkout Survey" at bounding box center [254, 126] width 145 height 14
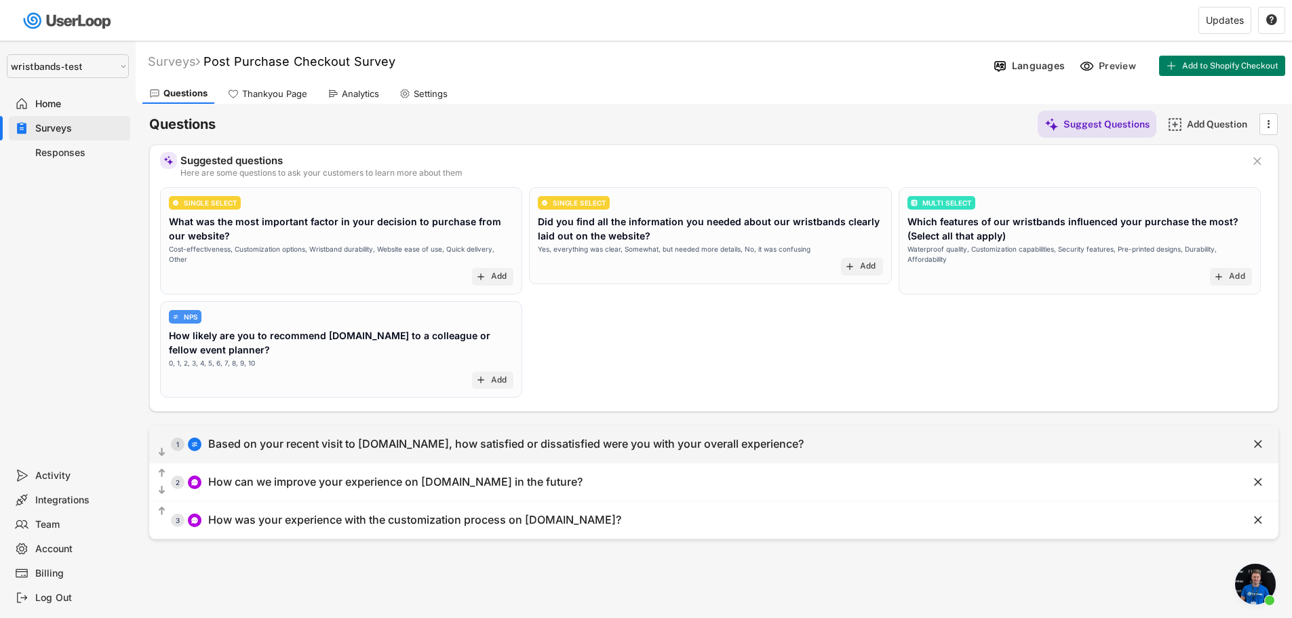
click at [305, 442] on div "Based on your recent visit to [DOMAIN_NAME], how satisfied or dissatisfied were…" at bounding box center [506, 444] width 596 height 14
select select ""1_5""
type input "Based on your recent visit to [DOMAIN_NAME], how satisfied or dissatisfied were…"
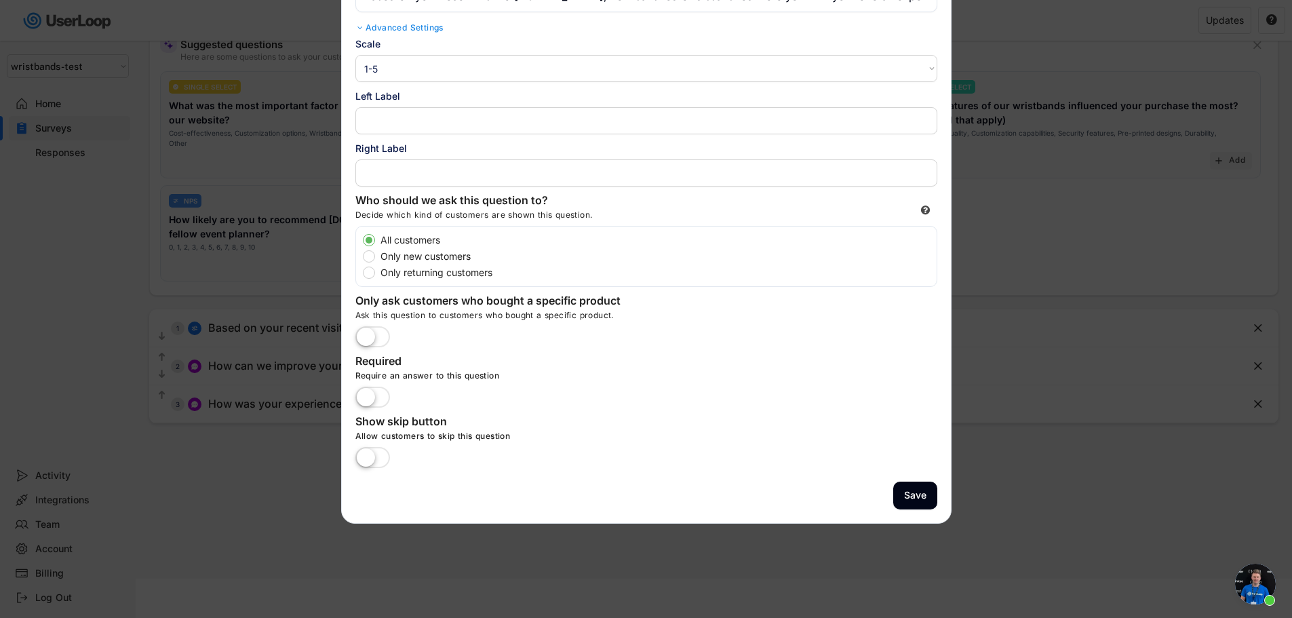
scroll to position [117, 0]
click at [919, 501] on button "Save" at bounding box center [916, 494] width 44 height 28
select select ""PLACEHOLDER_1427118222253""
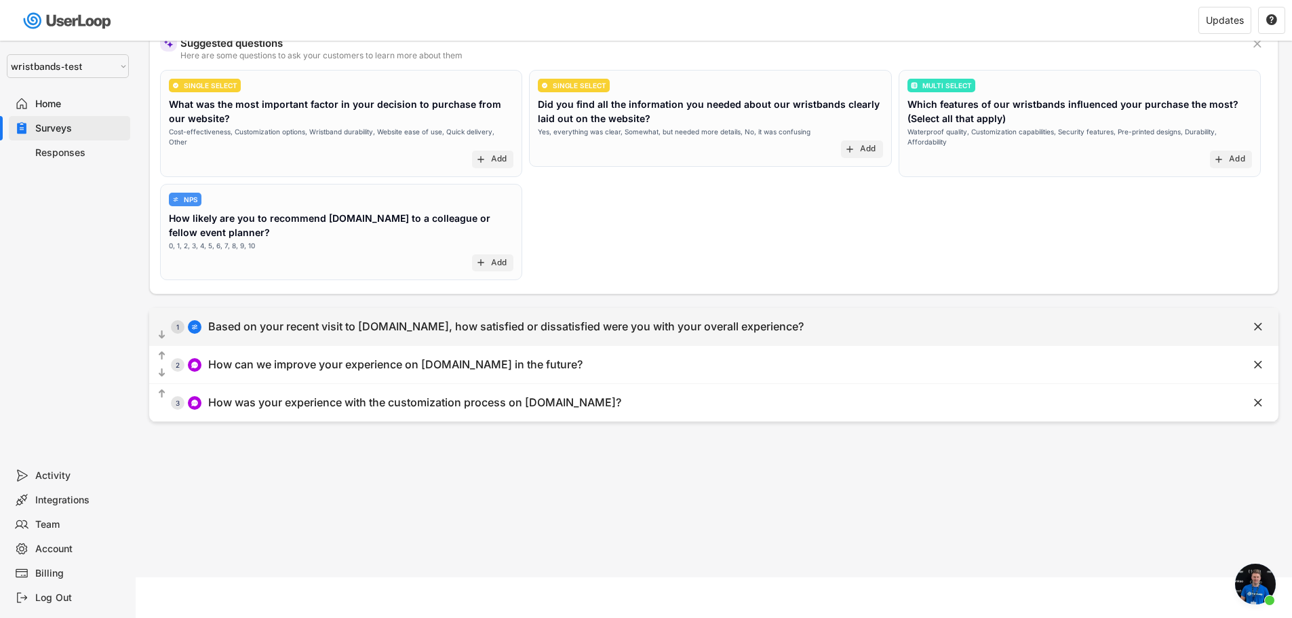
click at [368, 331] on div "Based on your recent visit to [DOMAIN_NAME], how satisfied or dissatisfied were…" at bounding box center [506, 327] width 596 height 14
select select ""1_5""
type input "Based on your recent visit to [DOMAIN_NAME], how satisfied or dissatisfied were…"
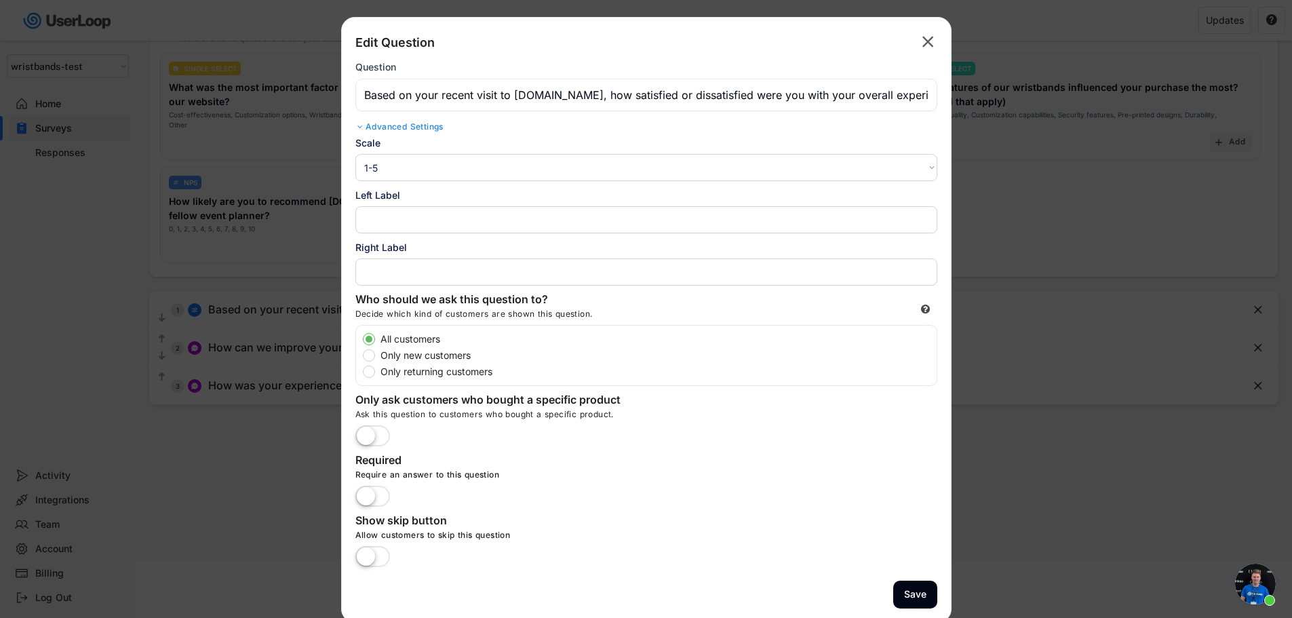
scroll to position [139, 0]
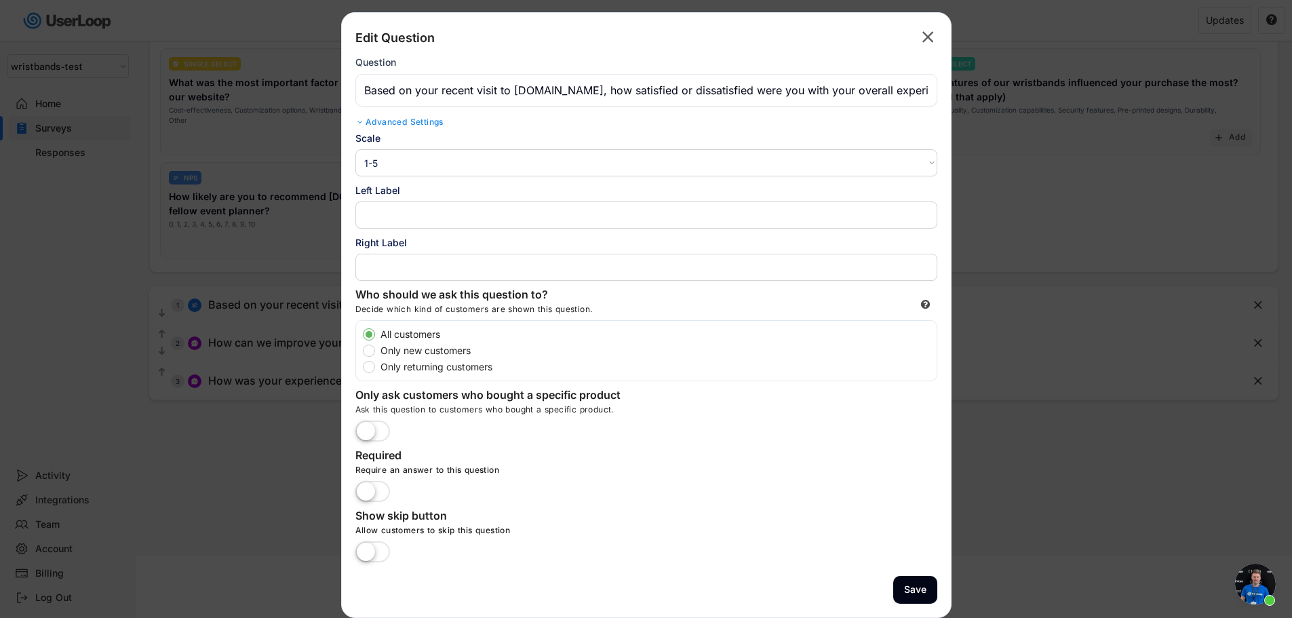
click at [925, 37] on text "" at bounding box center [929, 37] width 12 height 20
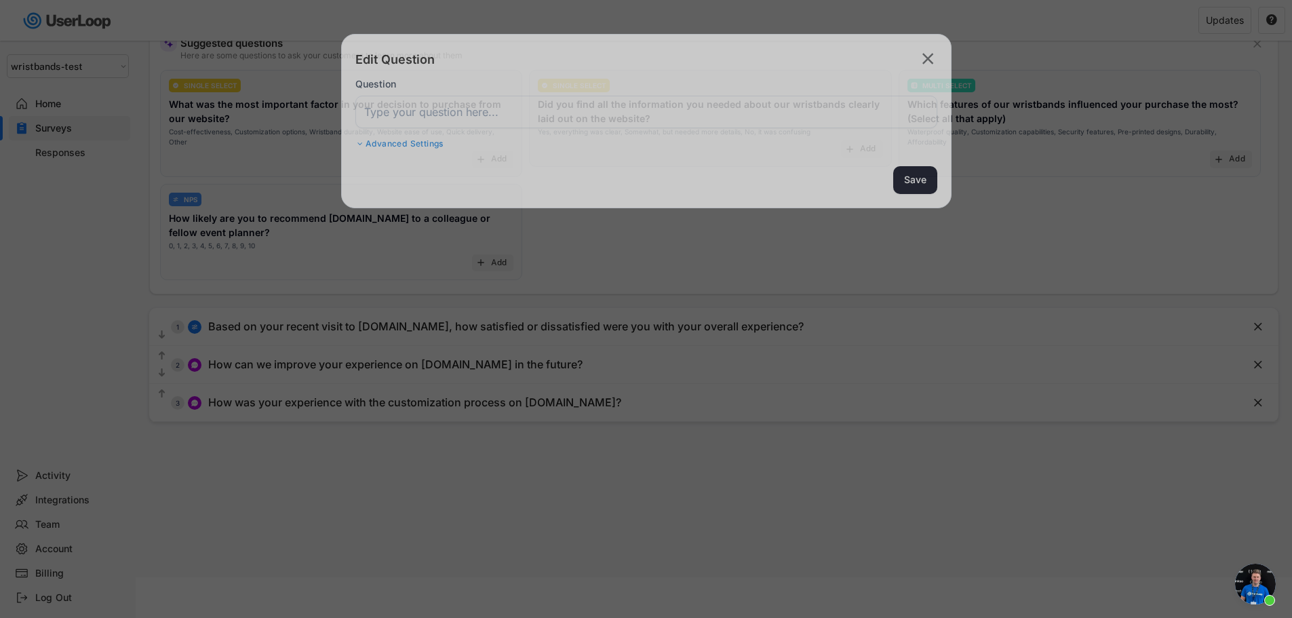
scroll to position [117, 0]
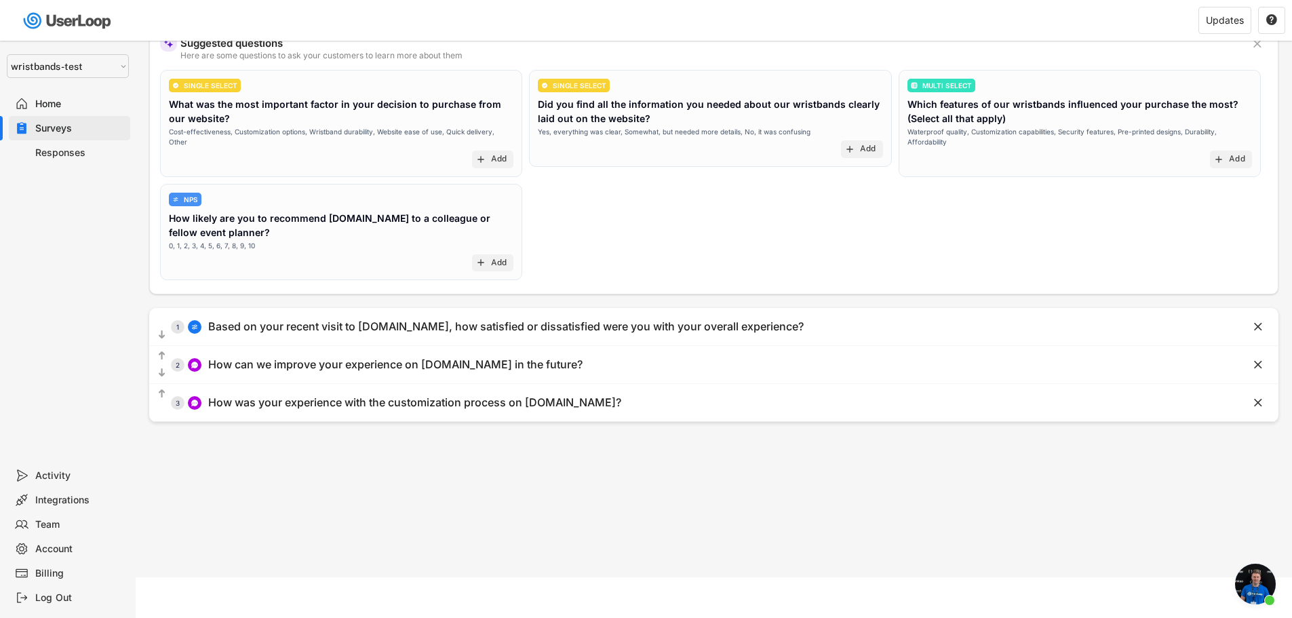
click at [101, 60] on select "Selet a store... Test - IDenticard.com Wristbands.com wristbands-test" at bounding box center [68, 66] width 122 height 24
click at [7, 54] on select "Selet a store... Test - IDenticard.com Wristbands.com wristbands-test" at bounding box center [68, 66] width 122 height 24
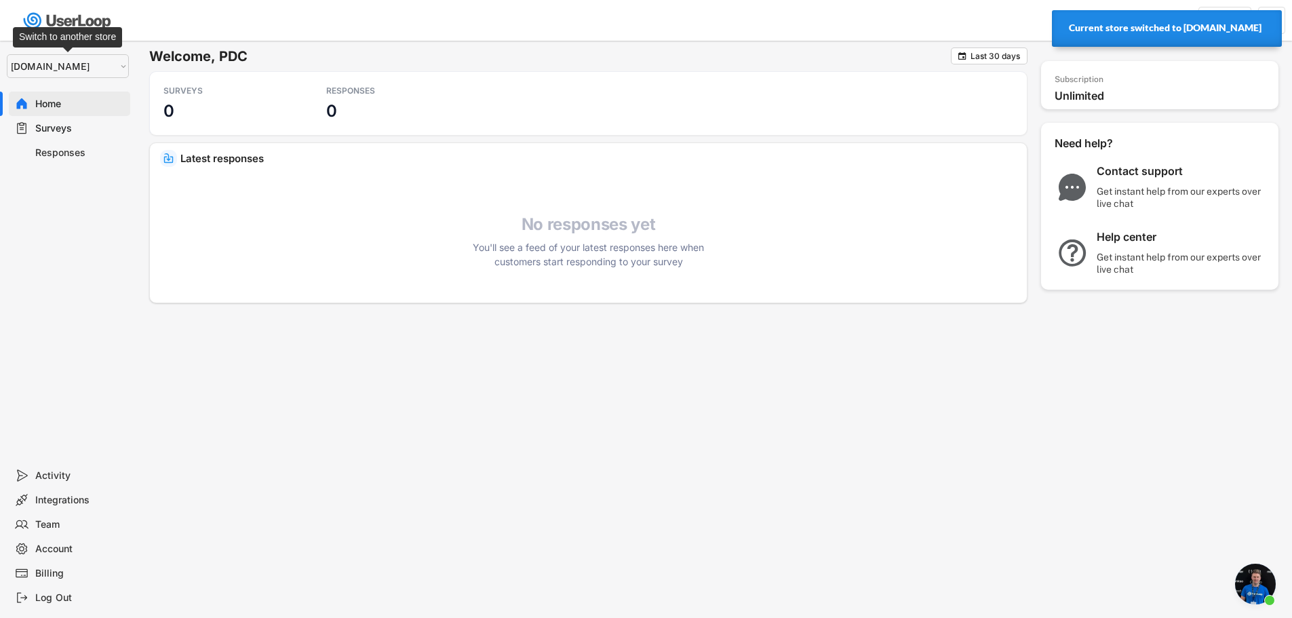
click at [38, 66] on select "Selet a store... Test - IDenticard.com Wristbands.com wristbands-test" at bounding box center [68, 66] width 122 height 24
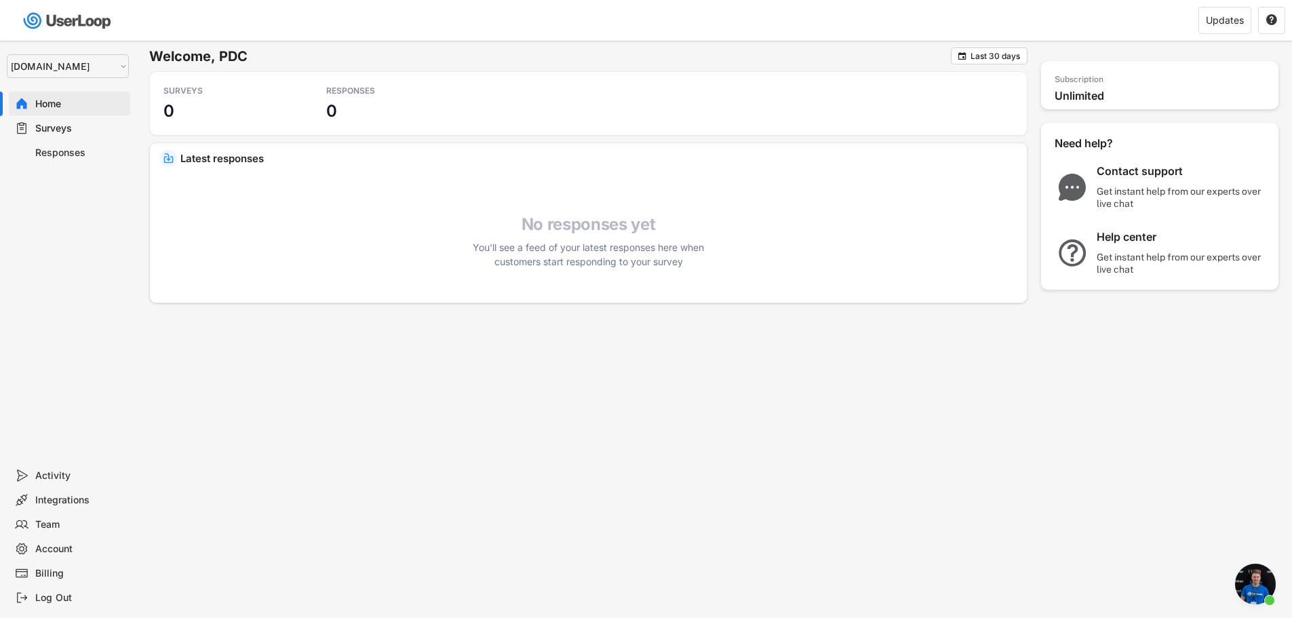
select select ""1348695171700984260__LOOKUP__1755087592031x530942177488485950""
click at [7, 54] on select "Selet a store... Test - IDenticard.com Wristbands.com wristbands-test" at bounding box center [68, 66] width 122 height 24
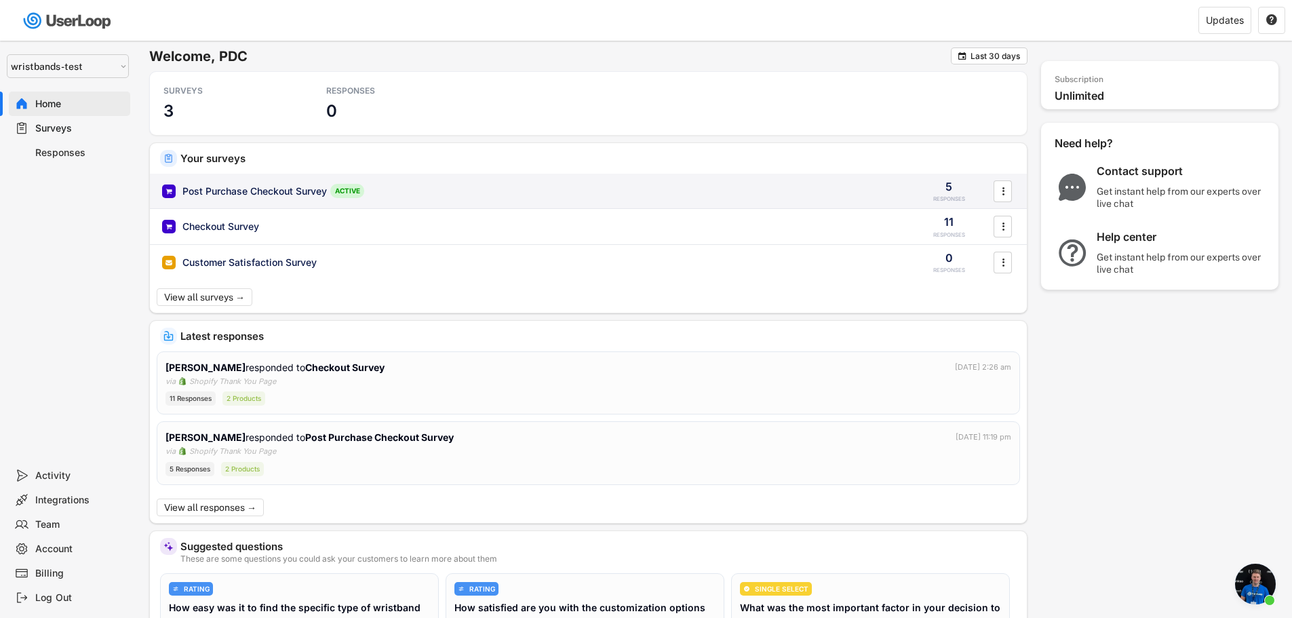
click at [222, 197] on div "Post Purchase Checkout Survey" at bounding box center [255, 192] width 145 height 14
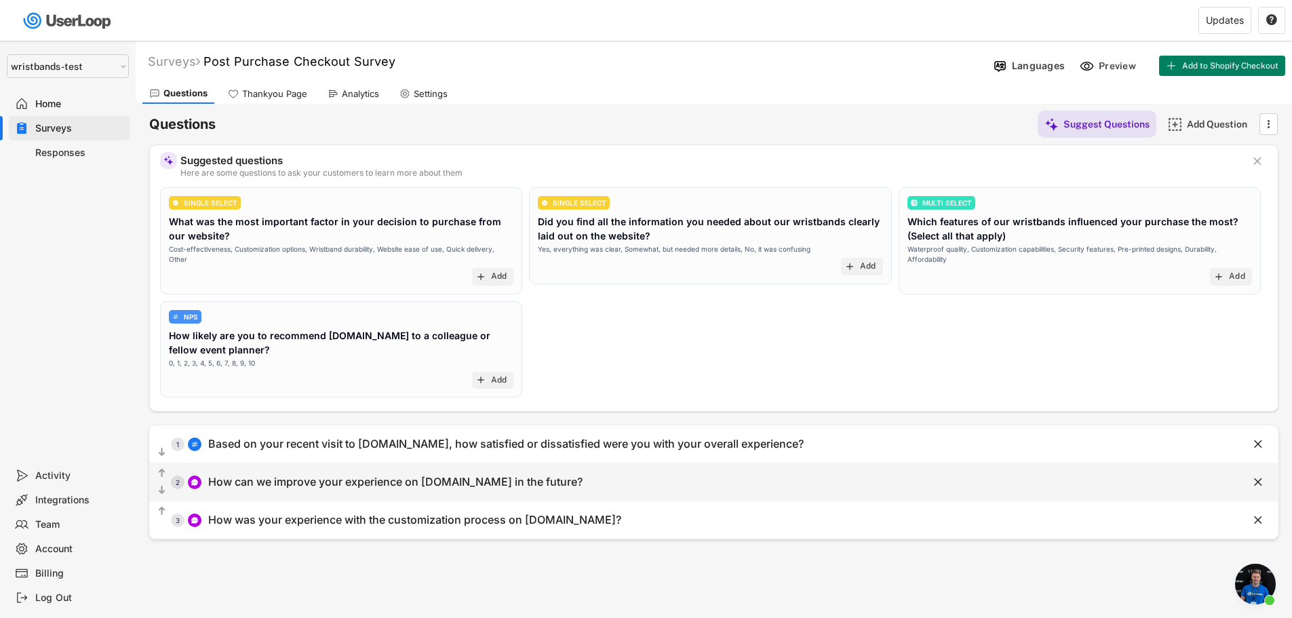
click at [541, 484] on div "How can we improve your experience on [DOMAIN_NAME] in the future?" at bounding box center [395, 482] width 375 height 14
type input "How can we improve your experience on [DOMAIN_NAME] in the future?"
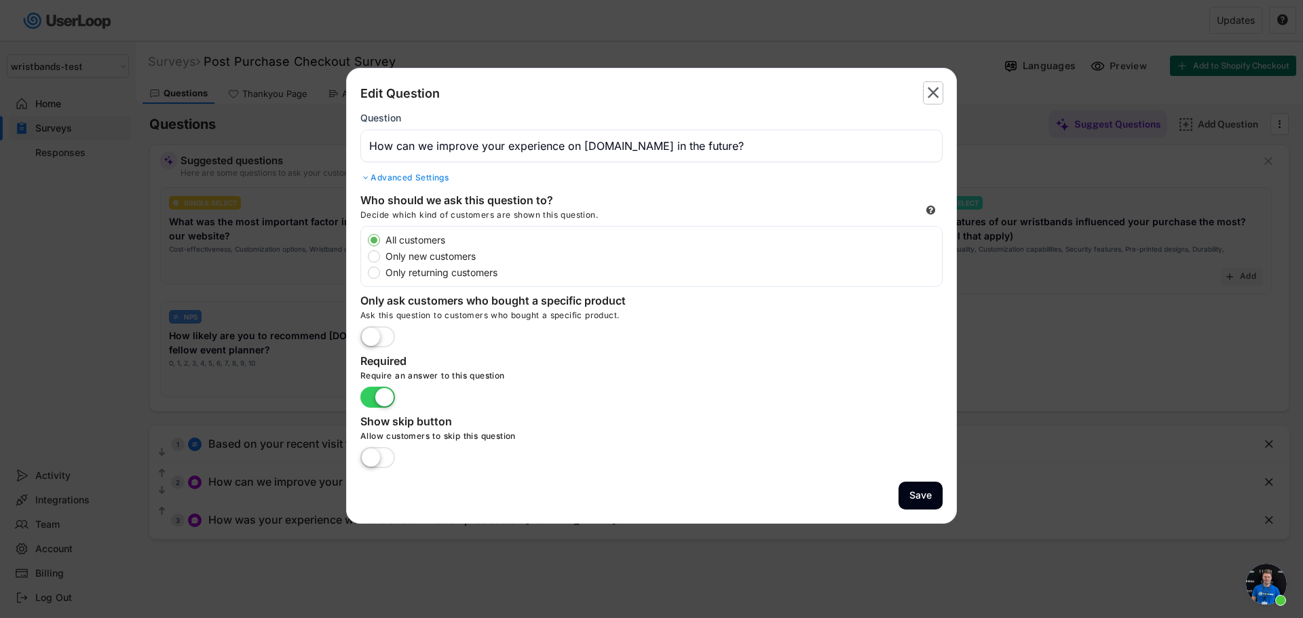
click at [939, 89] on icon "" at bounding box center [932, 93] width 19 height 22
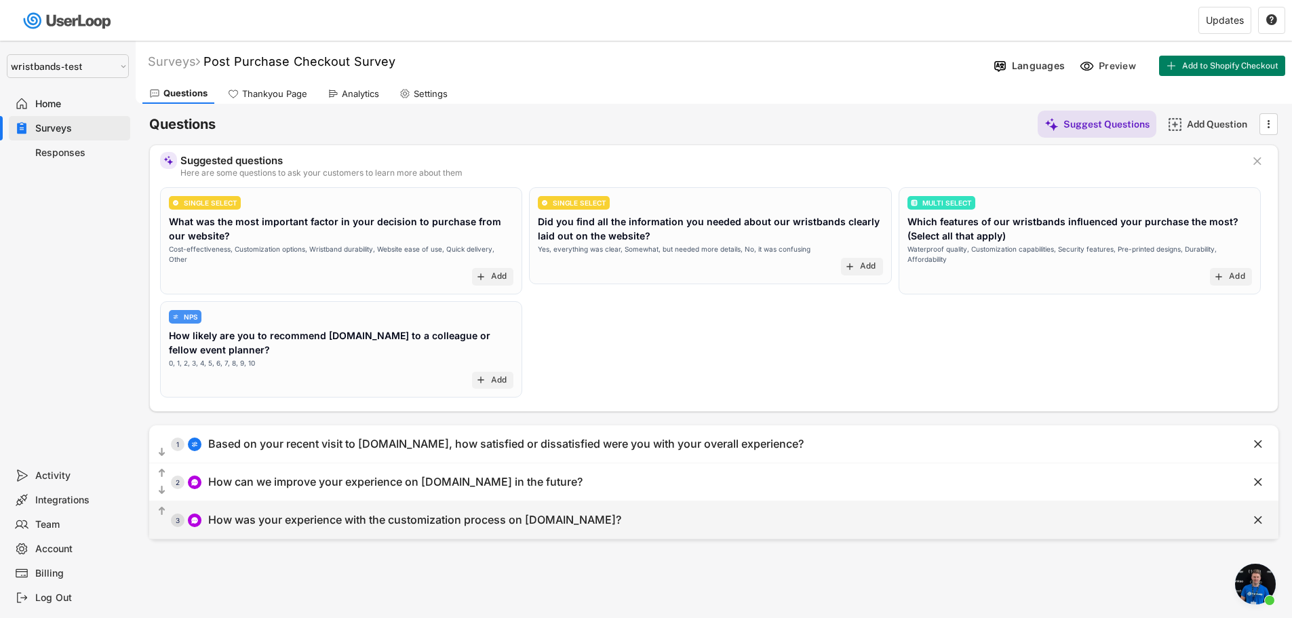
click at [529, 520] on div "How was your experience with the customization process on [DOMAIN_NAME]?" at bounding box center [414, 520] width 413 height 14
type input "How was your experience with the customization process on [DOMAIN_NAME]?"
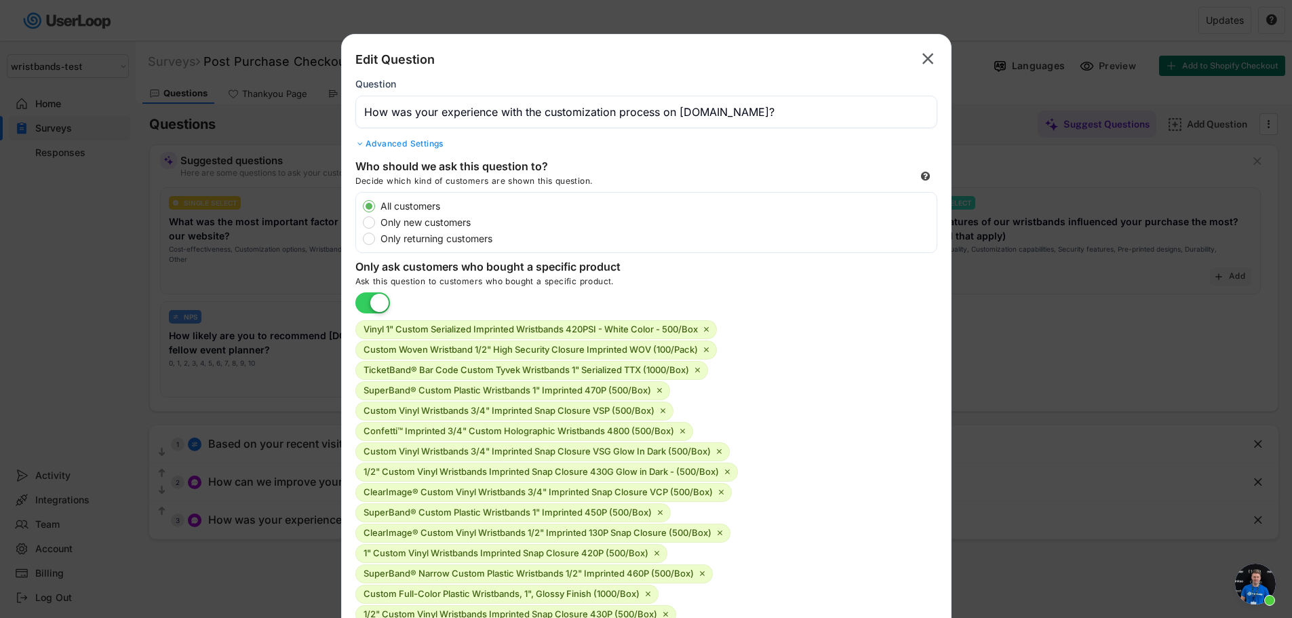
click at [927, 62] on text "" at bounding box center [929, 59] width 12 height 20
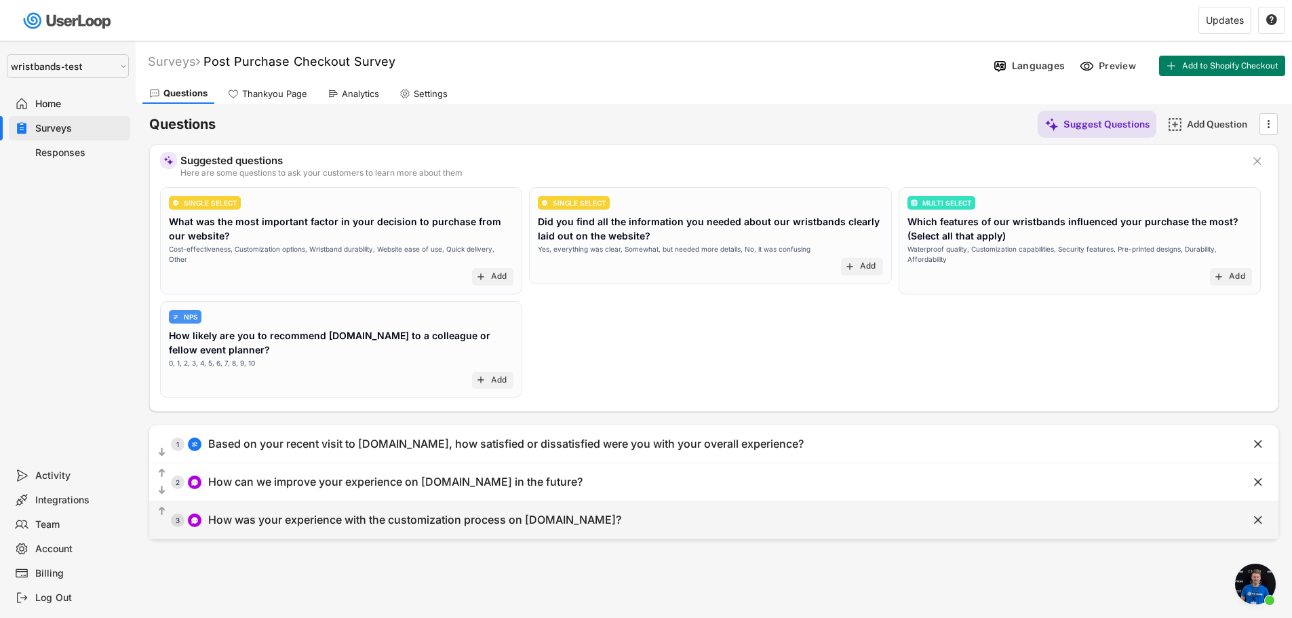
click at [491, 521] on div "How was your experience with the customization process on [DOMAIN_NAME]?" at bounding box center [414, 520] width 413 height 14
type input "How was your experience with the customization process on [DOMAIN_NAME]?"
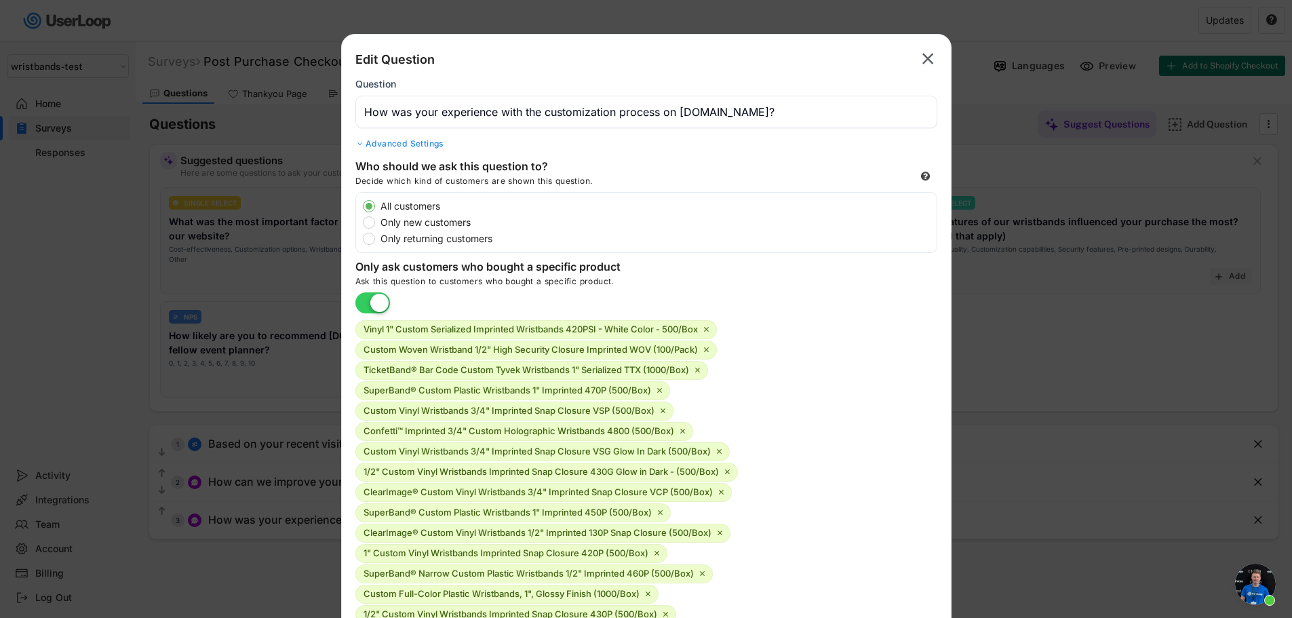
click at [366, 300] on label at bounding box center [372, 304] width 41 height 30
click at [0, 0] on input "checkbox" at bounding box center [0, 0] width 0 height 0
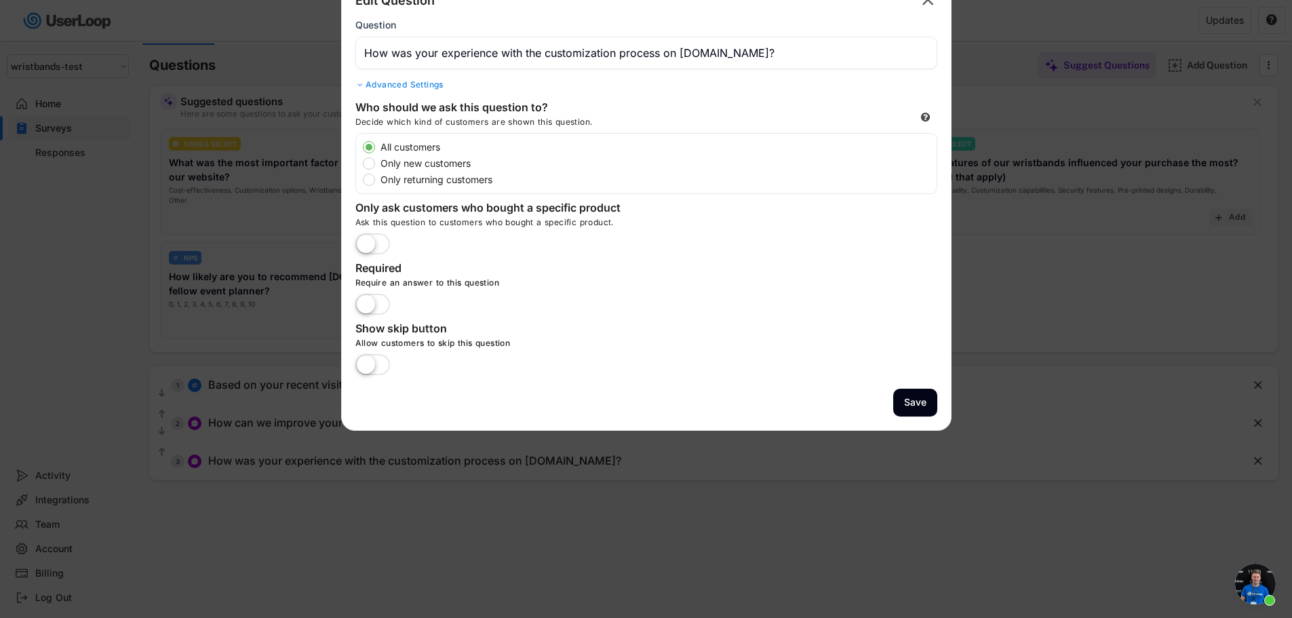
scroll to position [117, 0]
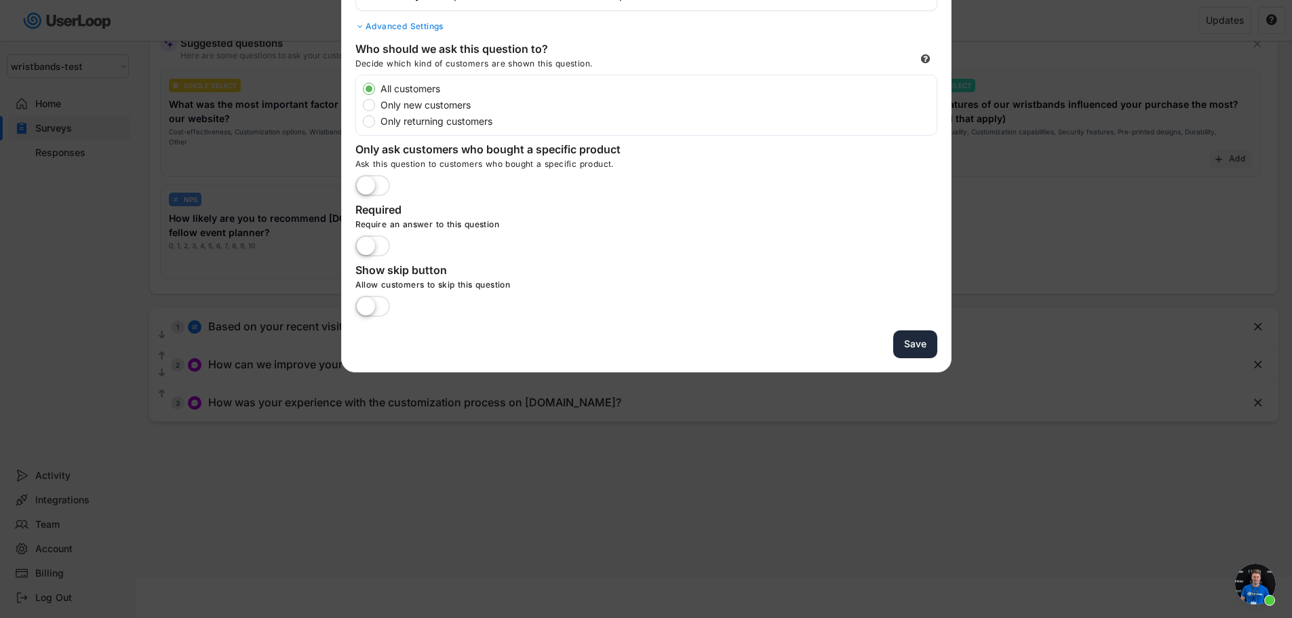
click at [906, 348] on button "Save" at bounding box center [916, 344] width 44 height 28
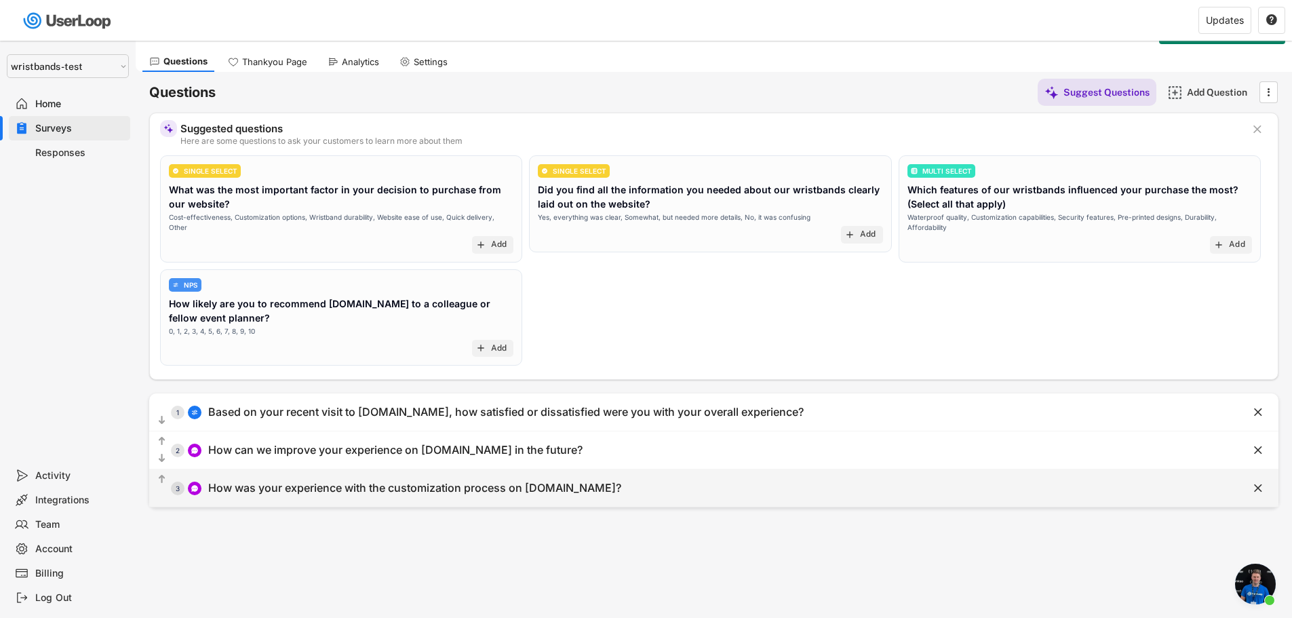
scroll to position [0, 0]
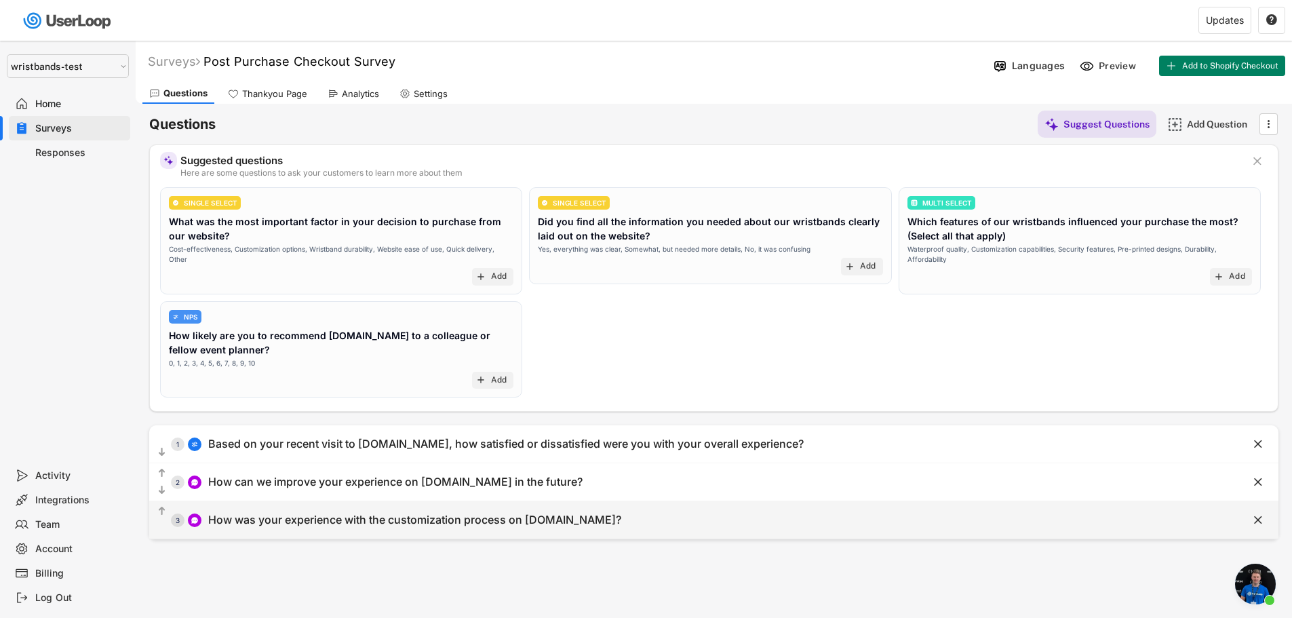
click at [535, 516] on div "How was your experience with the customization process on [DOMAIN_NAME]?" at bounding box center [414, 520] width 413 height 14
type input "How was your experience with the customization process on [DOMAIN_NAME]?"
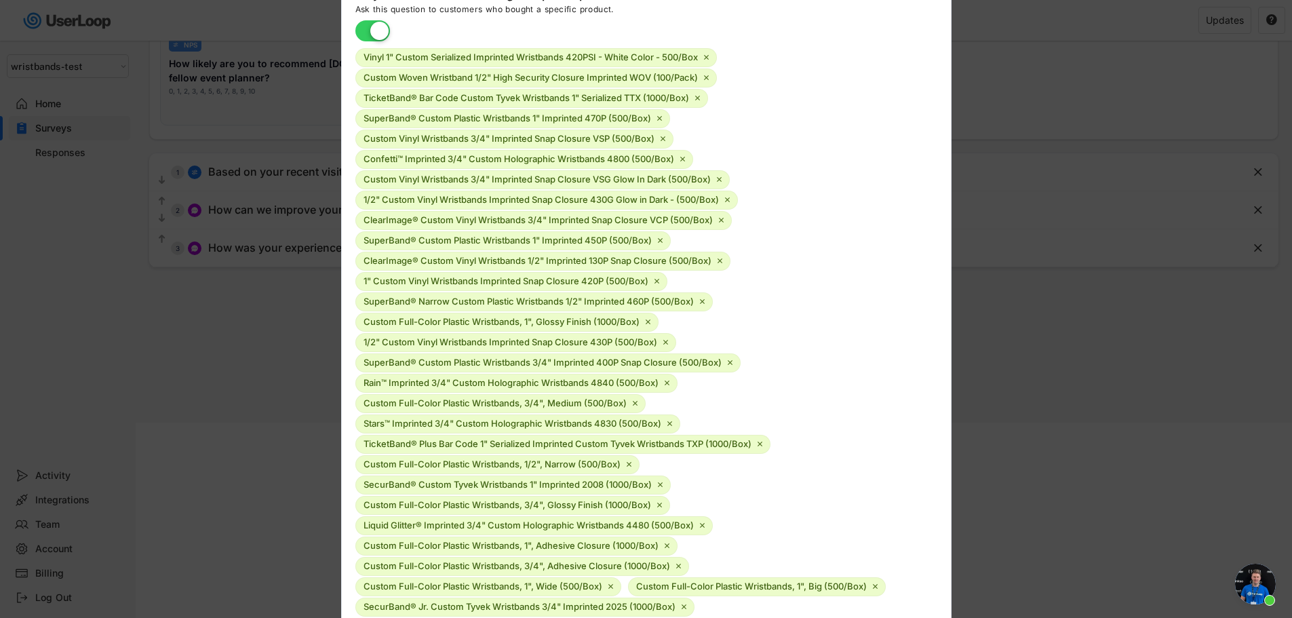
scroll to position [69, 0]
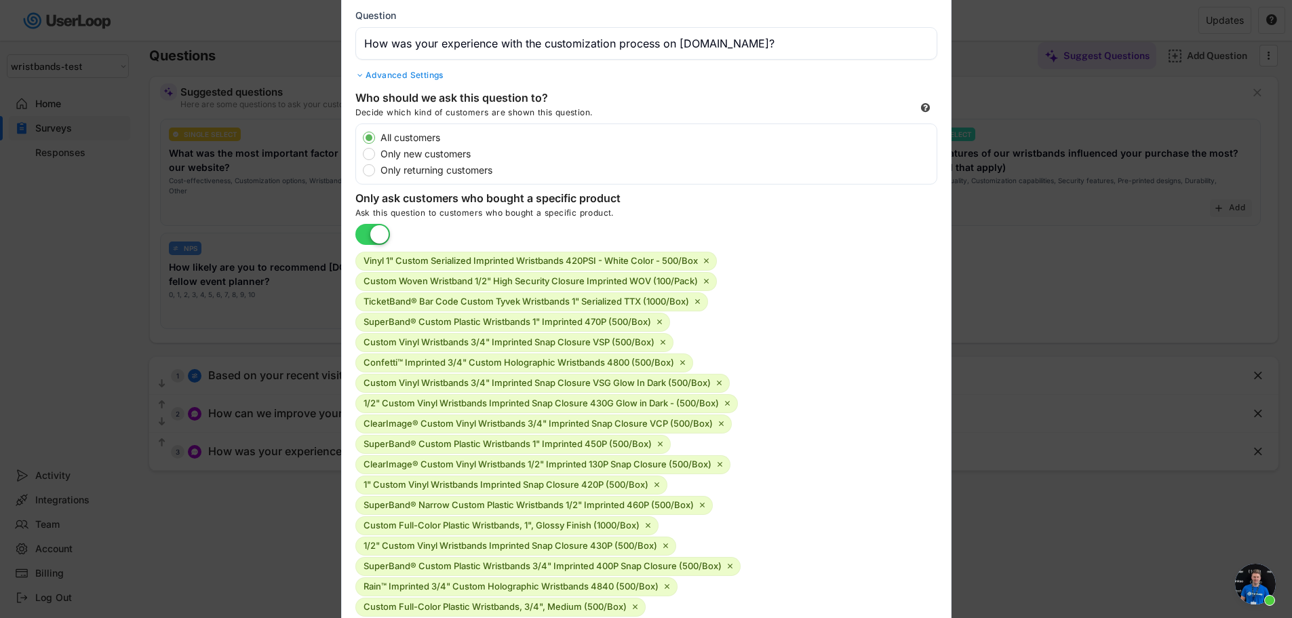
click at [365, 233] on label at bounding box center [372, 236] width 41 height 30
click at [0, 0] on input "checkbox" at bounding box center [0, 0] width 0 height 0
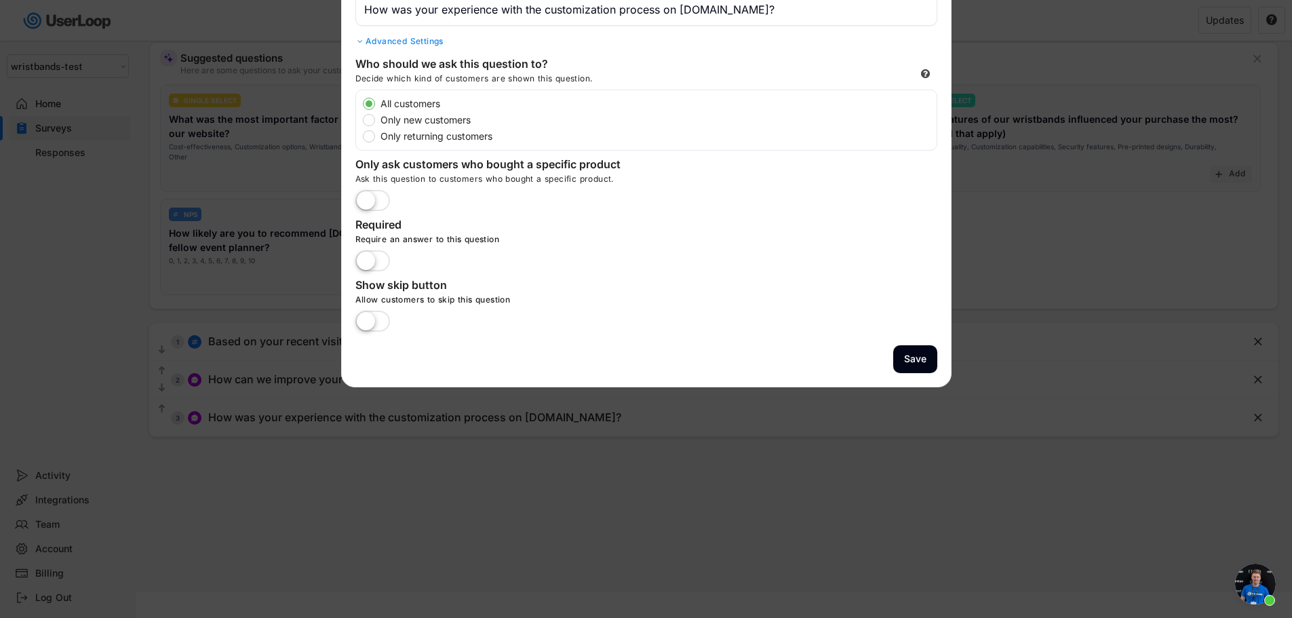
scroll to position [117, 0]
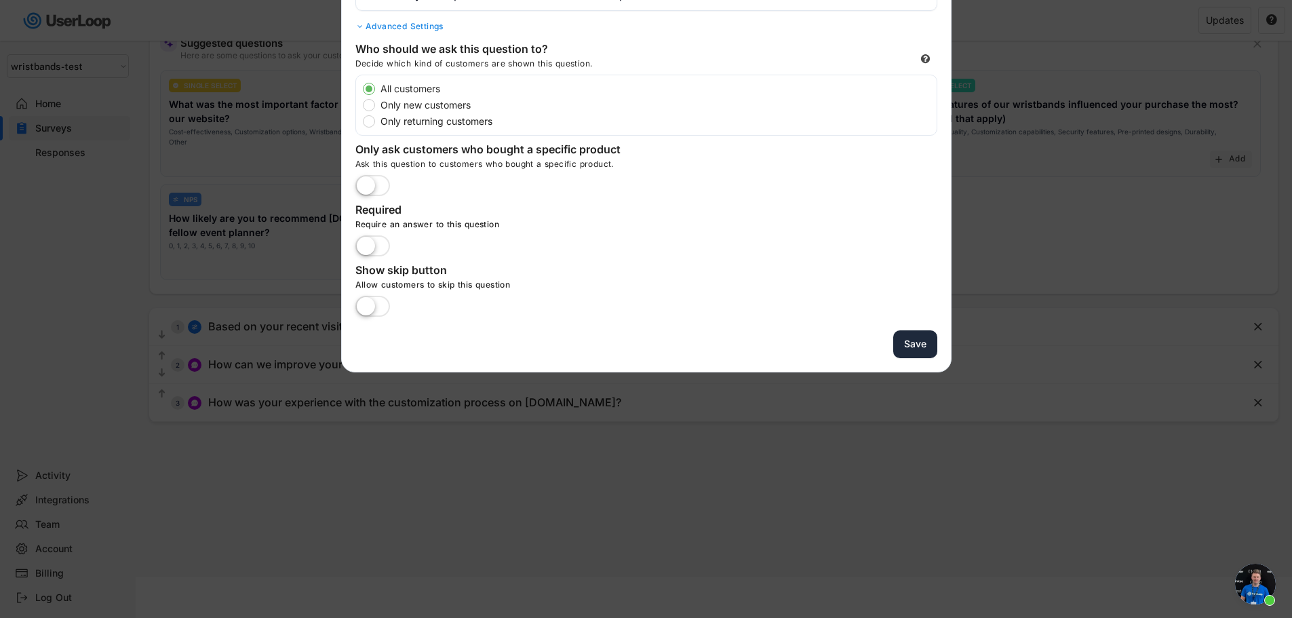
click at [904, 343] on button "Save" at bounding box center [916, 344] width 44 height 28
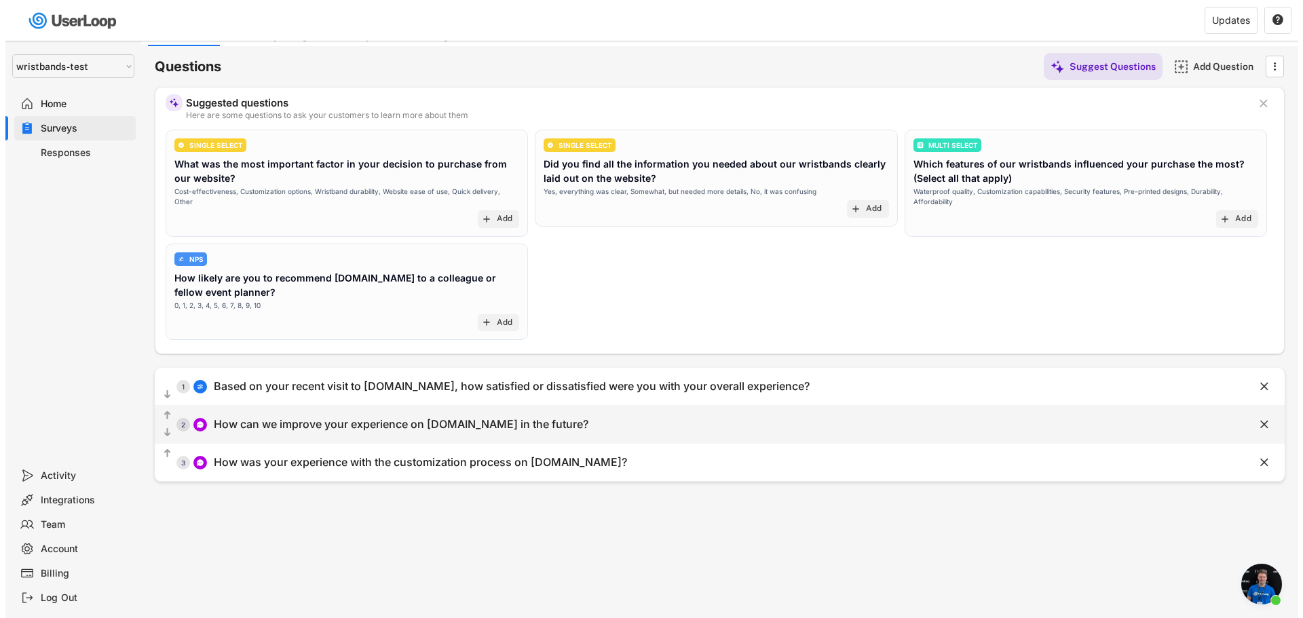
scroll to position [0, 0]
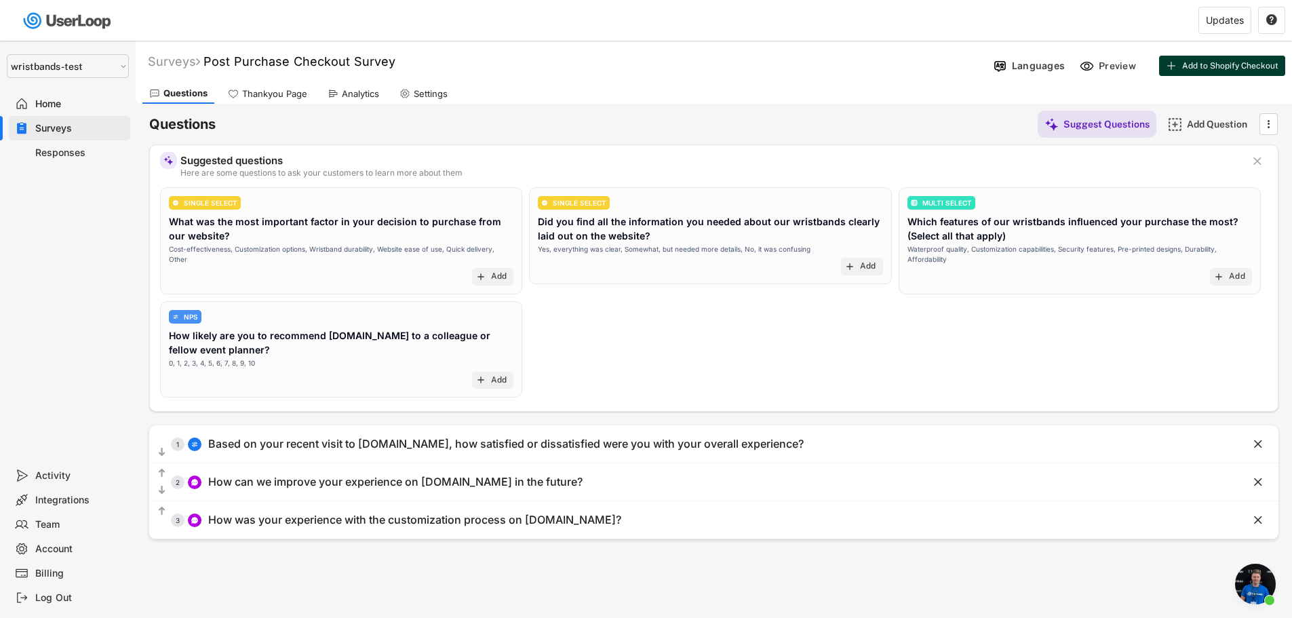
click at [1193, 67] on span "Add to Shopify Checkout" at bounding box center [1231, 66] width 96 height 8
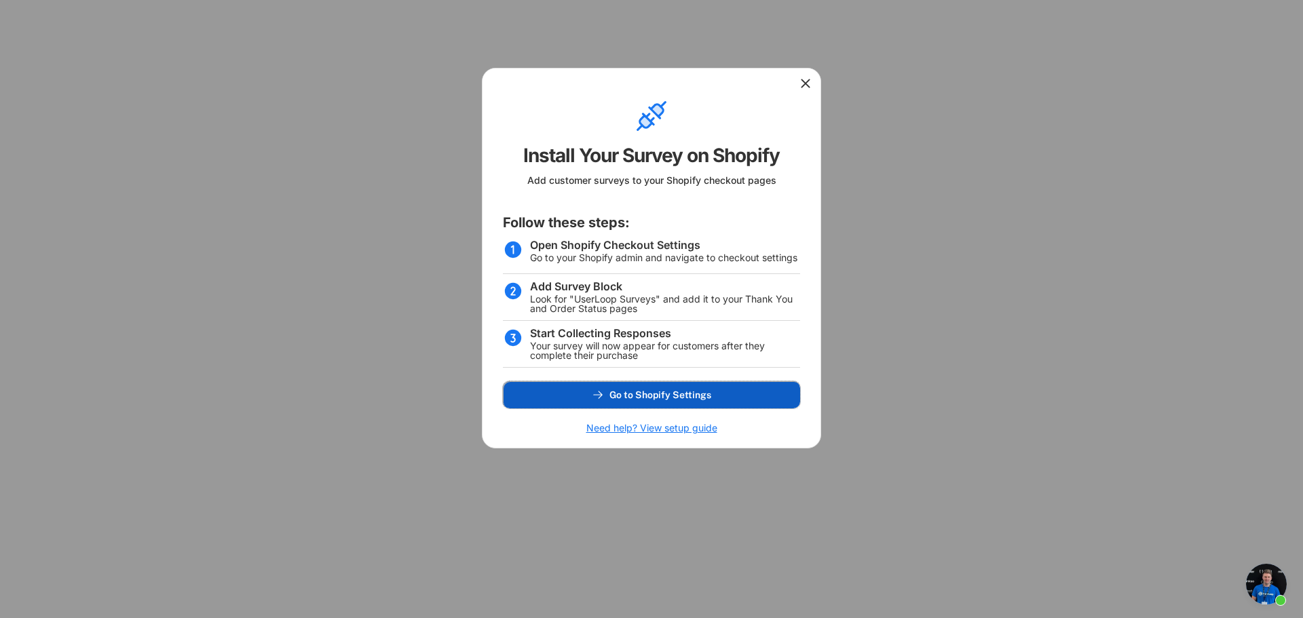
click at [632, 398] on span "Go to Shopify Settings" at bounding box center [660, 394] width 102 height 9
